Goal: Information Seeking & Learning: Learn about a topic

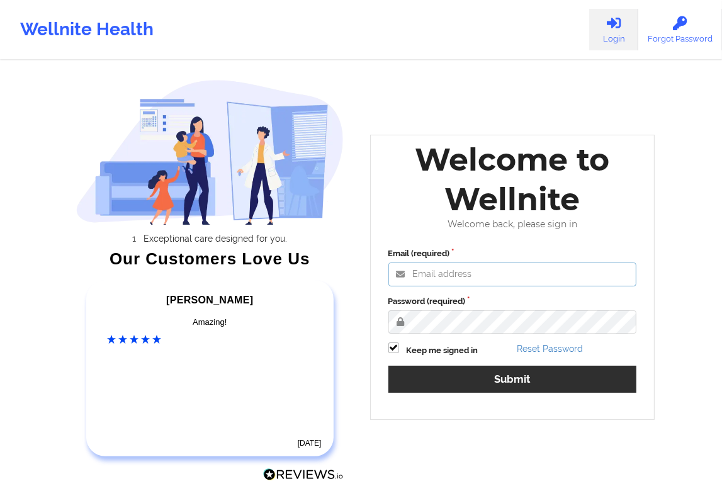
type input "[EMAIL_ADDRESS][DOMAIN_NAME]"
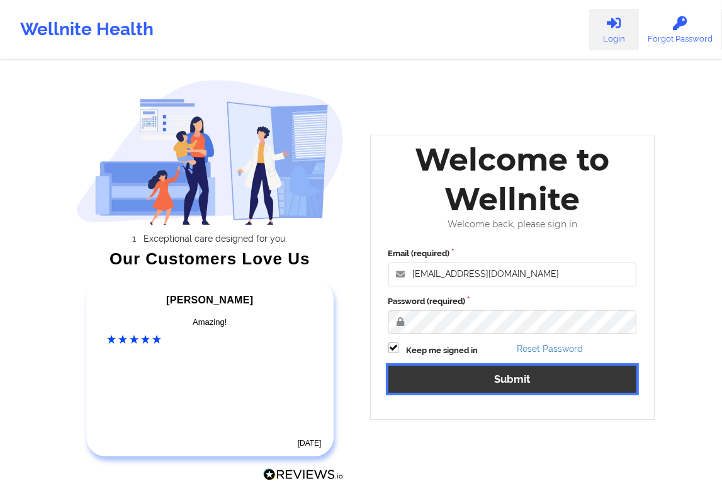
click at [551, 387] on button "Submit" at bounding box center [512, 378] width 248 height 27
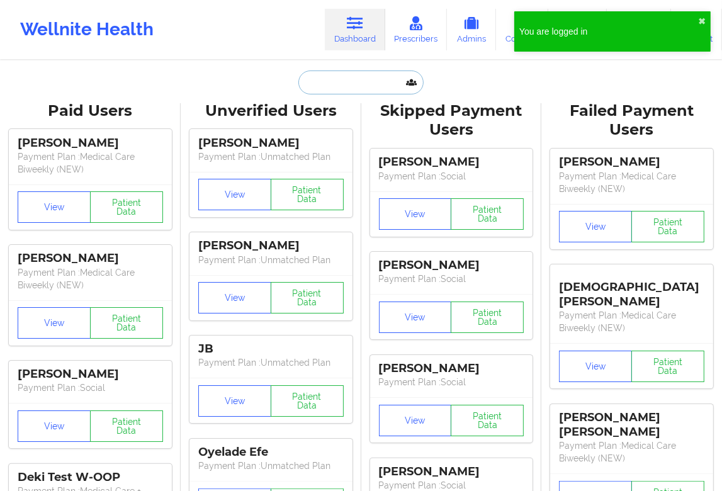
click at [339, 79] on input "text" at bounding box center [360, 82] width 125 height 24
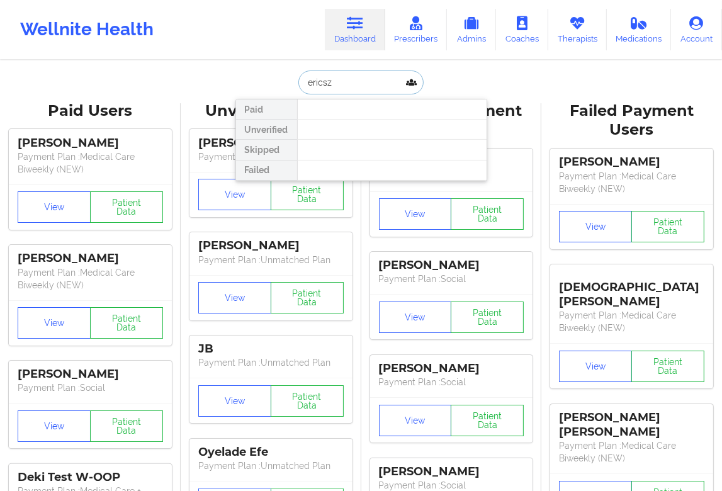
type input "[PERSON_NAME]"
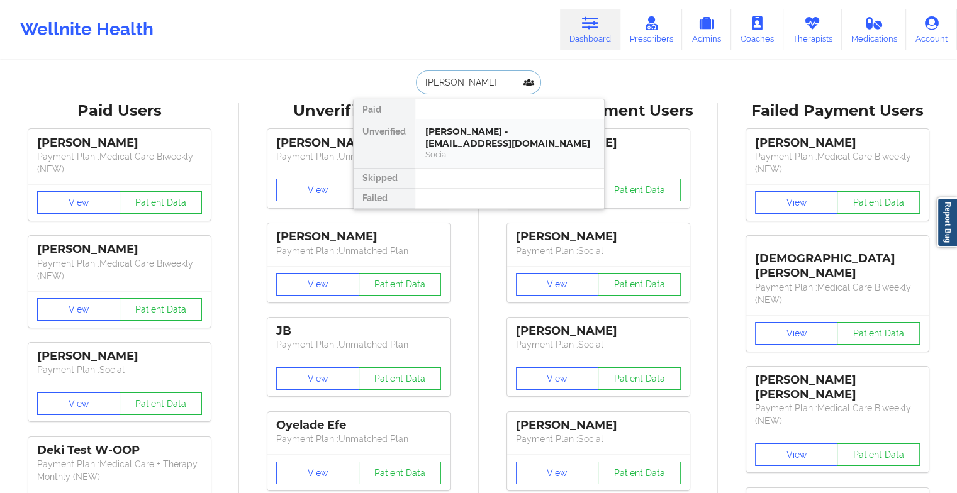
click at [481, 149] on div "Social" at bounding box center [509, 154] width 169 height 11
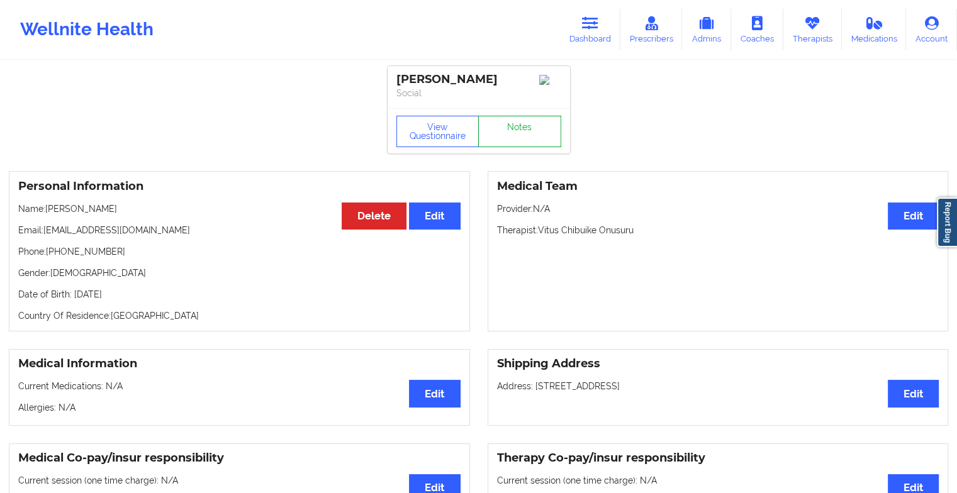
click at [535, 142] on link "Notes" at bounding box center [519, 131] width 83 height 31
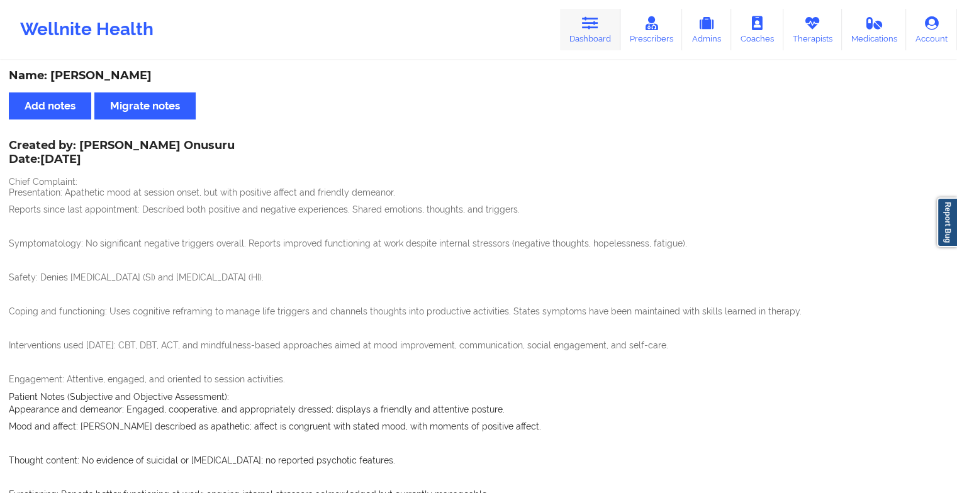
click at [595, 33] on link "Dashboard" at bounding box center [590, 30] width 60 height 42
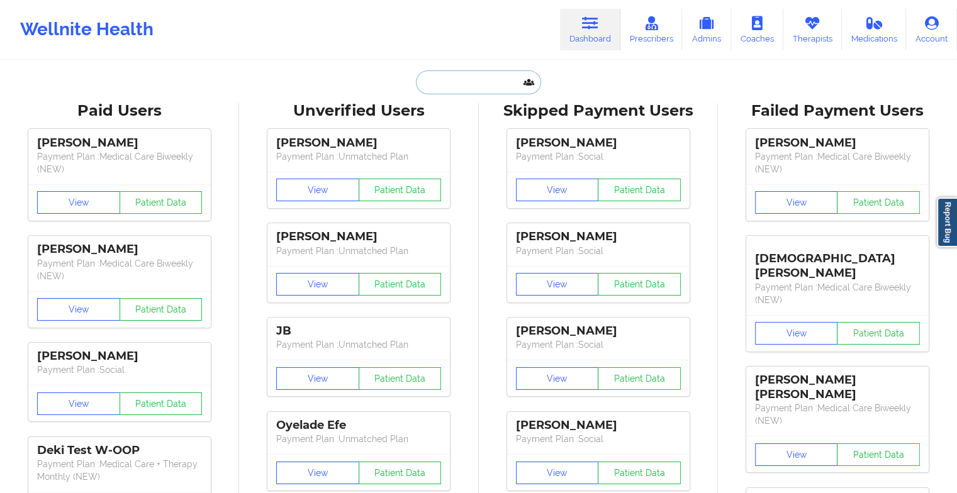
click at [459, 86] on input "text" at bounding box center [478, 82] width 125 height 24
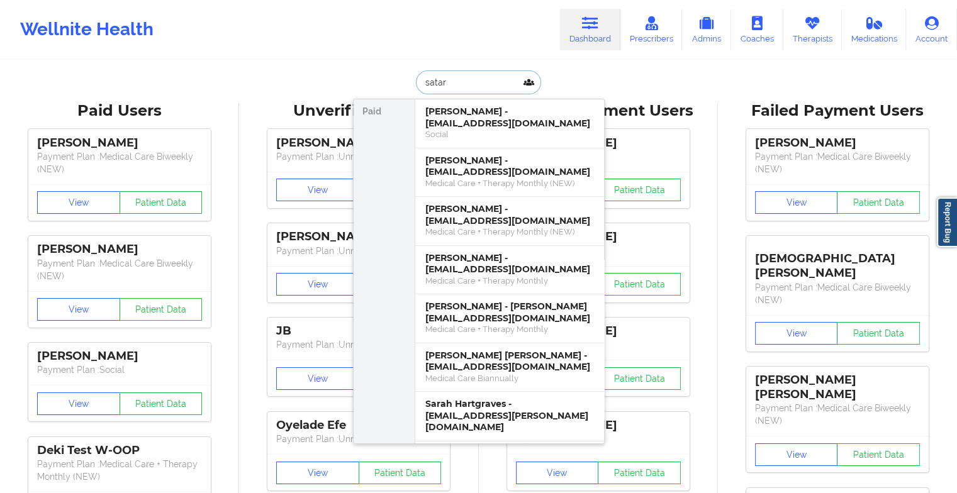
type input "satari"
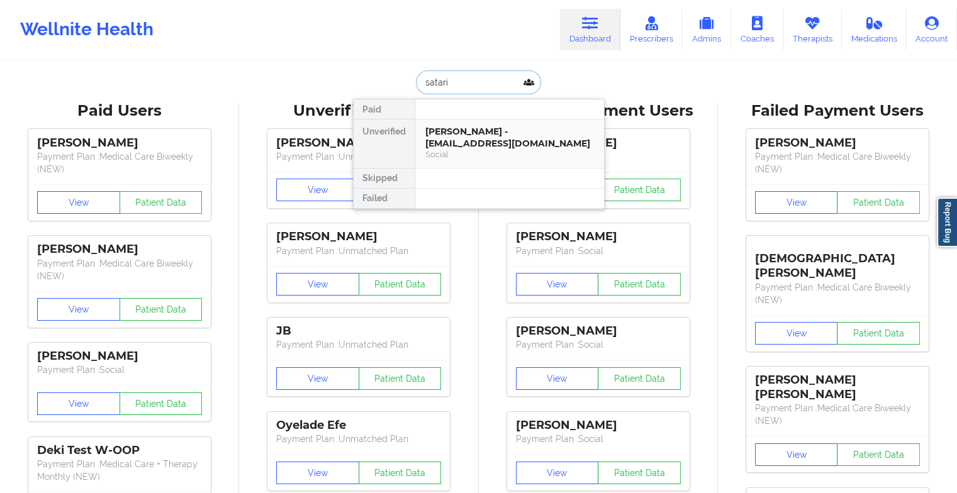
click at [468, 122] on div "[PERSON_NAME] - [EMAIL_ADDRESS][DOMAIN_NAME] Social" at bounding box center [509, 144] width 189 height 48
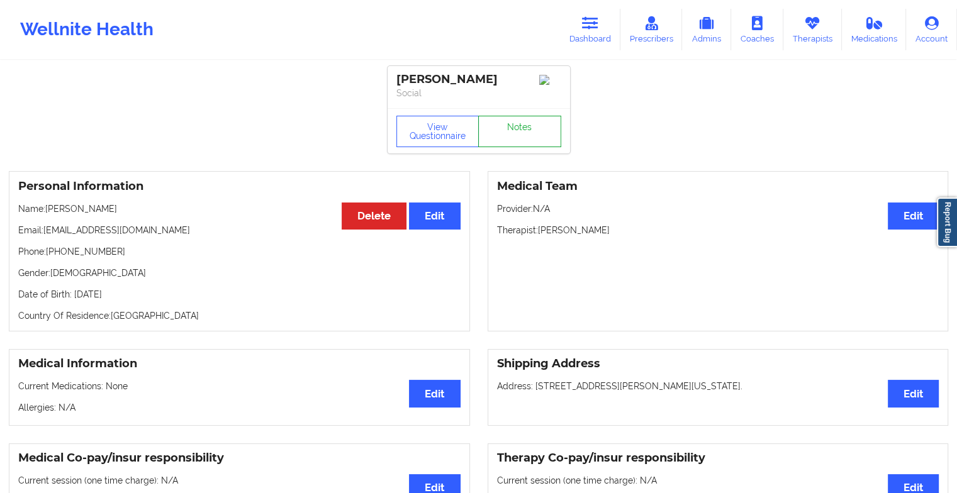
click at [513, 129] on link "Notes" at bounding box center [519, 131] width 83 height 31
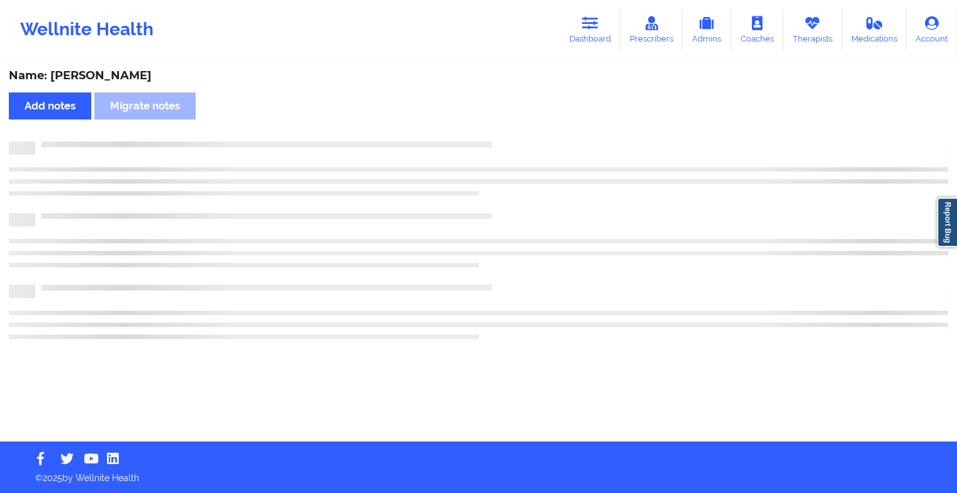
click at [513, 129] on div "Name: [PERSON_NAME] Add notes Migrate notes" at bounding box center [478, 252] width 957 height 380
click at [513, 129] on div "Name: [PERSON_NAME] Add notes Migrate notes" at bounding box center [483, 252] width 966 height 380
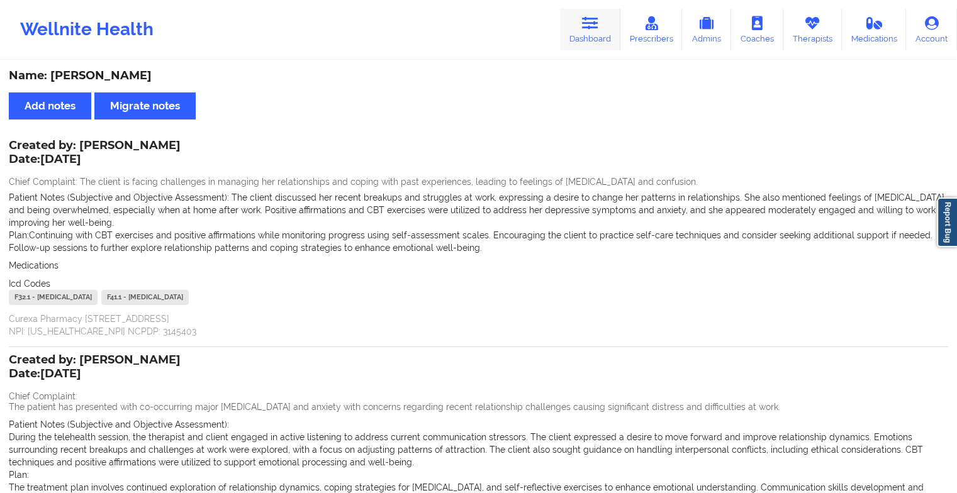
click at [594, 40] on link "Dashboard" at bounding box center [590, 30] width 60 height 42
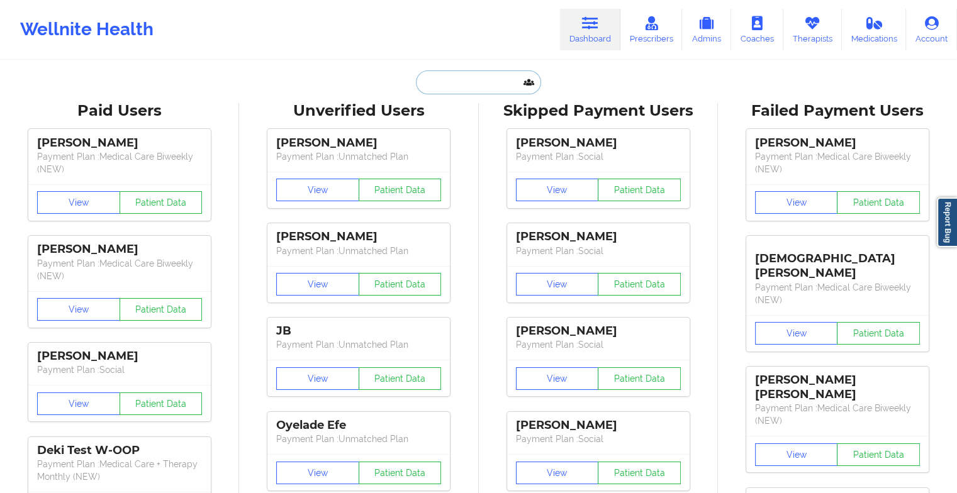
click at [459, 76] on input "text" at bounding box center [478, 82] width 125 height 24
paste input "[PERSON_NAME]"
type input "[PERSON_NAME]"
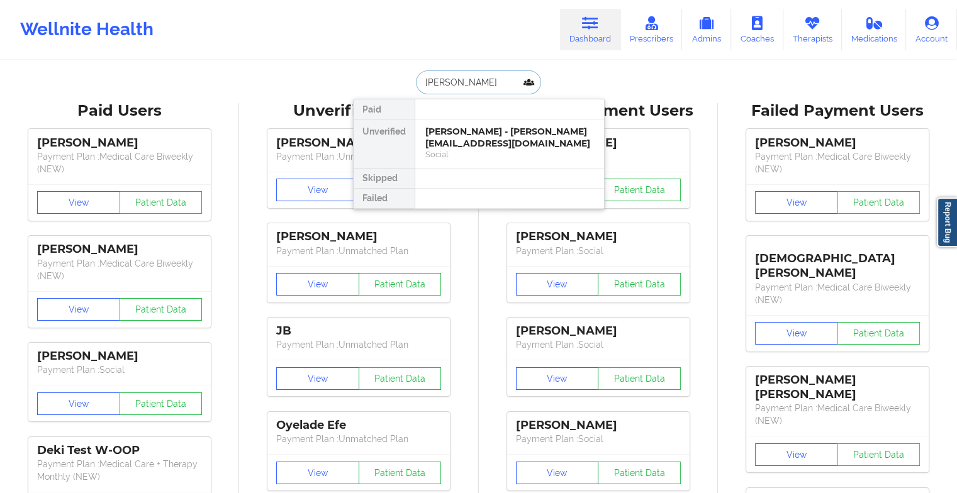
click at [469, 134] on div "[PERSON_NAME] - [PERSON_NAME][EMAIL_ADDRESS][DOMAIN_NAME]" at bounding box center [509, 137] width 169 height 23
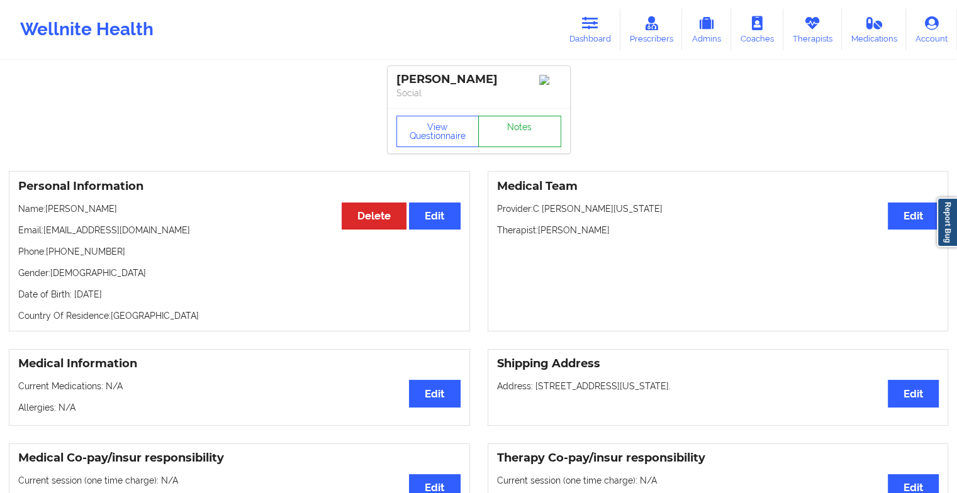
click at [516, 131] on link "Notes" at bounding box center [519, 131] width 83 height 31
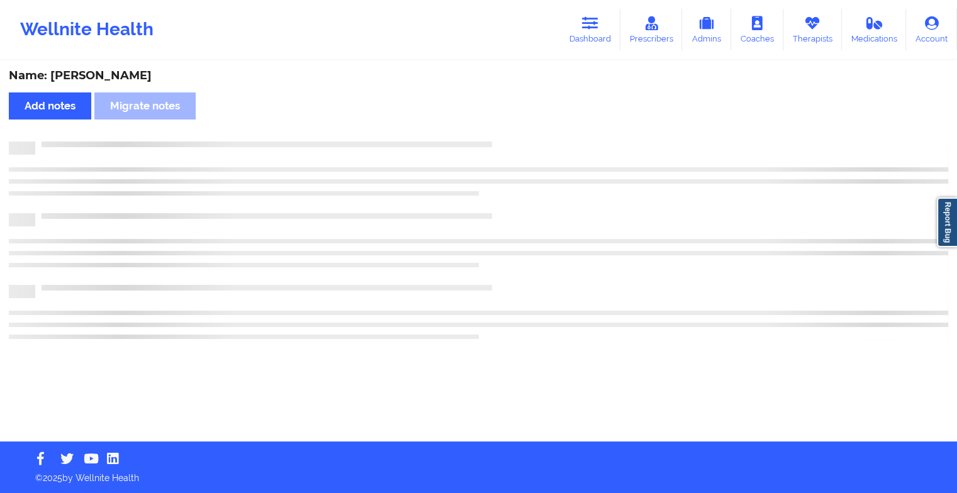
click at [516, 131] on div "Name: [PERSON_NAME] Add notes Migrate notes" at bounding box center [478, 252] width 957 height 380
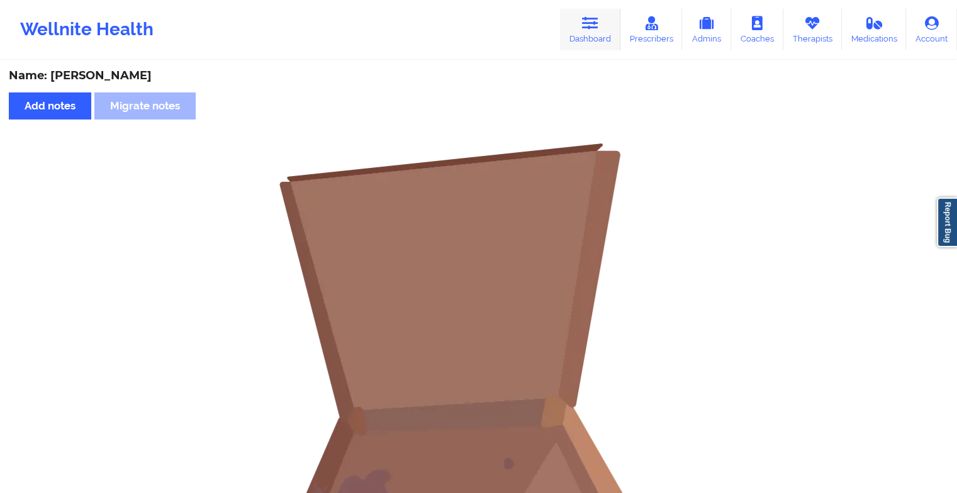
click at [579, 49] on link "Dashboard" at bounding box center [590, 30] width 60 height 42
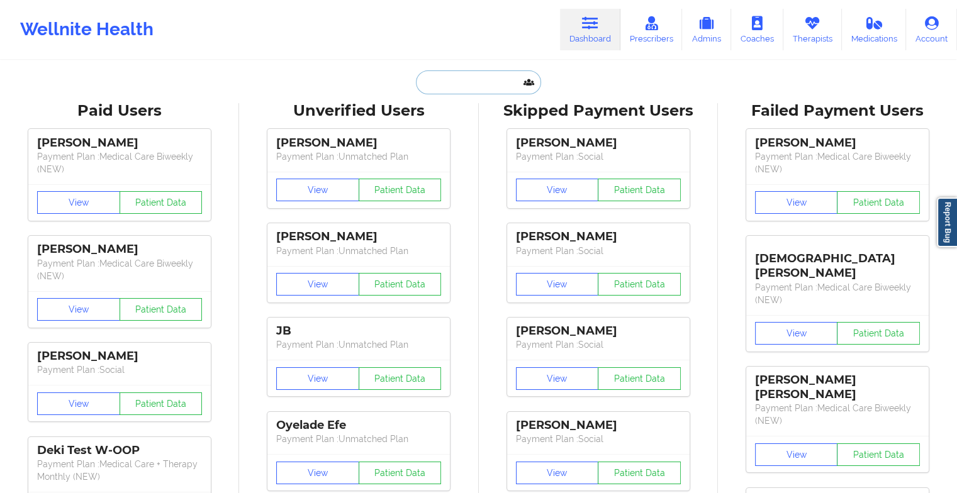
click at [464, 83] on input "text" at bounding box center [478, 82] width 125 height 24
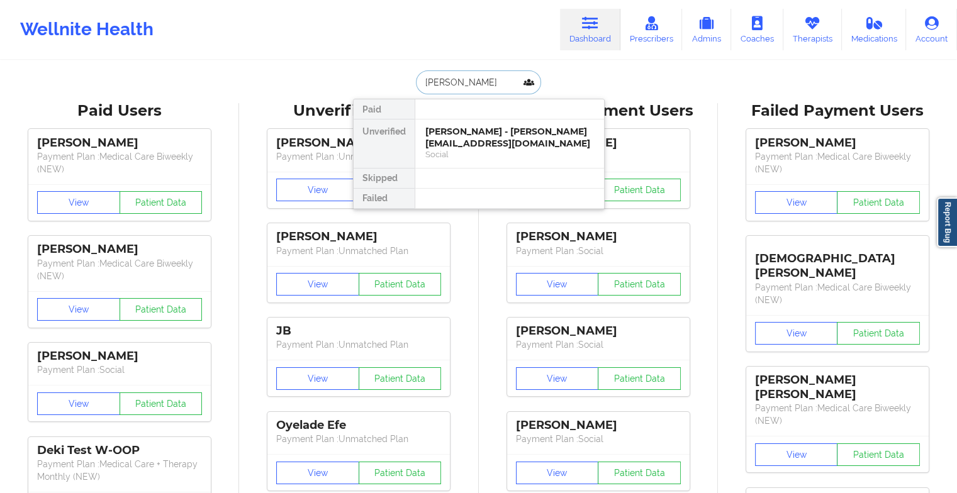
type input "[PERSON_NAME]"
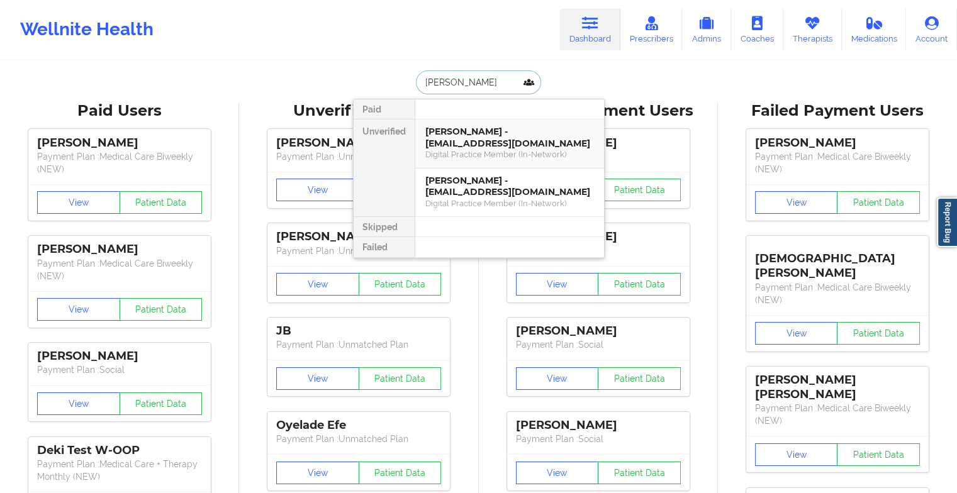
click at [488, 149] on div "Digital Practice Member (In-Network)" at bounding box center [509, 154] width 169 height 11
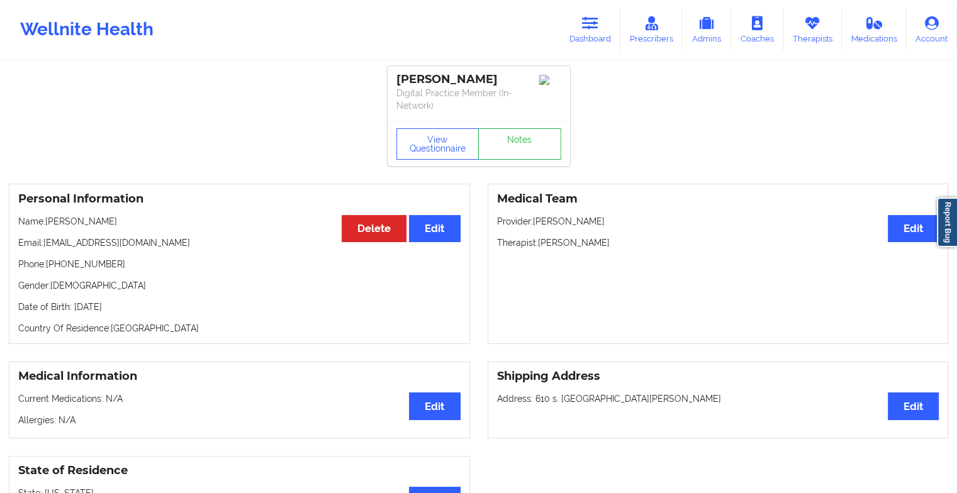
click at [525, 125] on div "View Questionnaire Notes" at bounding box center [478, 143] width 182 height 45
drag, startPoint x: 525, startPoint y: 125, endPoint x: 518, endPoint y: 144, distance: 20.7
click at [518, 144] on link "Notes" at bounding box center [519, 143] width 83 height 31
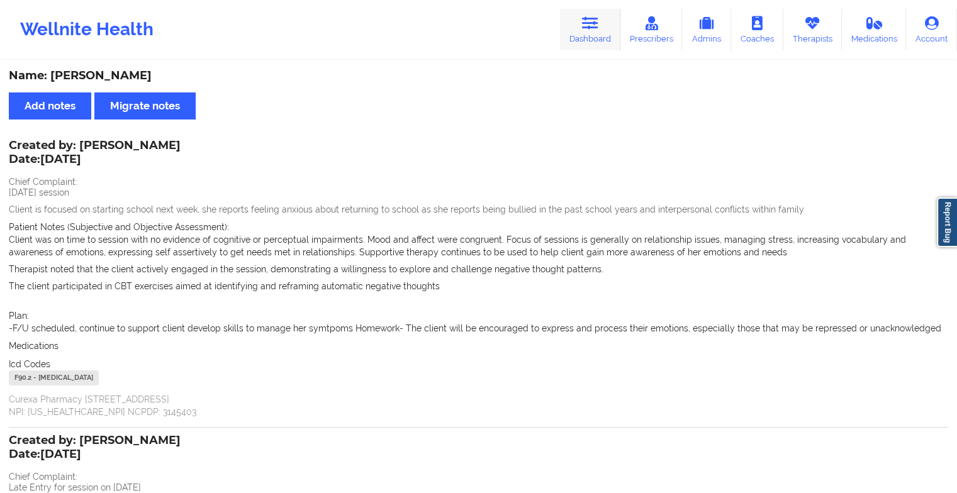
click at [565, 20] on link "Dashboard" at bounding box center [590, 30] width 60 height 42
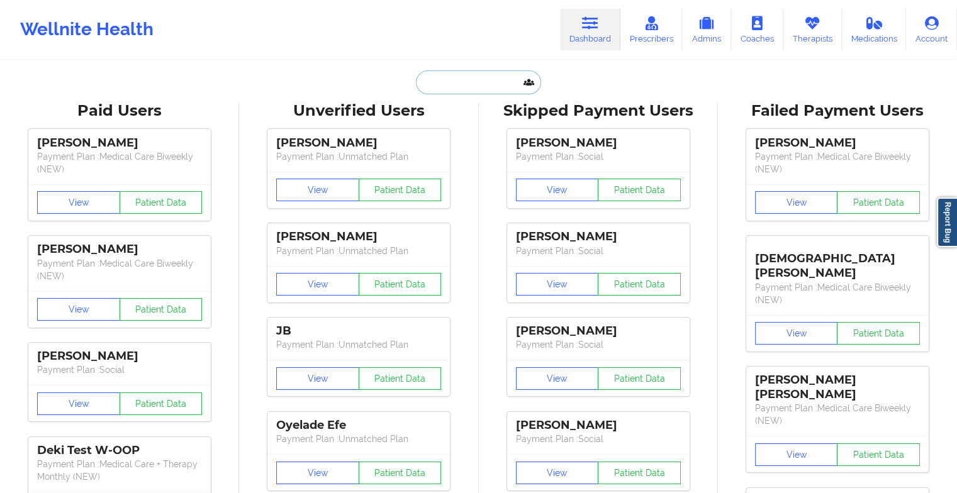
click at [505, 77] on input "text" at bounding box center [478, 82] width 125 height 24
type input "e"
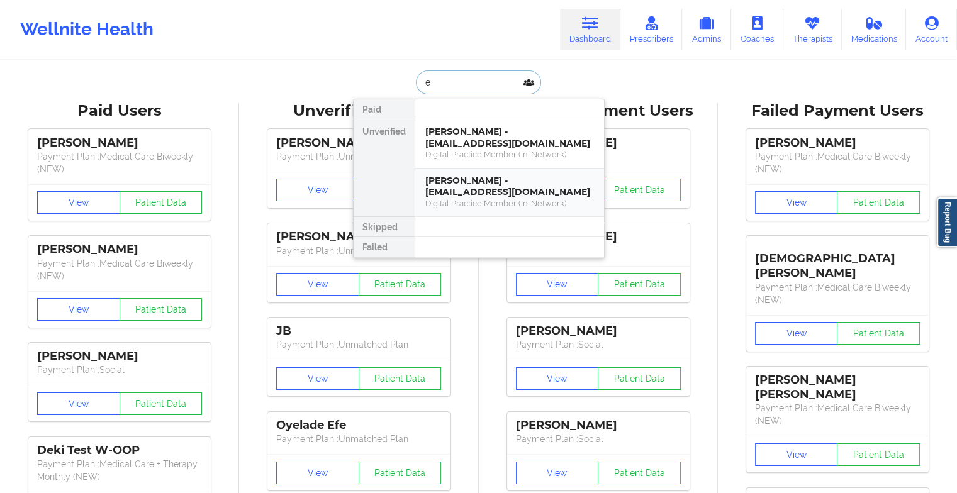
click at [521, 191] on div "[PERSON_NAME] - [EMAIL_ADDRESS][DOMAIN_NAME]" at bounding box center [509, 186] width 169 height 23
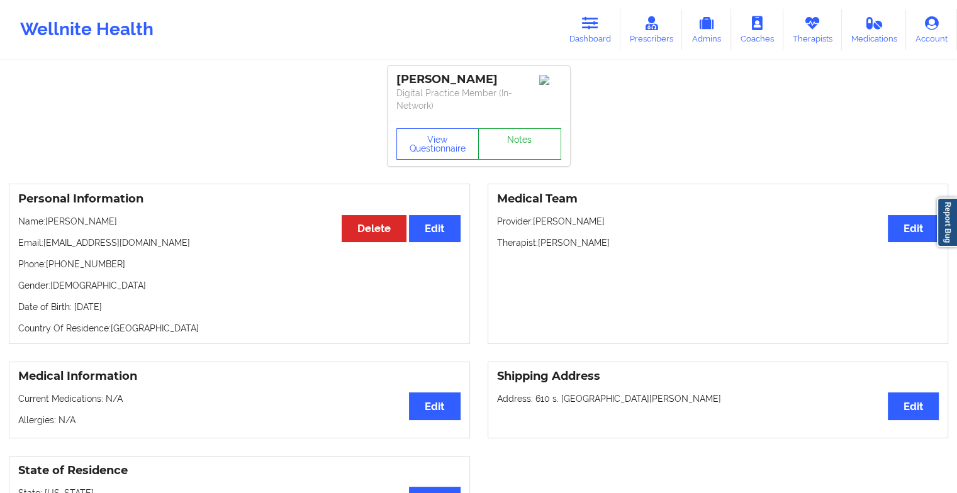
click at [531, 143] on link "Notes" at bounding box center [519, 143] width 83 height 31
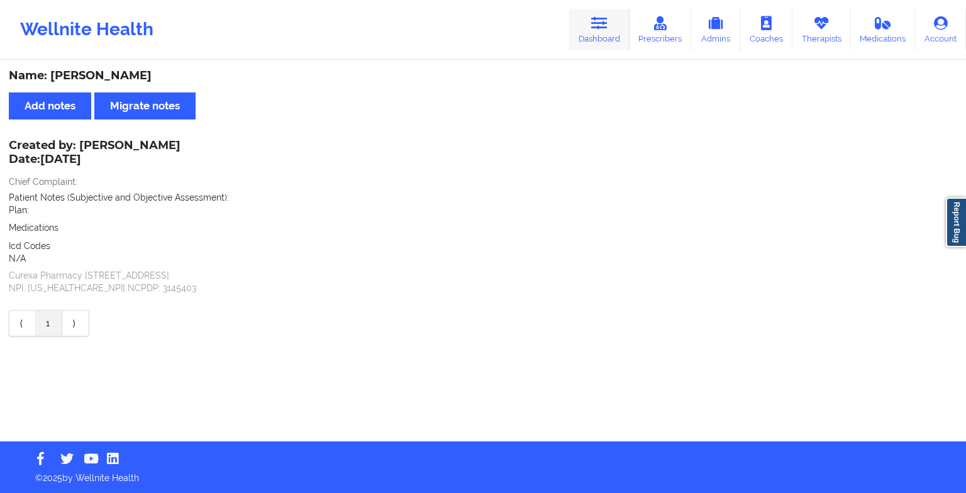
click at [572, 30] on link "Dashboard" at bounding box center [599, 30] width 60 height 42
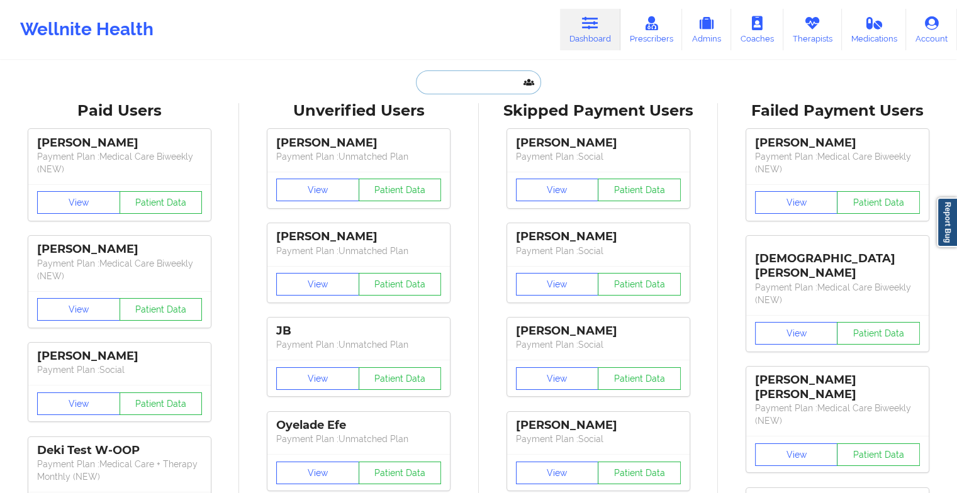
click at [484, 80] on input "text" at bounding box center [478, 82] width 125 height 24
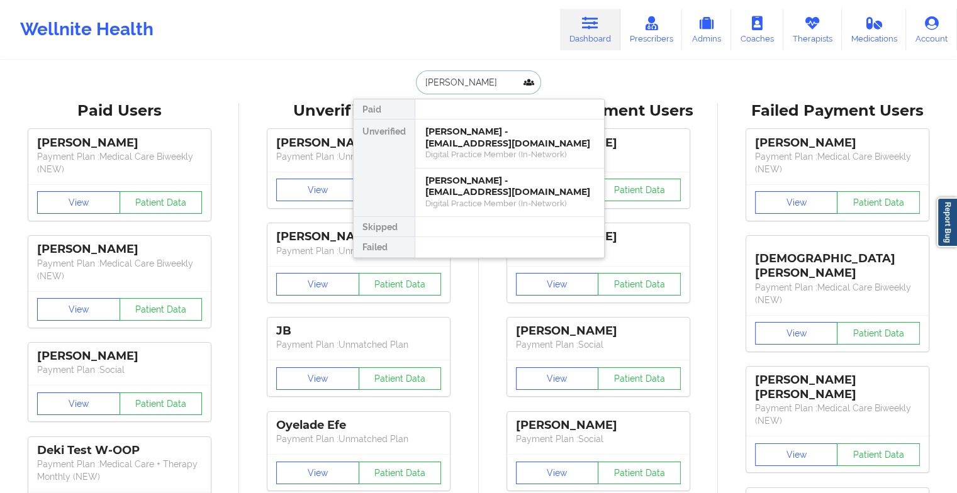
type input "[PERSON_NAME]"
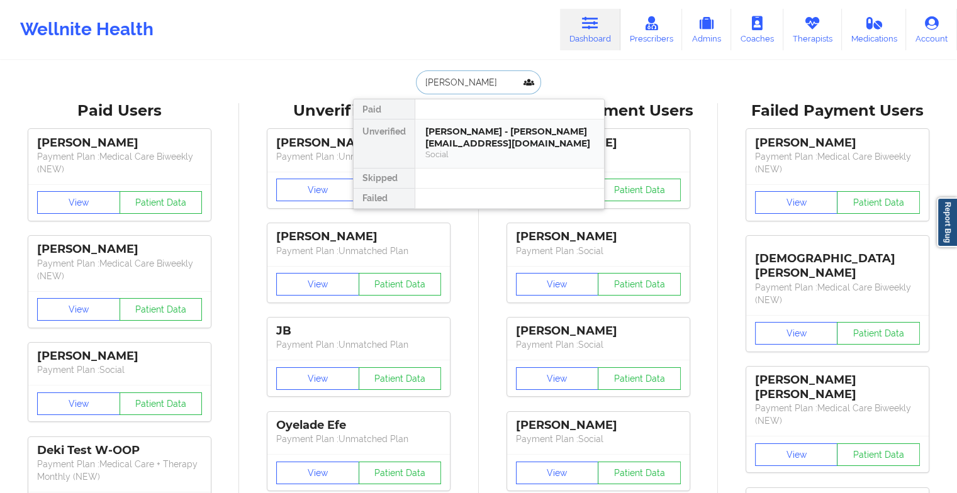
click at [464, 139] on div "[PERSON_NAME] - [PERSON_NAME][EMAIL_ADDRESS][DOMAIN_NAME]" at bounding box center [509, 137] width 169 height 23
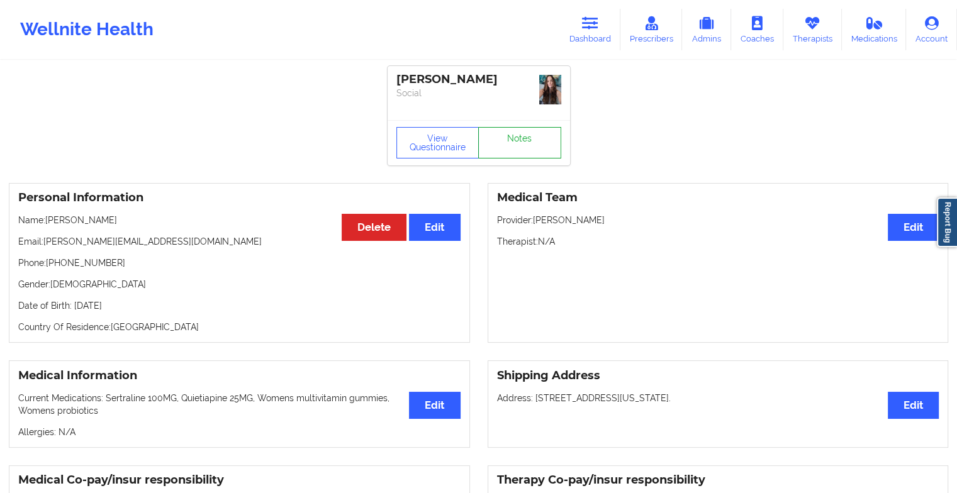
click at [525, 148] on link "Notes" at bounding box center [519, 142] width 83 height 31
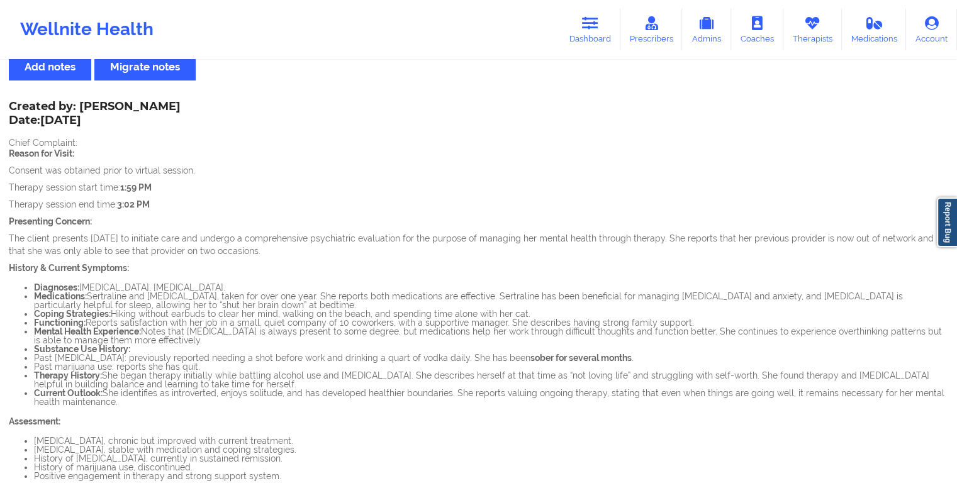
scroll to position [43, 0]
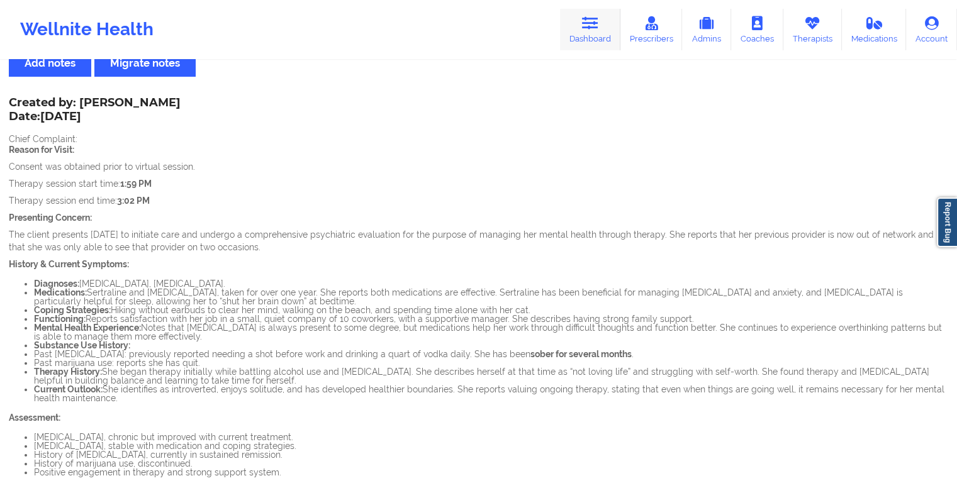
click at [596, 48] on link "Dashboard" at bounding box center [590, 30] width 60 height 42
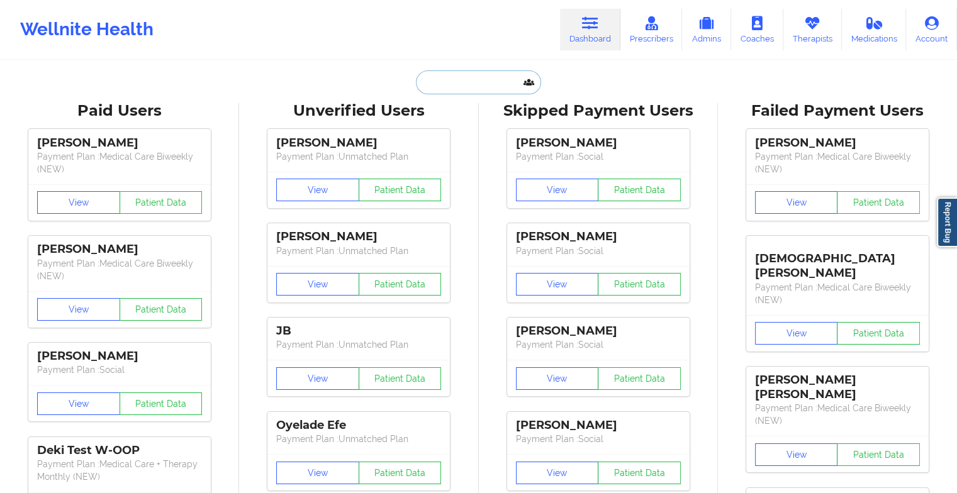
click at [458, 84] on input "text" at bounding box center [478, 82] width 125 height 24
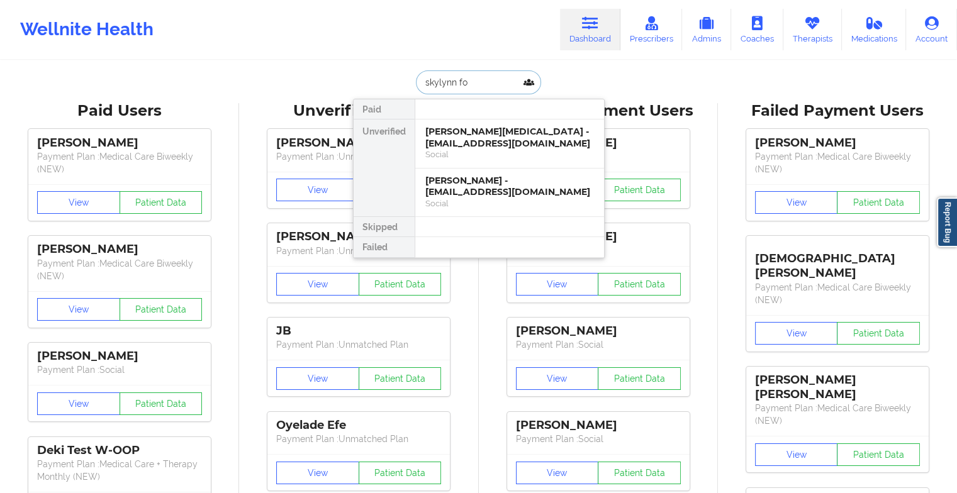
type input "[PERSON_NAME]"
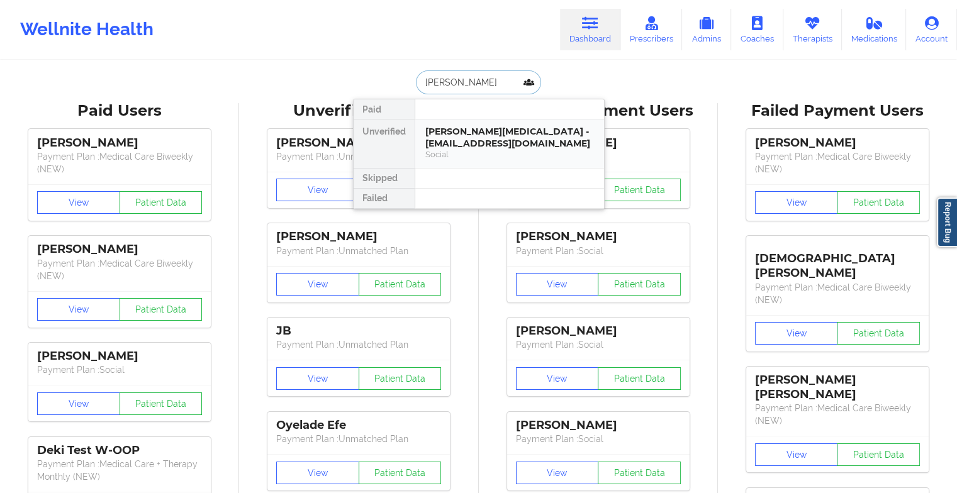
click at [479, 143] on div "[PERSON_NAME][MEDICAL_DATA] - [EMAIL_ADDRESS][DOMAIN_NAME]" at bounding box center [509, 137] width 169 height 23
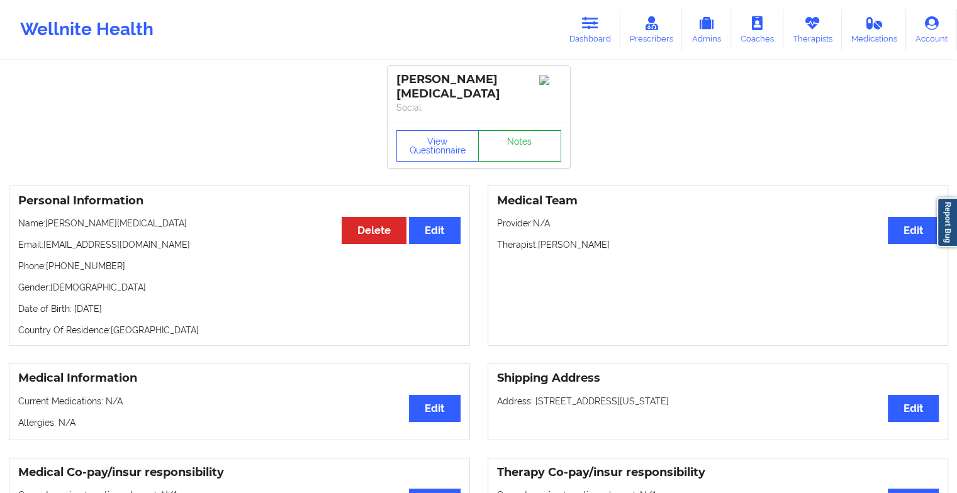
click at [516, 143] on link "Notes" at bounding box center [519, 145] width 83 height 31
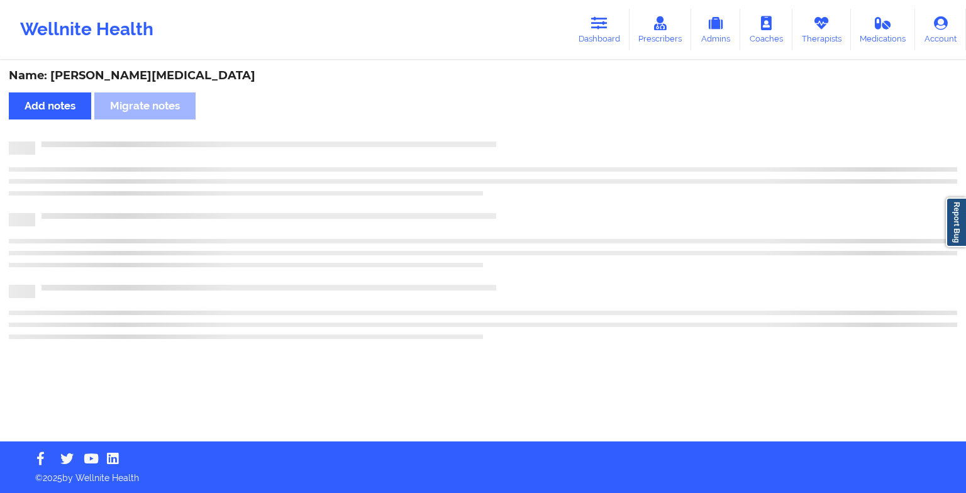
click at [516, 142] on div at bounding box center [496, 142] width 922 height 0
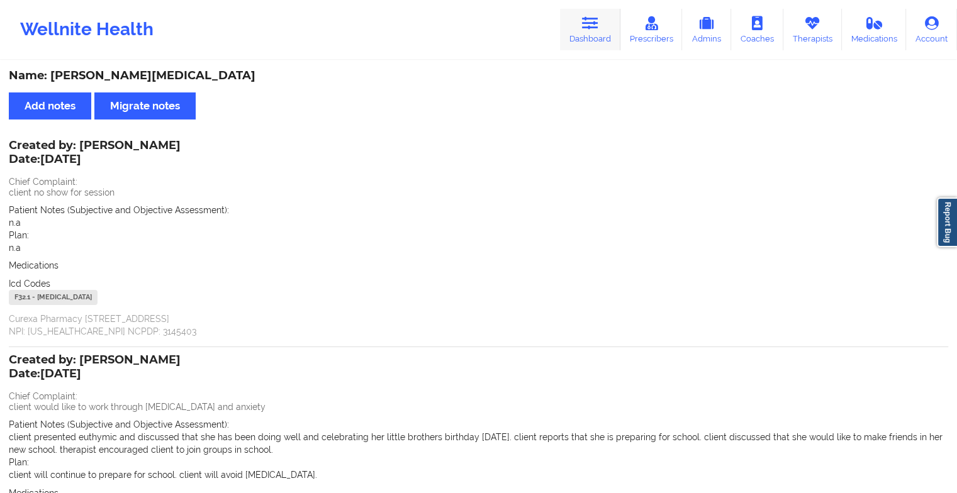
click at [602, 34] on link "Dashboard" at bounding box center [590, 30] width 60 height 42
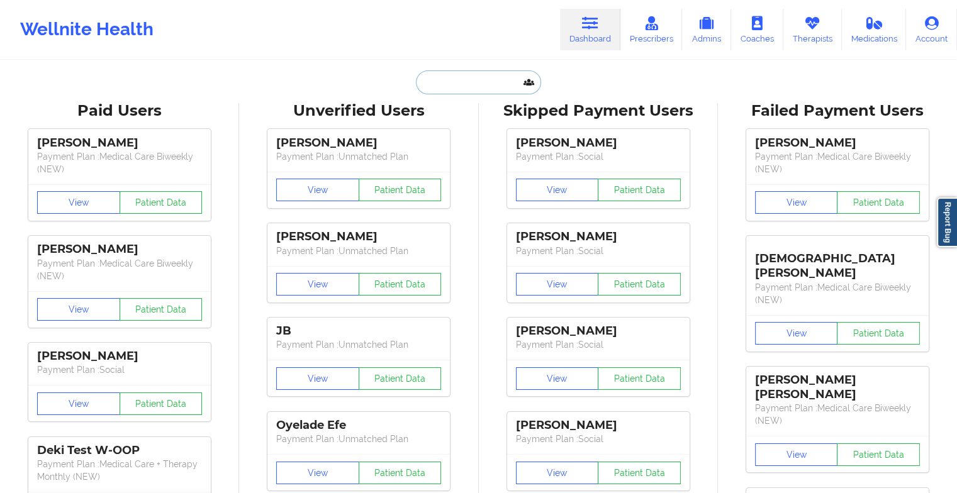
click at [493, 83] on input "text" at bounding box center [478, 82] width 125 height 24
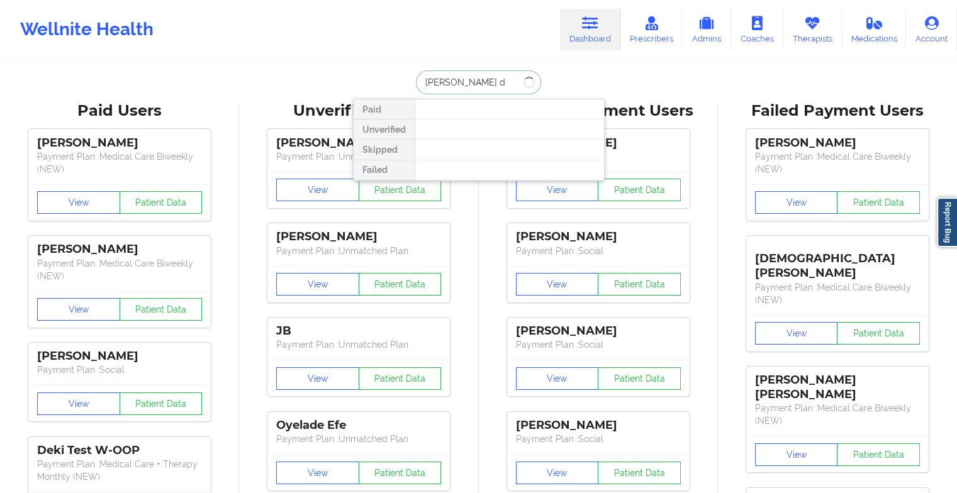
type input "[PERSON_NAME] da"
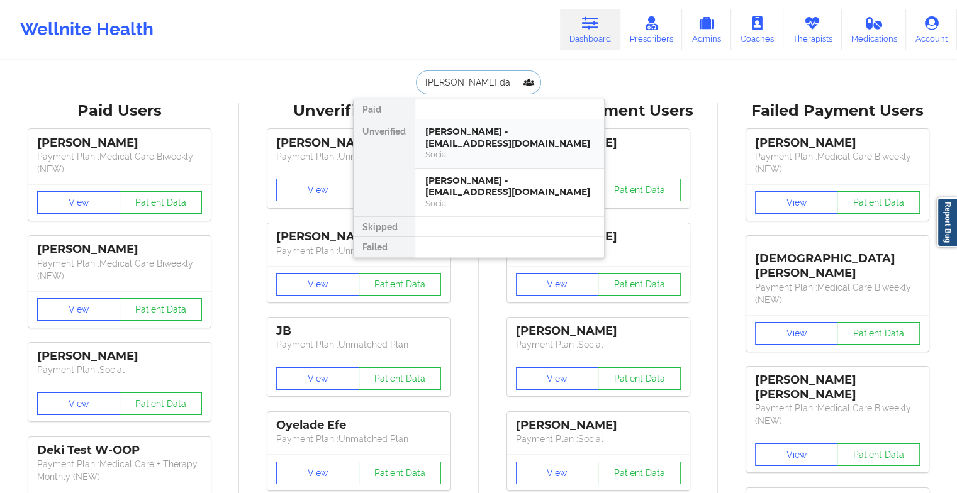
click at [508, 144] on div "[PERSON_NAME] - [EMAIL_ADDRESS][DOMAIN_NAME]" at bounding box center [509, 137] width 169 height 23
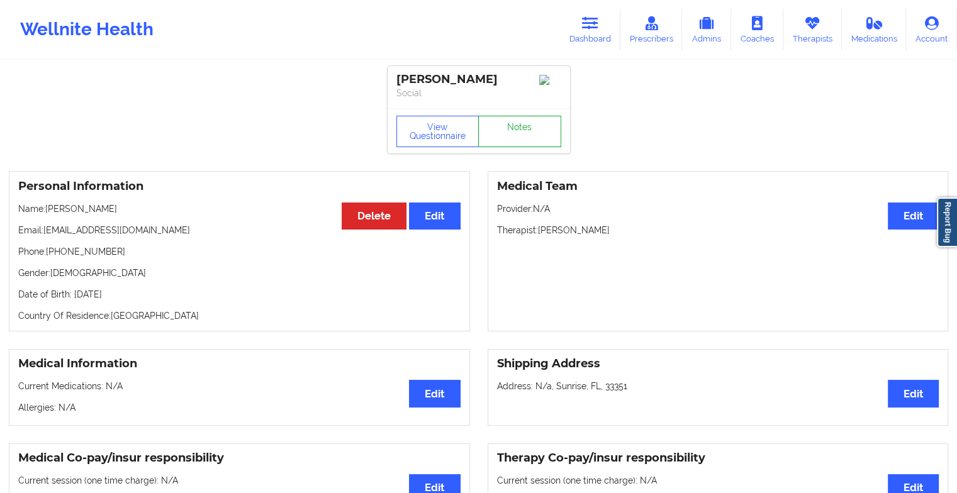
click at [521, 127] on link "Notes" at bounding box center [519, 131] width 83 height 31
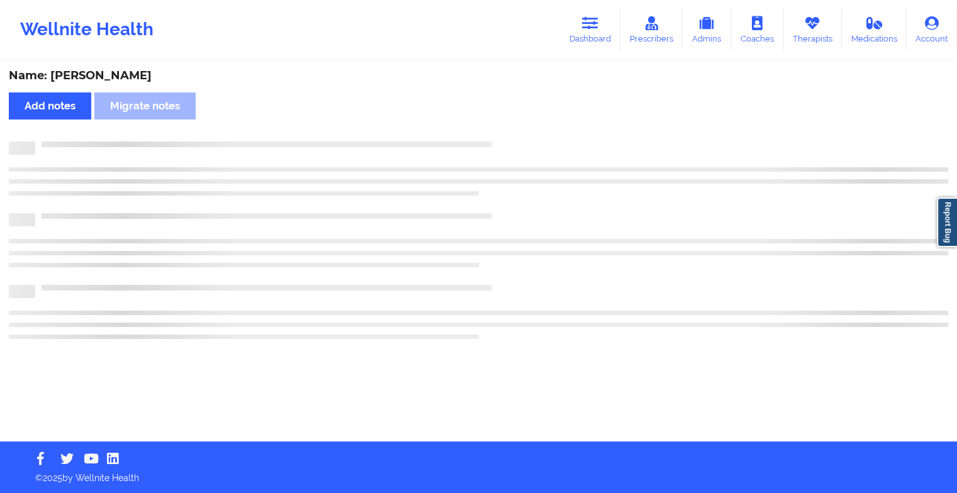
click at [521, 127] on div "Name: [PERSON_NAME] Add notes Migrate notes" at bounding box center [478, 252] width 957 height 380
click at [521, 127] on div "Name: [PERSON_NAME] Add notes Migrate notes" at bounding box center [483, 252] width 966 height 380
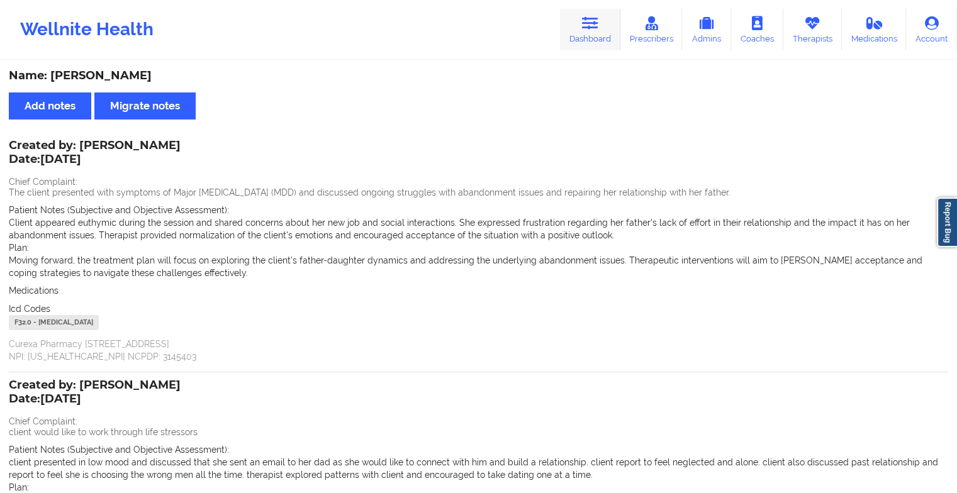
click at [594, 45] on link "Dashboard" at bounding box center [590, 30] width 60 height 42
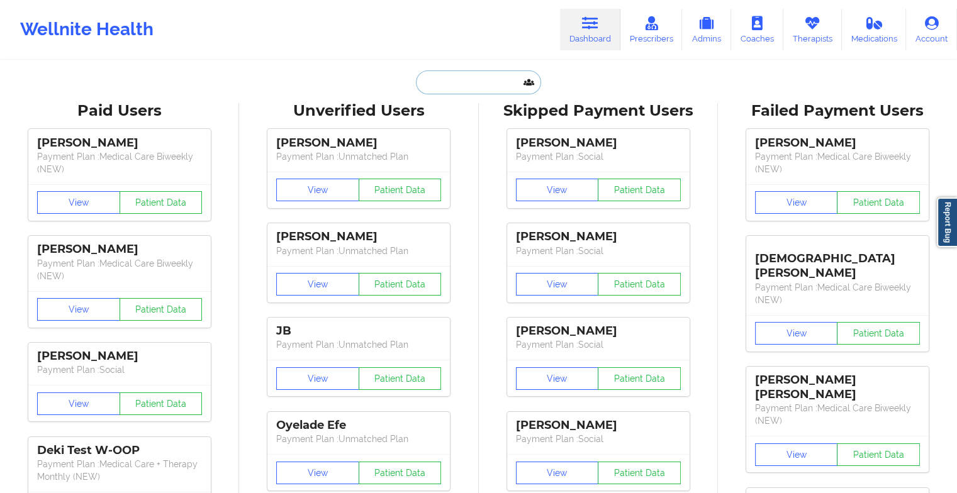
click at [477, 78] on input "text" at bounding box center [478, 82] width 125 height 24
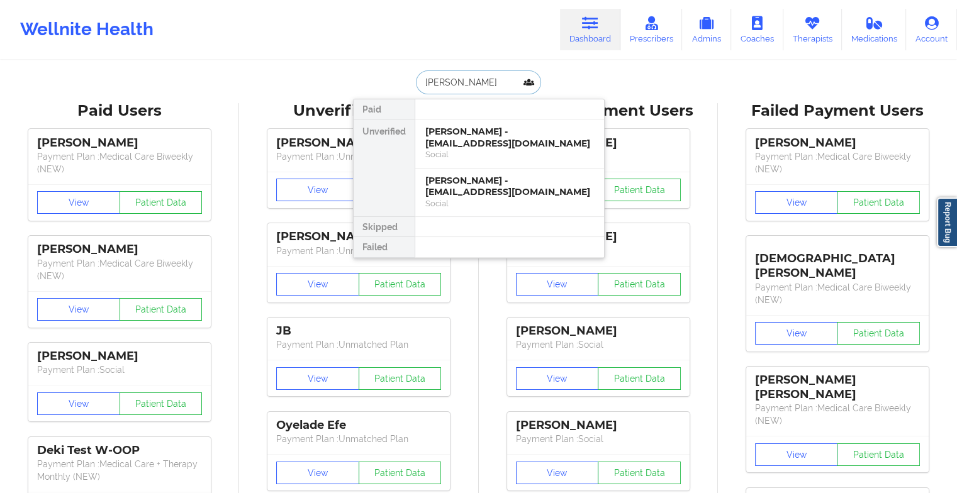
type input "walton cha"
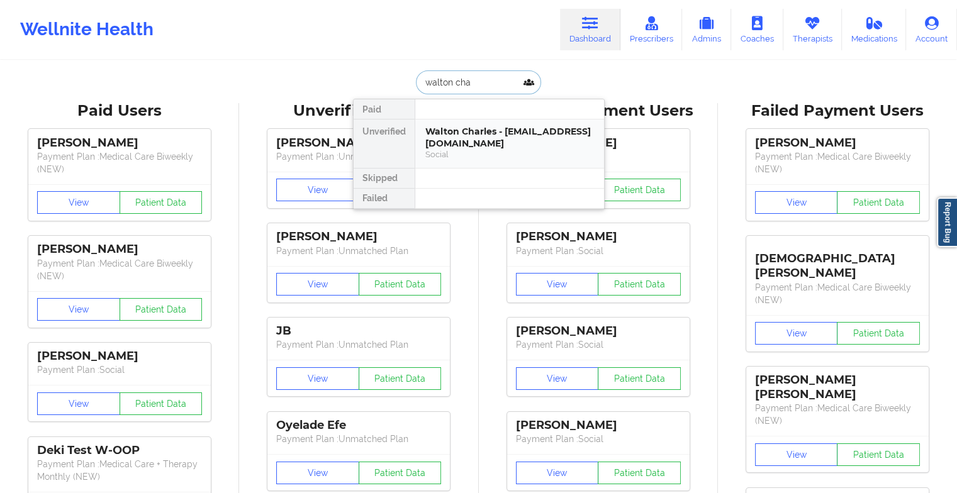
click at [503, 134] on div "Walton Charles - [EMAIL_ADDRESS][DOMAIN_NAME]" at bounding box center [509, 137] width 169 height 23
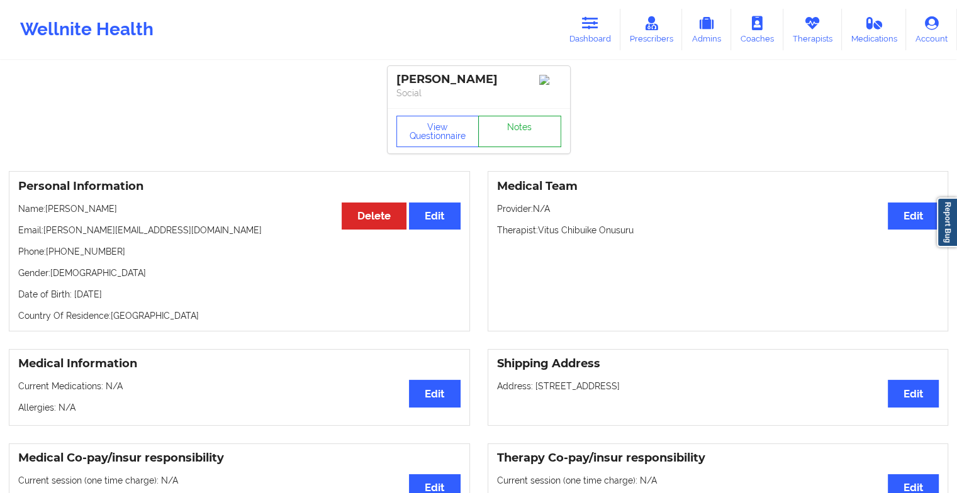
click at [530, 133] on link "Notes" at bounding box center [519, 131] width 83 height 31
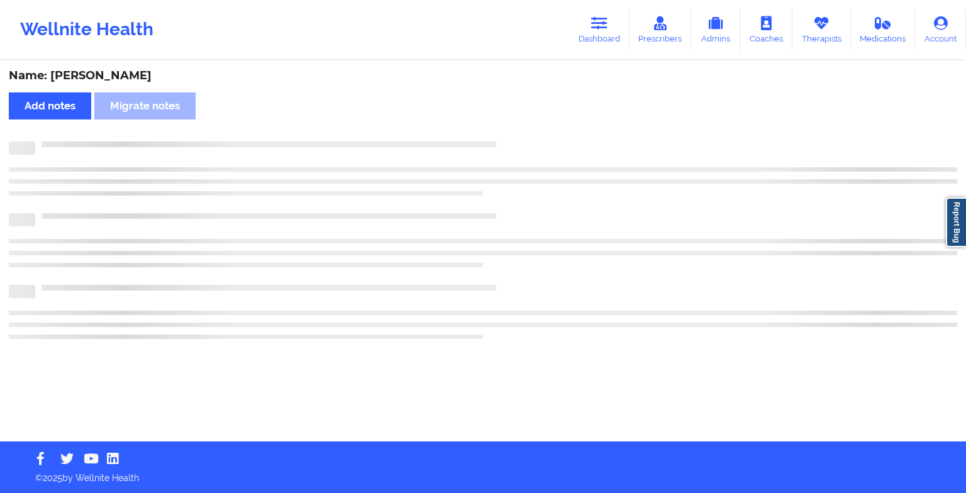
click at [530, 133] on div "Name: [PERSON_NAME] Add notes Migrate notes" at bounding box center [483, 252] width 966 height 380
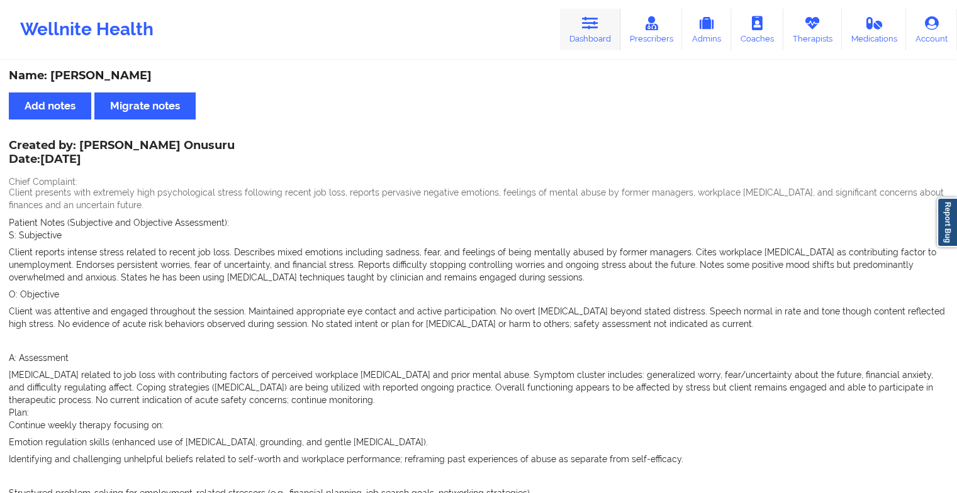
click at [576, 27] on link "Dashboard" at bounding box center [590, 30] width 60 height 42
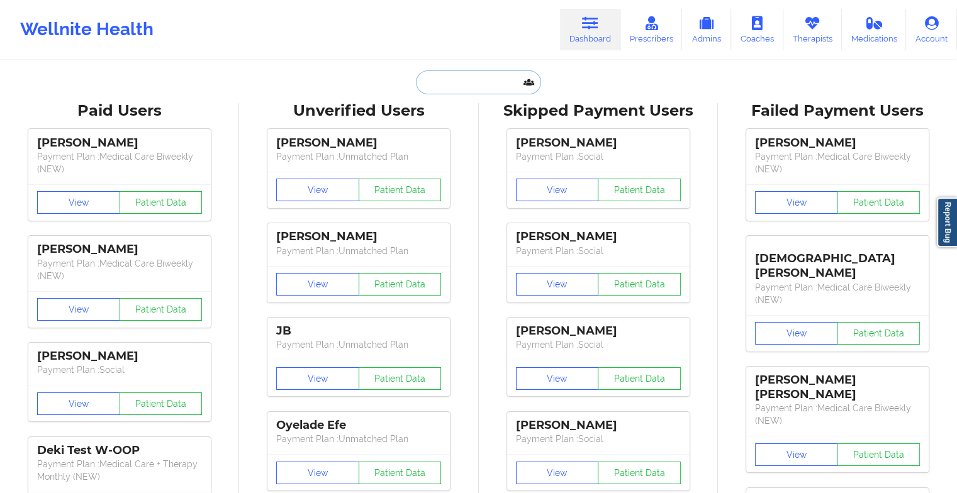
click at [447, 78] on input "text" at bounding box center [478, 82] width 125 height 24
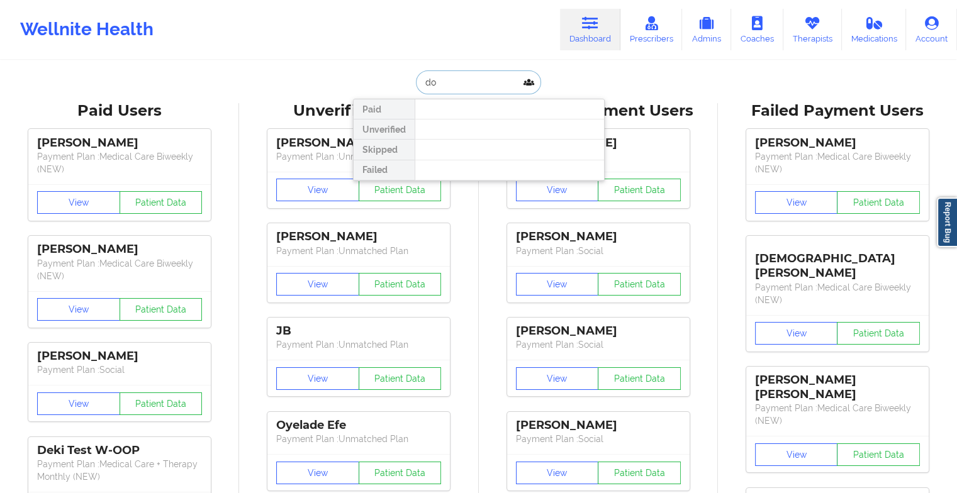
type input "d"
type input "morrisd"
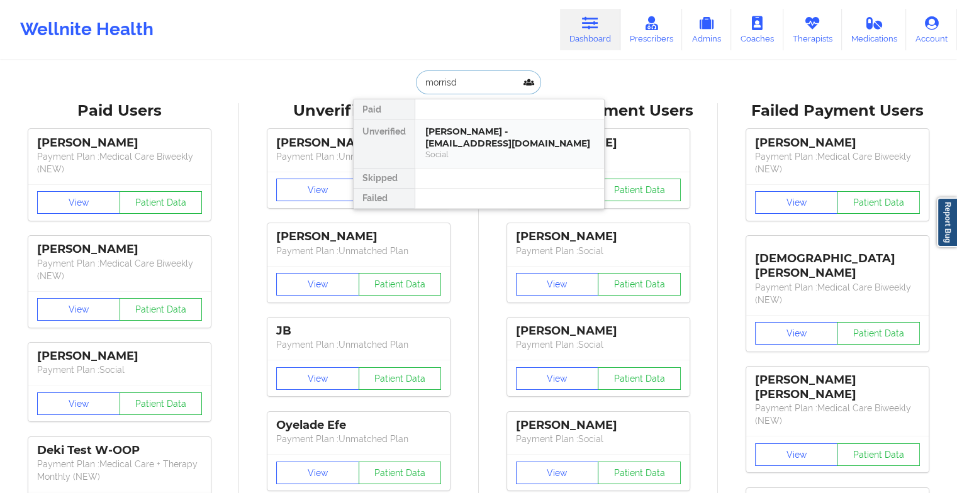
click at [457, 141] on div "[PERSON_NAME] - [EMAIL_ADDRESS][DOMAIN_NAME]" at bounding box center [509, 137] width 169 height 23
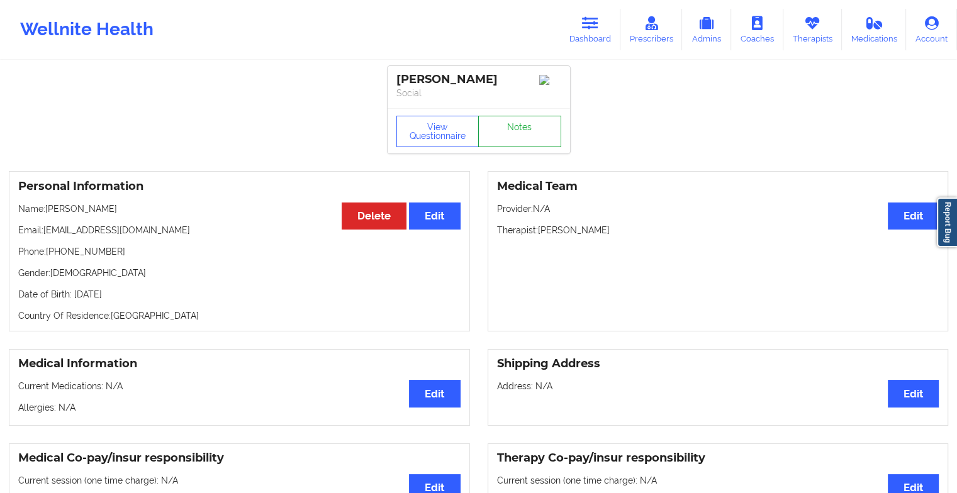
click at [511, 137] on link "Notes" at bounding box center [519, 131] width 83 height 31
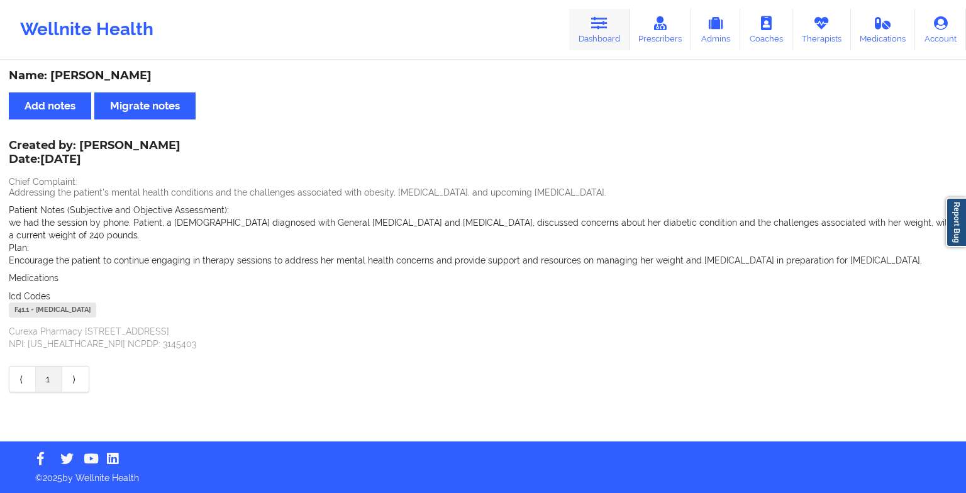
click at [592, 28] on link "Dashboard" at bounding box center [599, 30] width 60 height 42
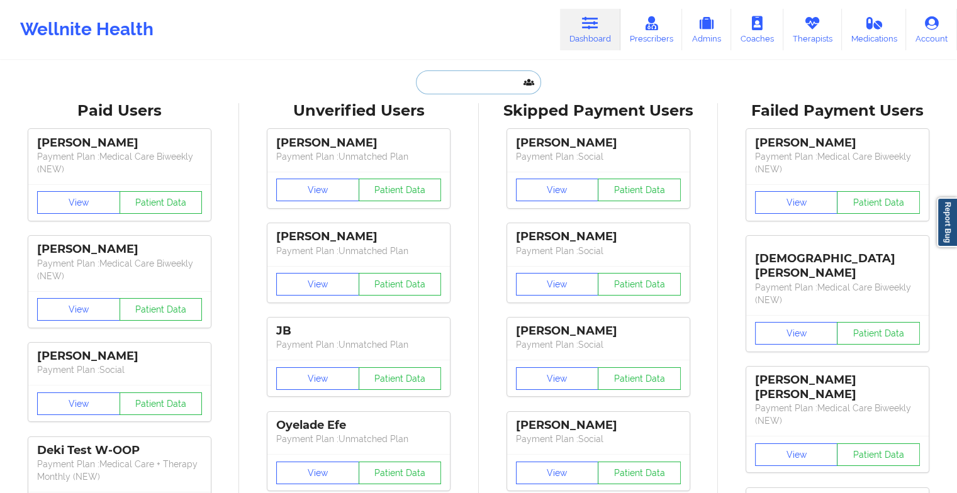
click at [481, 72] on input "text" at bounding box center [478, 82] width 125 height 24
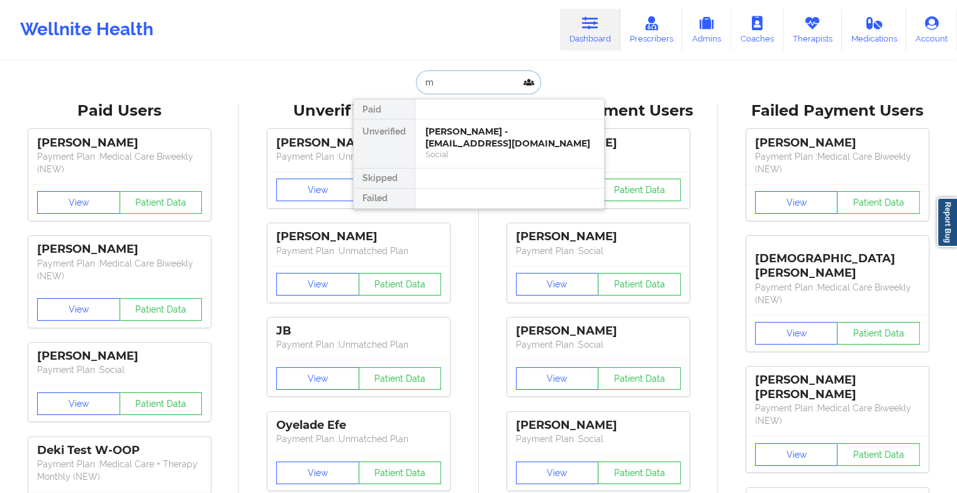
type input "m"
click at [482, 148] on div "[PERSON_NAME] - [EMAIL_ADDRESS][DOMAIN_NAME]" at bounding box center [509, 137] width 169 height 23
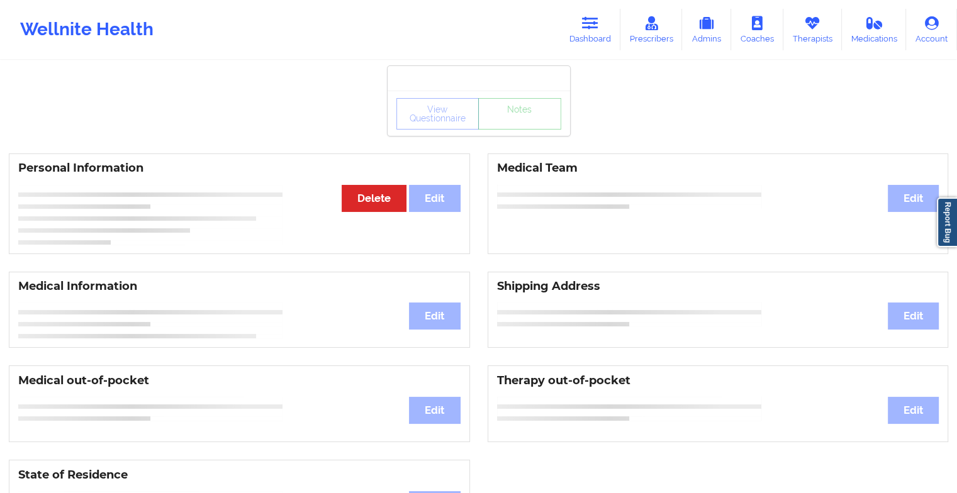
click at [523, 119] on div "View Questionnaire Notes" at bounding box center [478, 113] width 165 height 31
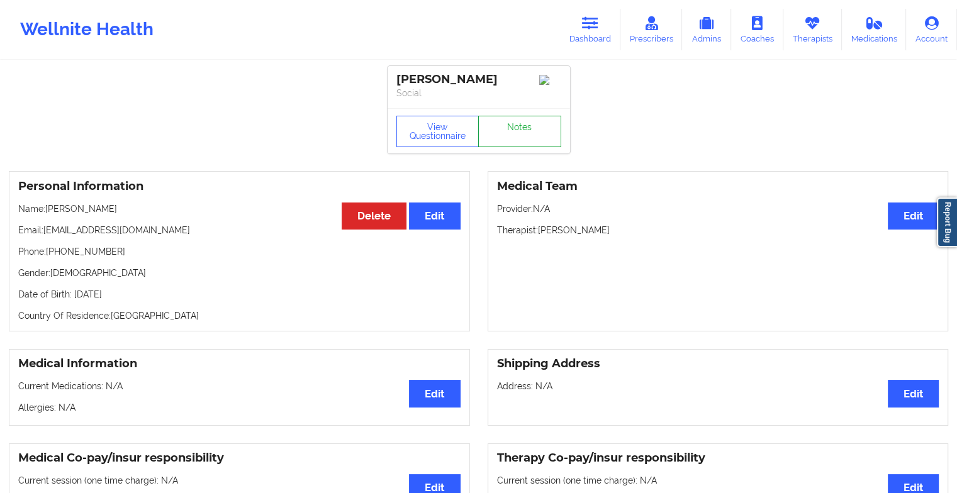
click at [523, 119] on link "Notes" at bounding box center [519, 131] width 83 height 31
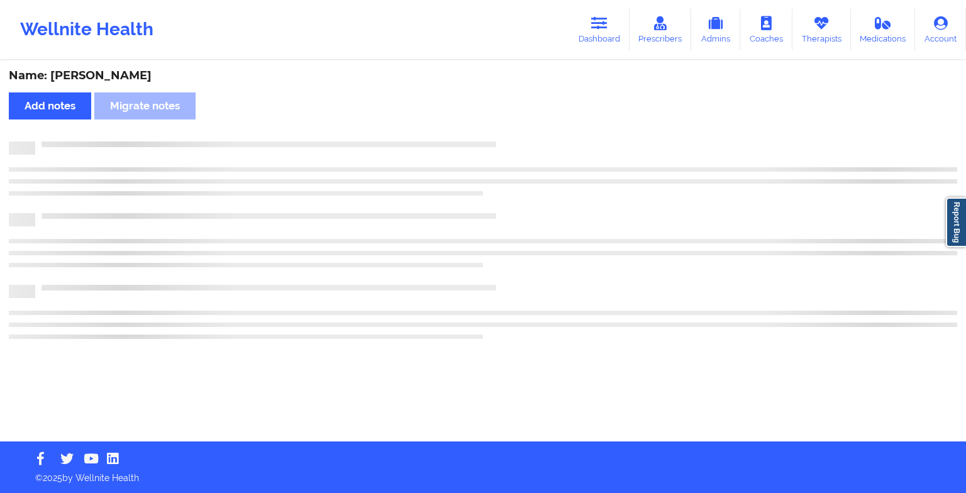
click at [523, 119] on div "Name: [PERSON_NAME] Add notes Migrate notes" at bounding box center [483, 252] width 966 height 380
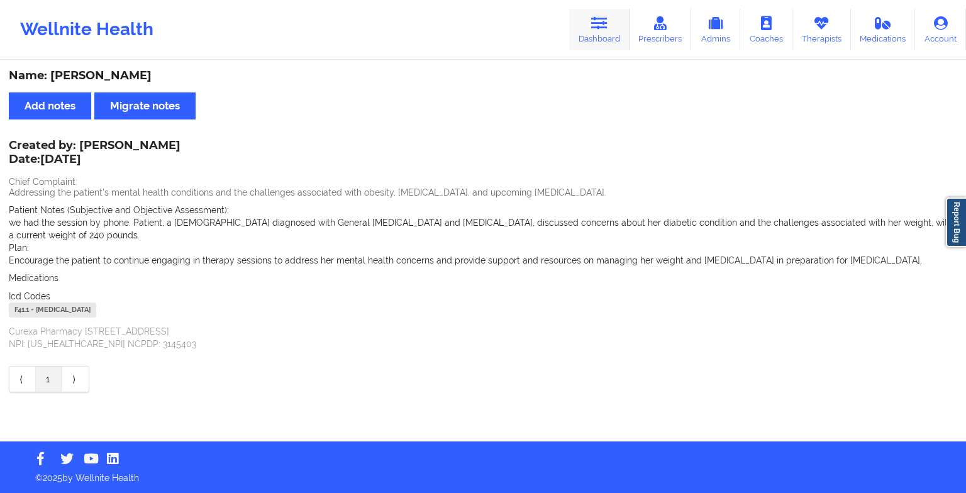
click at [621, 26] on link "Dashboard" at bounding box center [599, 30] width 60 height 42
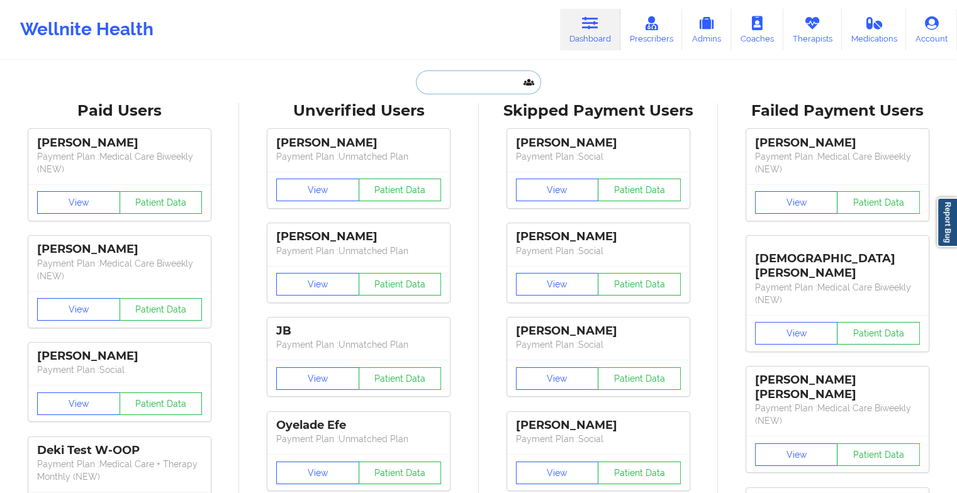
click at [468, 82] on input "text" at bounding box center [478, 82] width 125 height 24
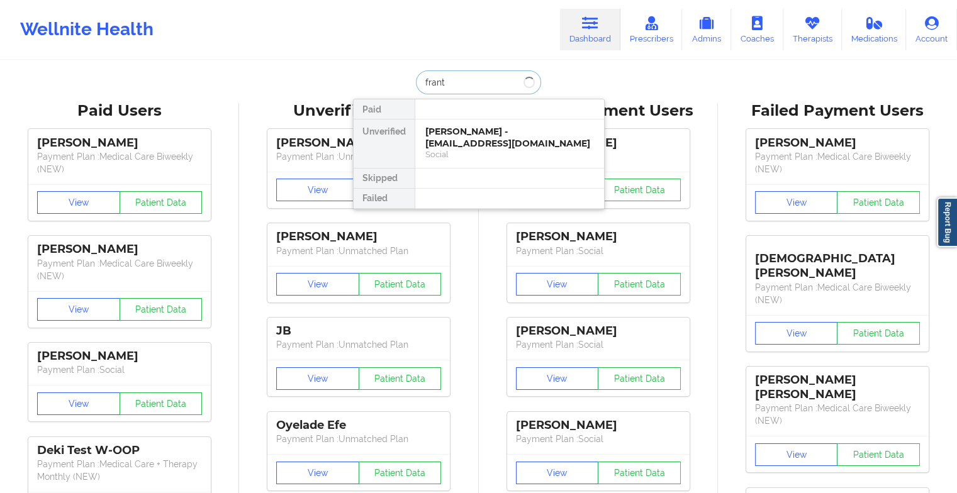
type input "[PERSON_NAME]"
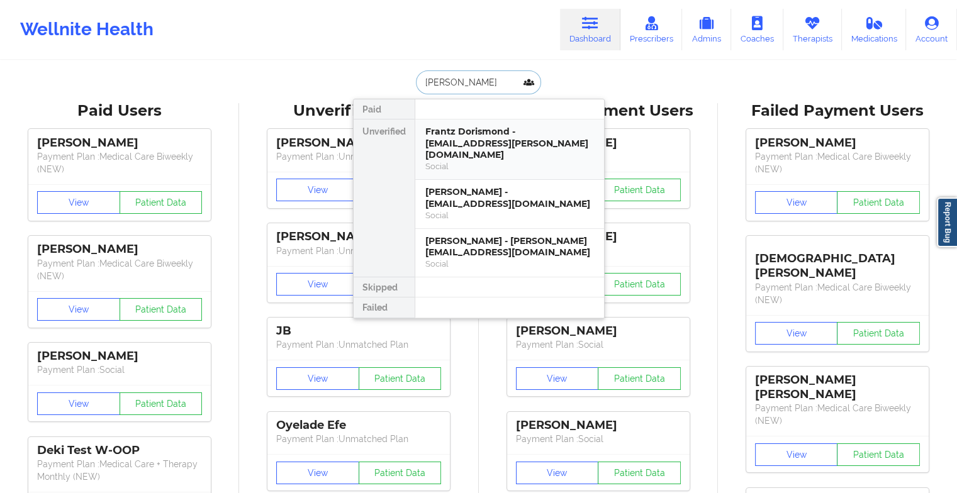
click at [457, 161] on div "Social" at bounding box center [509, 166] width 169 height 11
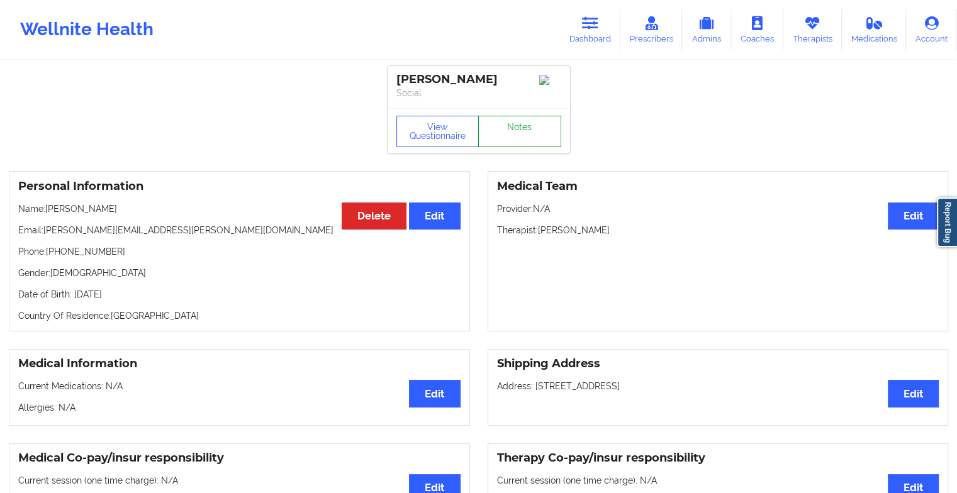
click at [530, 143] on link "Notes" at bounding box center [519, 131] width 83 height 31
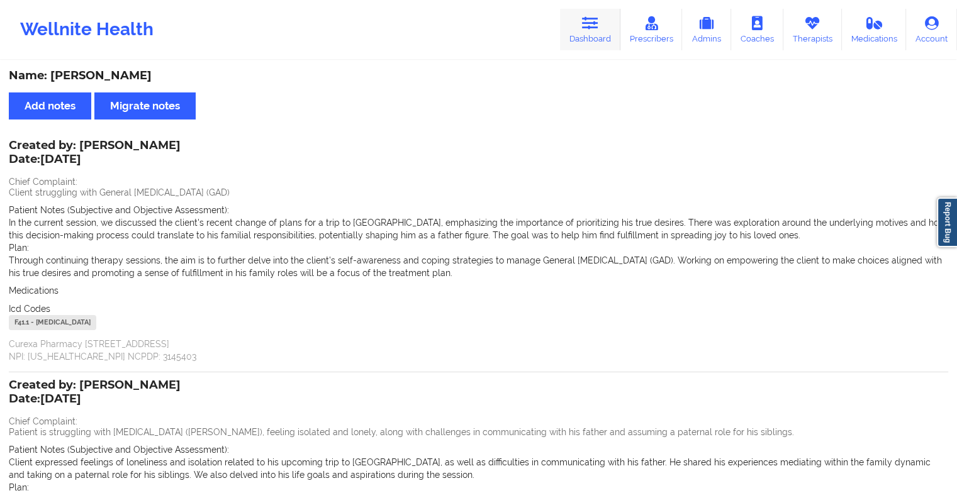
click at [576, 25] on link "Dashboard" at bounding box center [590, 30] width 60 height 42
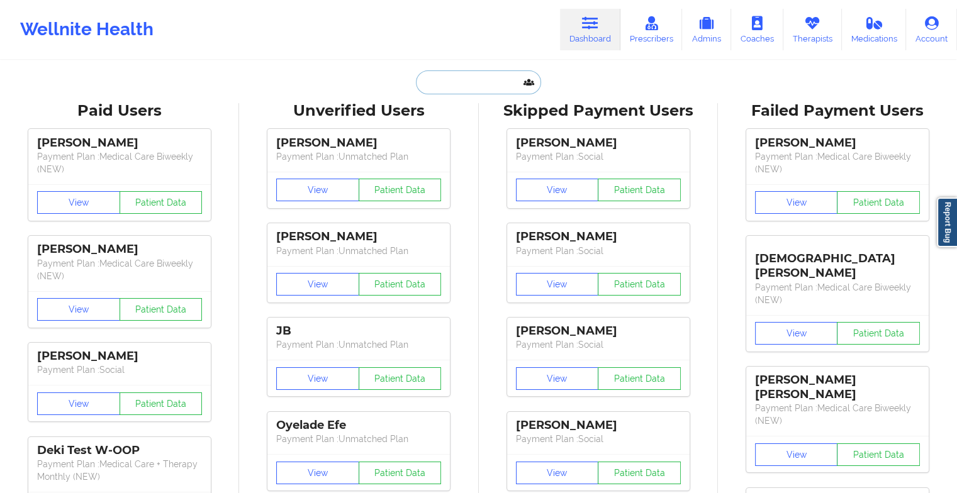
click at [457, 82] on input "text" at bounding box center [478, 82] width 125 height 24
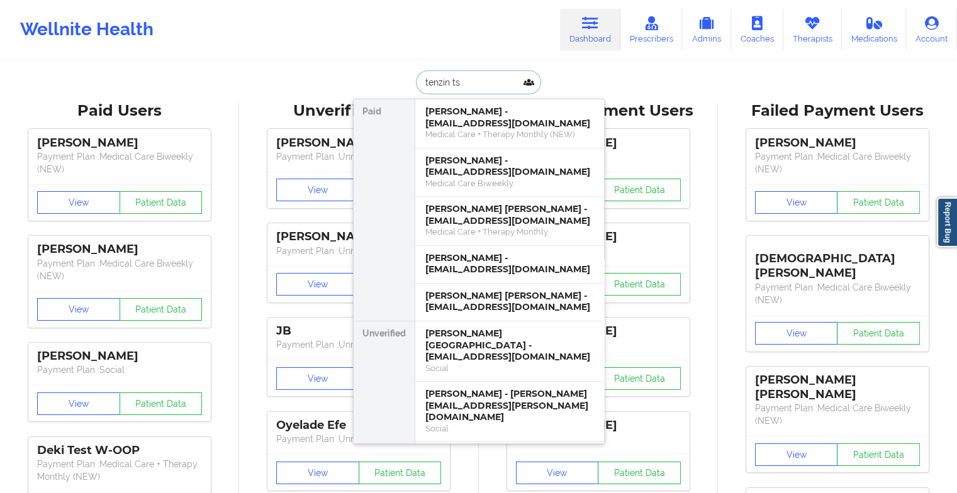
type input "[PERSON_NAME]"
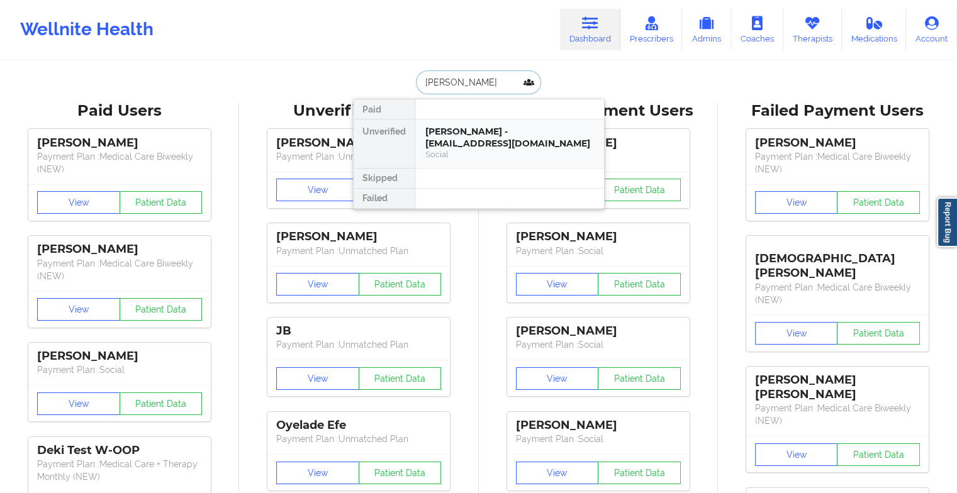
click at [481, 145] on div "[PERSON_NAME] - [EMAIL_ADDRESS][DOMAIN_NAME]" at bounding box center [509, 137] width 169 height 23
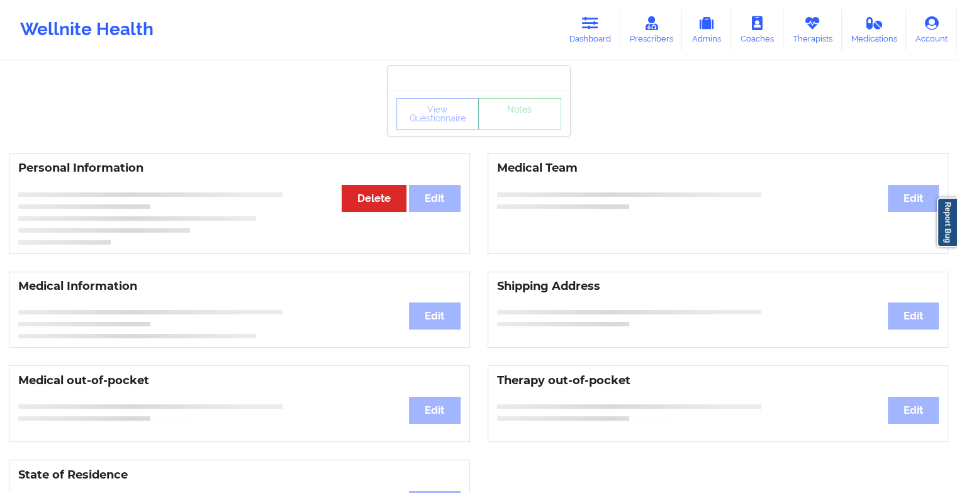
click at [513, 131] on div "View Questionnaire Notes" at bounding box center [478, 113] width 182 height 45
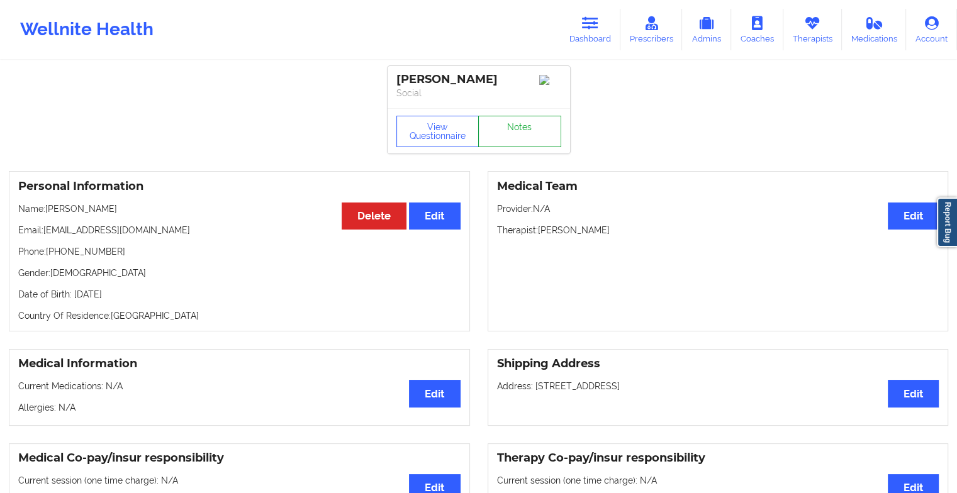
click at [513, 131] on link "Notes" at bounding box center [519, 131] width 83 height 31
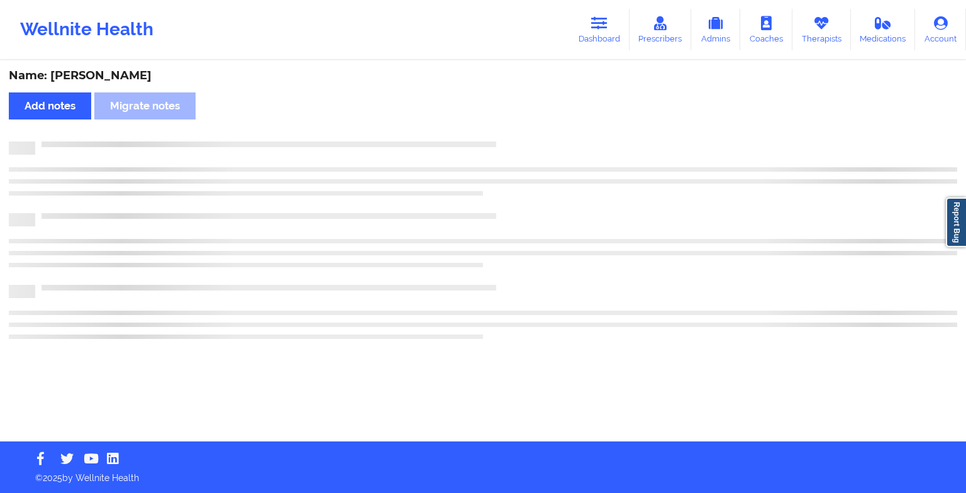
click at [513, 131] on div "Name: [PERSON_NAME] Add notes Migrate notes" at bounding box center [483, 252] width 966 height 380
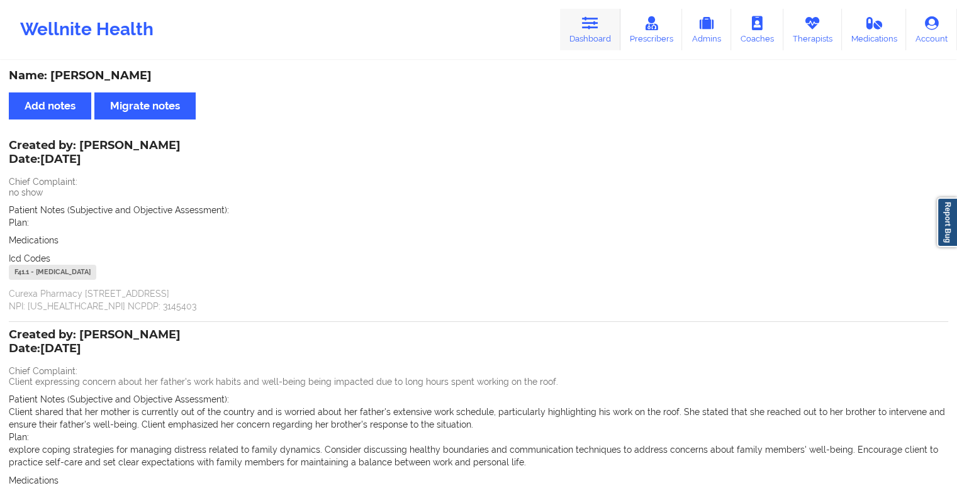
click at [581, 28] on link "Dashboard" at bounding box center [590, 30] width 60 height 42
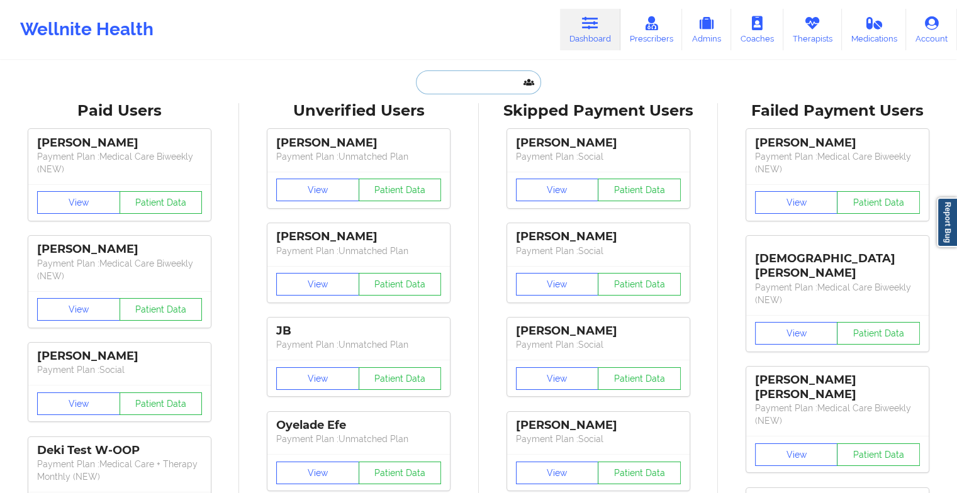
click at [451, 87] on input "text" at bounding box center [478, 82] width 125 height 24
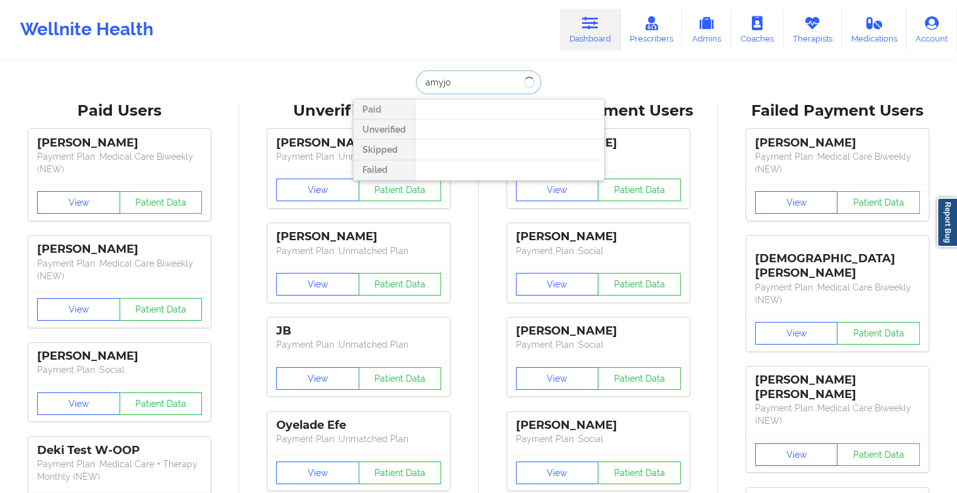
type input "amyjo l"
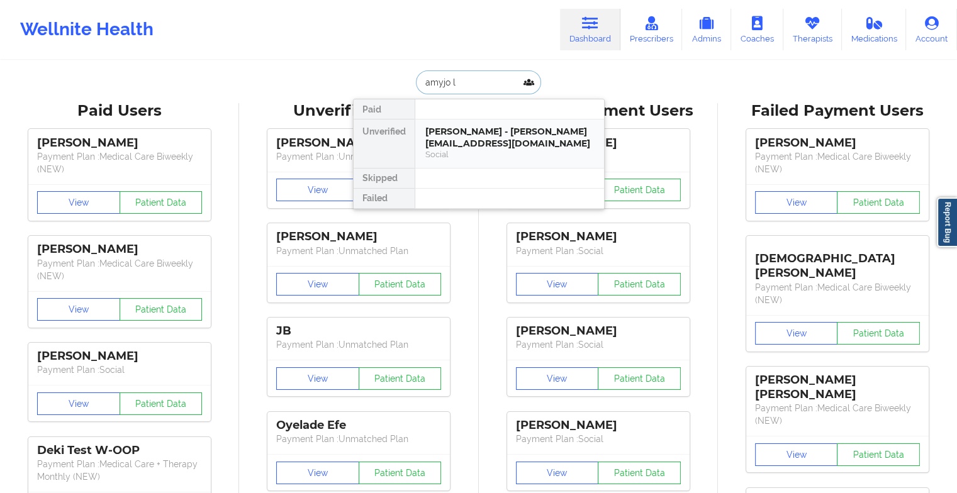
click at [483, 126] on div "[PERSON_NAME] - [PERSON_NAME][EMAIL_ADDRESS][DOMAIN_NAME]" at bounding box center [509, 137] width 169 height 23
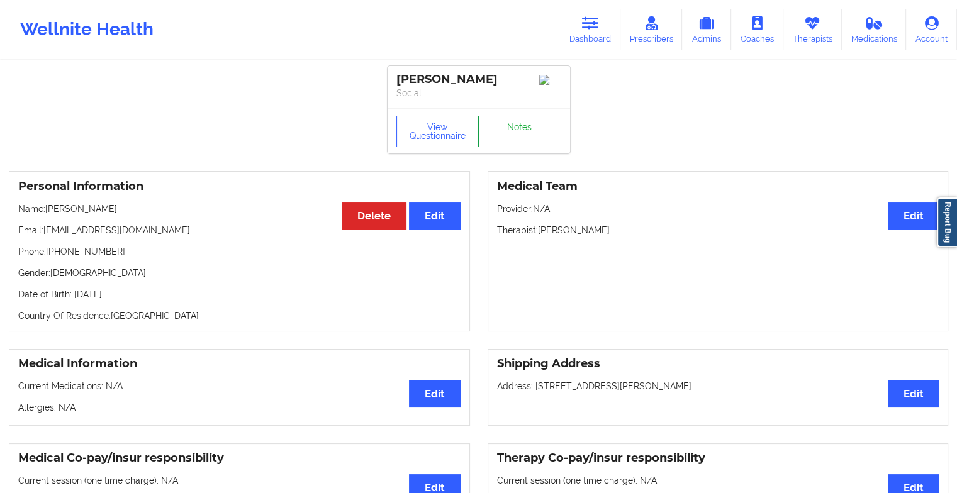
click at [500, 126] on link "Notes" at bounding box center [519, 131] width 83 height 31
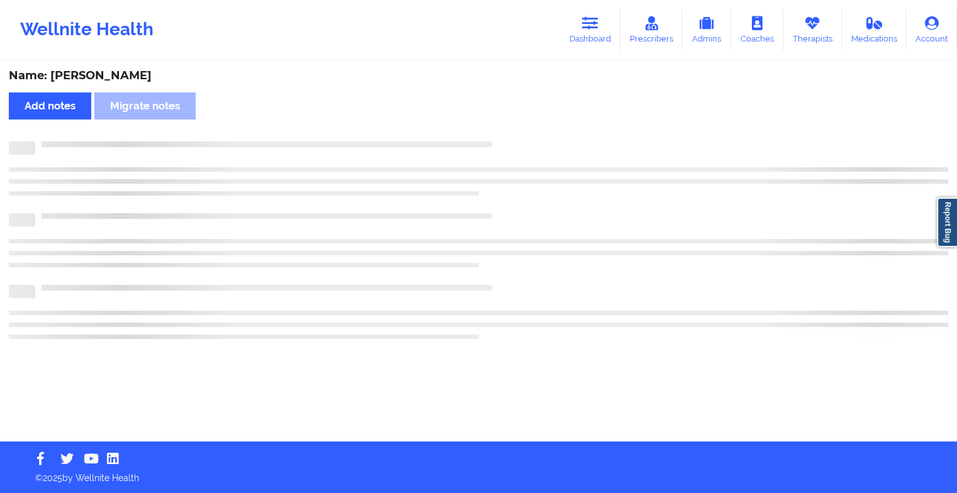
click at [500, 126] on div "Name: [PERSON_NAME] Add notes [PERSON_NAME] notes" at bounding box center [478, 252] width 957 height 380
click at [500, 126] on div "Name: [PERSON_NAME] Add notes [PERSON_NAME] notes" at bounding box center [483, 252] width 966 height 380
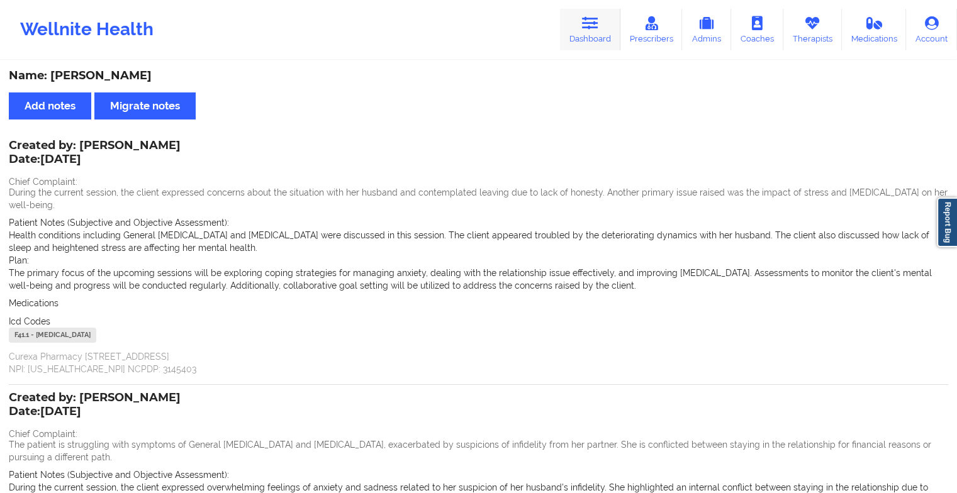
click at [587, 33] on link "Dashboard" at bounding box center [590, 30] width 60 height 42
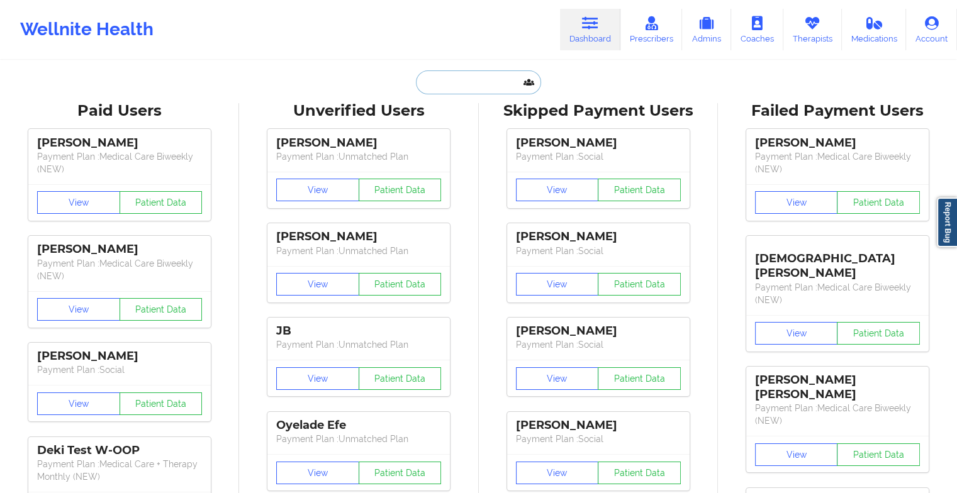
click at [460, 86] on input "text" at bounding box center [478, 82] width 125 height 24
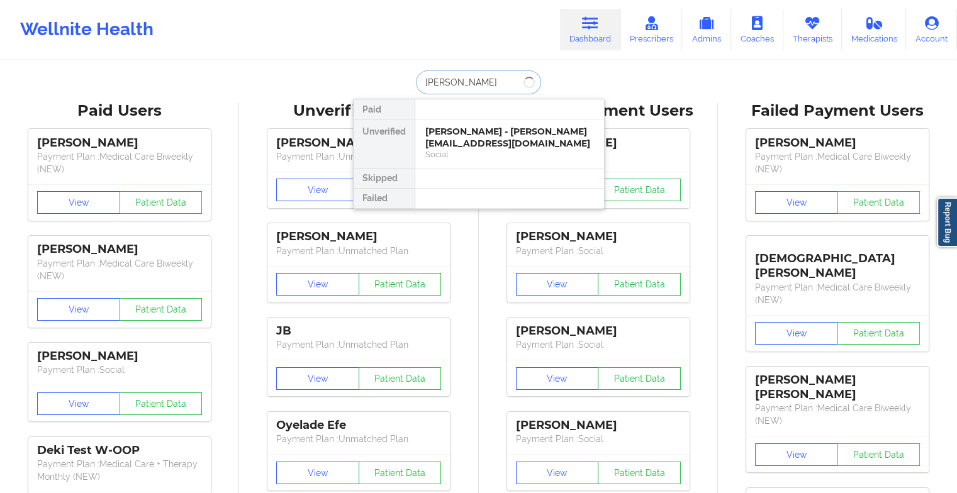
type input "[PERSON_NAME]"
click at [471, 134] on div "[PERSON_NAME] - [EMAIL_ADDRESS][DOMAIN_NAME]" at bounding box center [509, 137] width 169 height 23
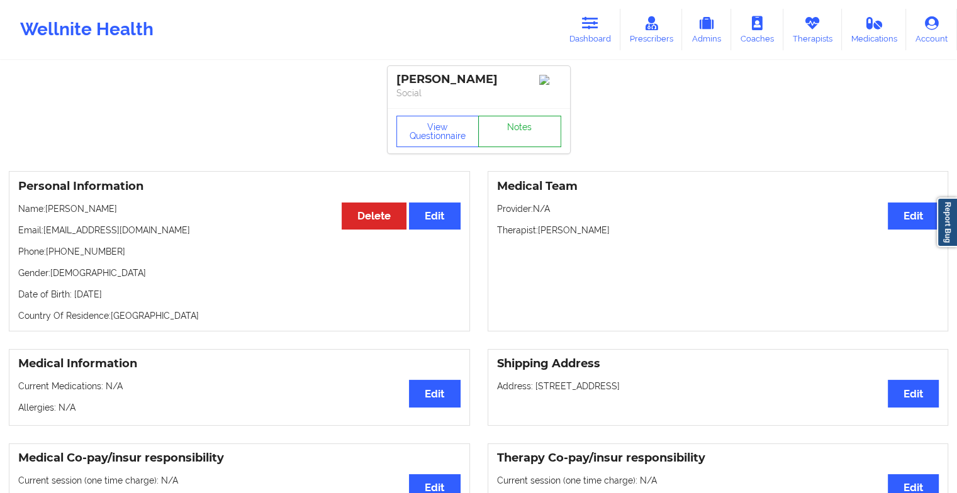
click at [533, 137] on link "Notes" at bounding box center [519, 131] width 83 height 31
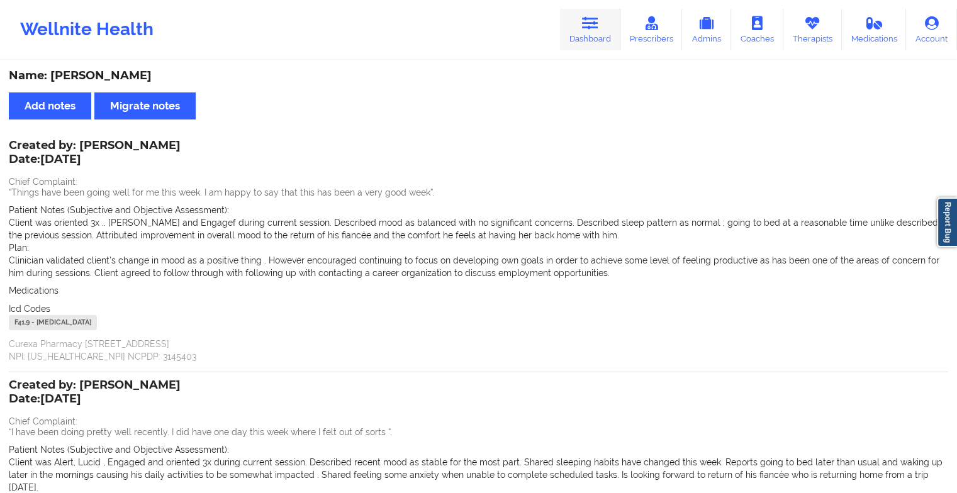
click at [585, 33] on link "Dashboard" at bounding box center [590, 30] width 60 height 42
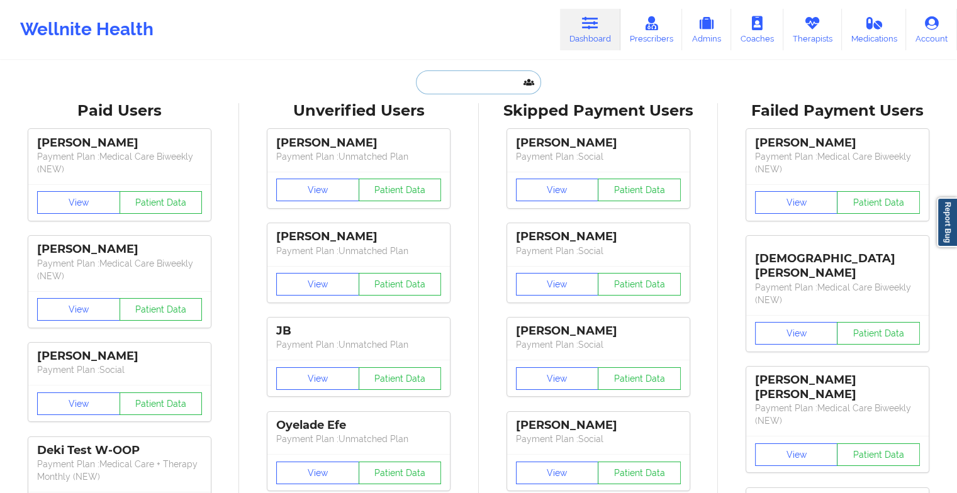
click at [493, 81] on input "text" at bounding box center [478, 82] width 125 height 24
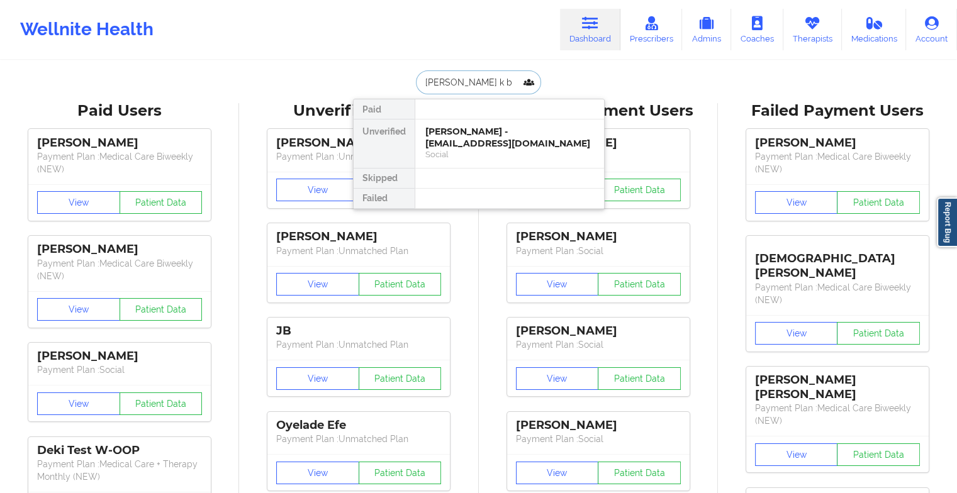
type input "[PERSON_NAME] k b"
click at [473, 118] on div at bounding box center [509, 109] width 189 height 20
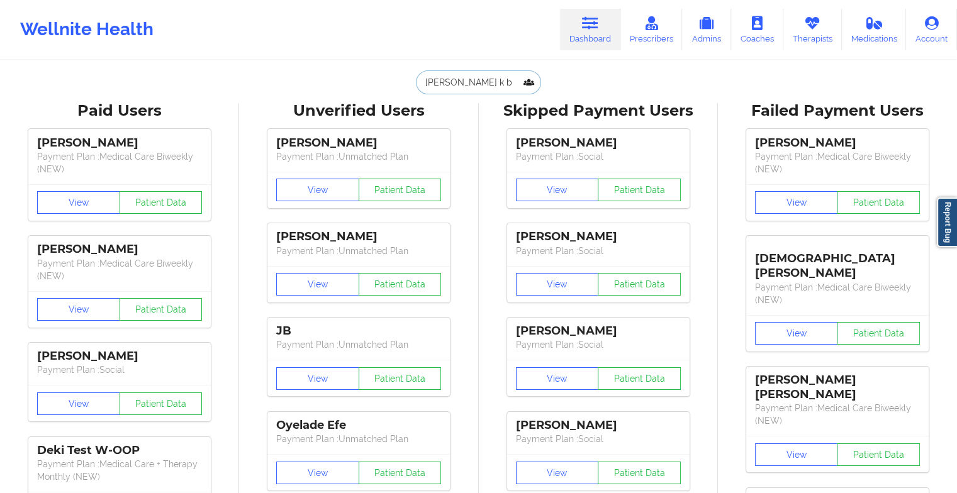
click at [481, 83] on input "[PERSON_NAME] k b" at bounding box center [478, 82] width 125 height 24
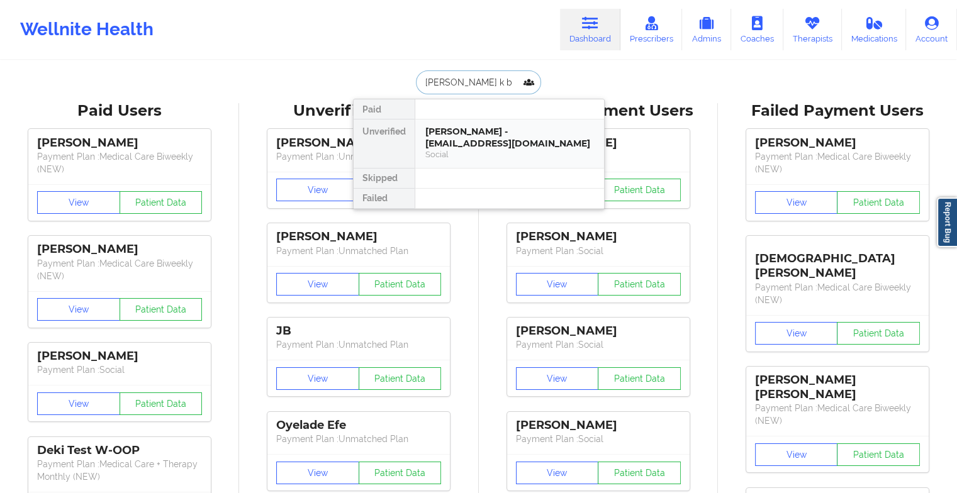
click at [464, 137] on div "[PERSON_NAME] - [EMAIL_ADDRESS][DOMAIN_NAME]" at bounding box center [509, 137] width 169 height 23
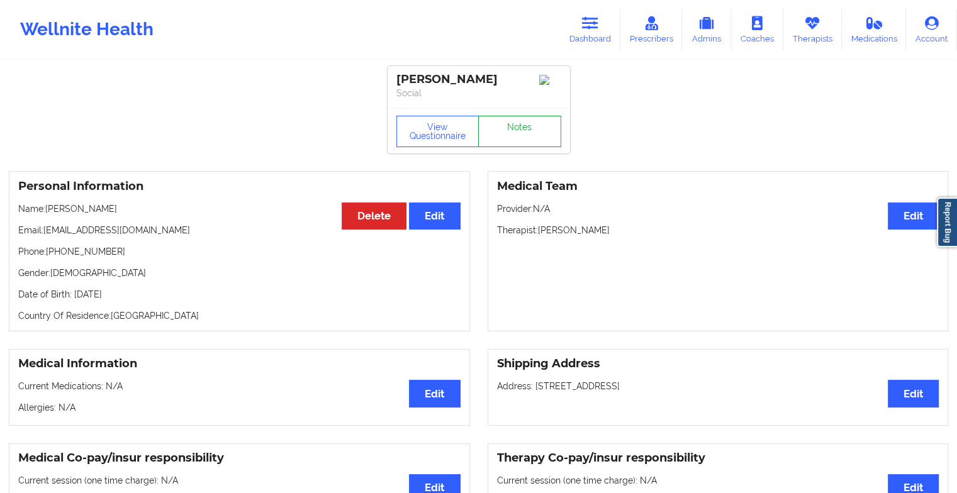
click at [530, 120] on link "Notes" at bounding box center [519, 131] width 83 height 31
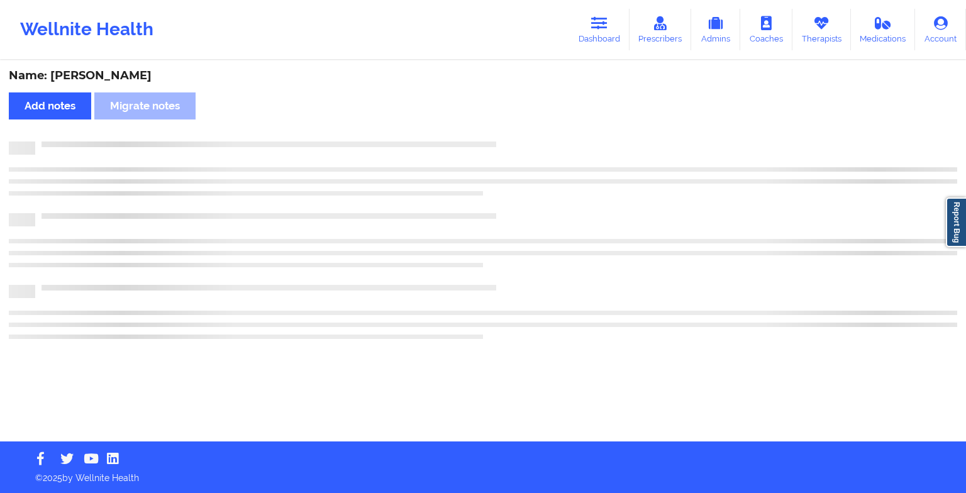
click at [530, 120] on div "Name: [PERSON_NAME] Add notes Migrate notes" at bounding box center [483, 252] width 966 height 380
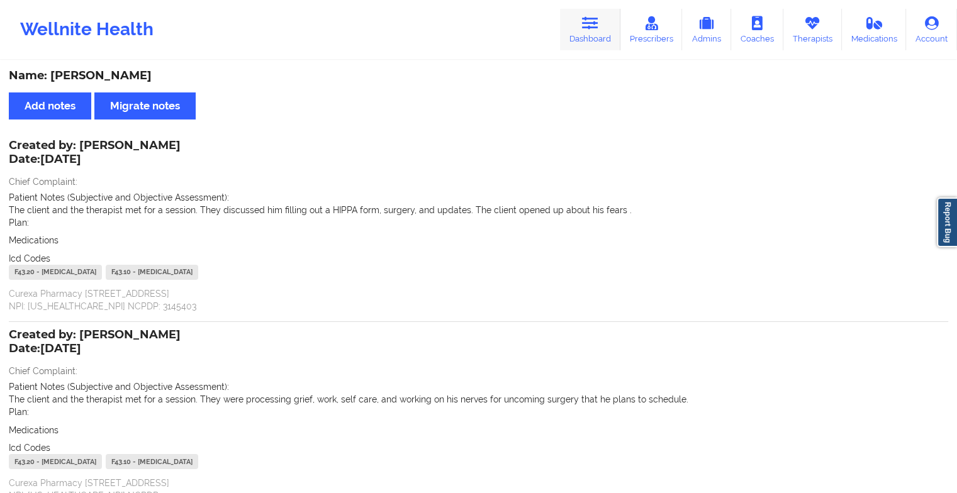
click at [594, 30] on link "Dashboard" at bounding box center [590, 30] width 60 height 42
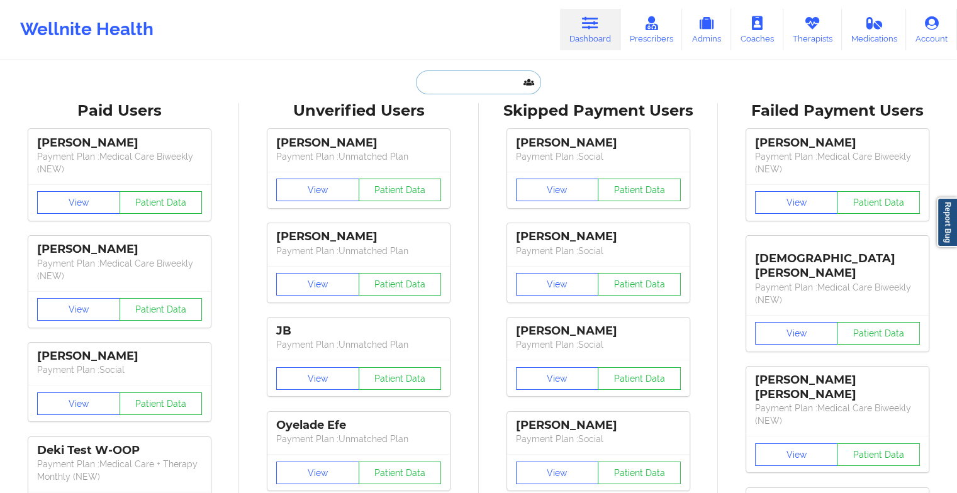
click at [467, 75] on input "text" at bounding box center [478, 82] width 125 height 24
paste input "[PERSON_NAME]"
type input "[PERSON_NAME]"
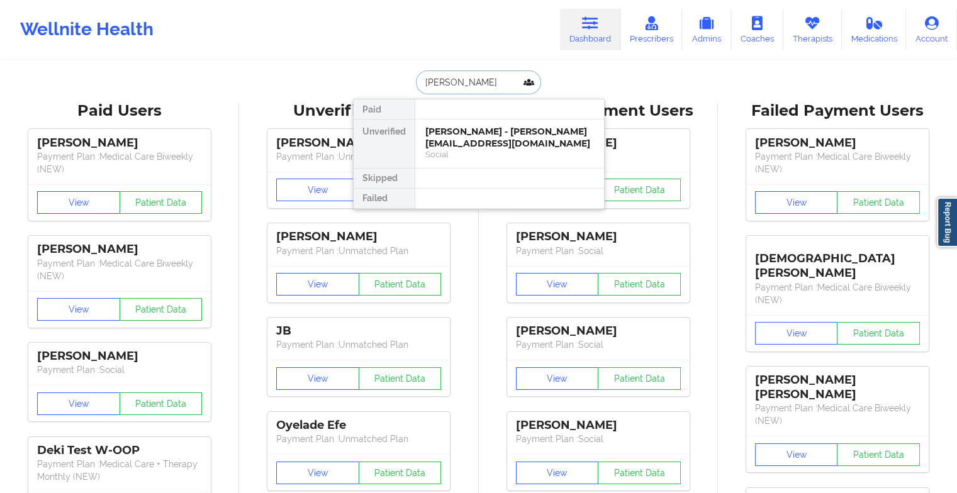
click at [489, 141] on div "[PERSON_NAME] - [PERSON_NAME][EMAIL_ADDRESS][DOMAIN_NAME]" at bounding box center [509, 137] width 169 height 23
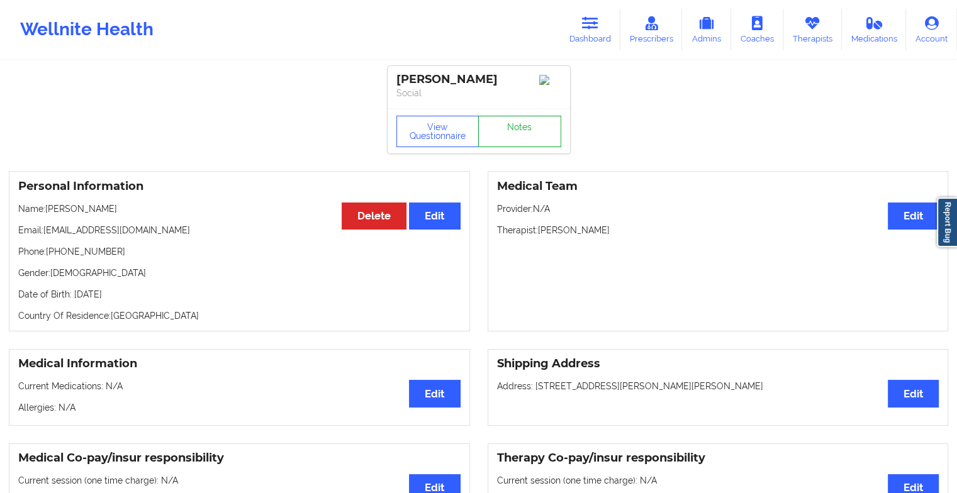
click at [516, 137] on link "Notes" at bounding box center [519, 131] width 83 height 31
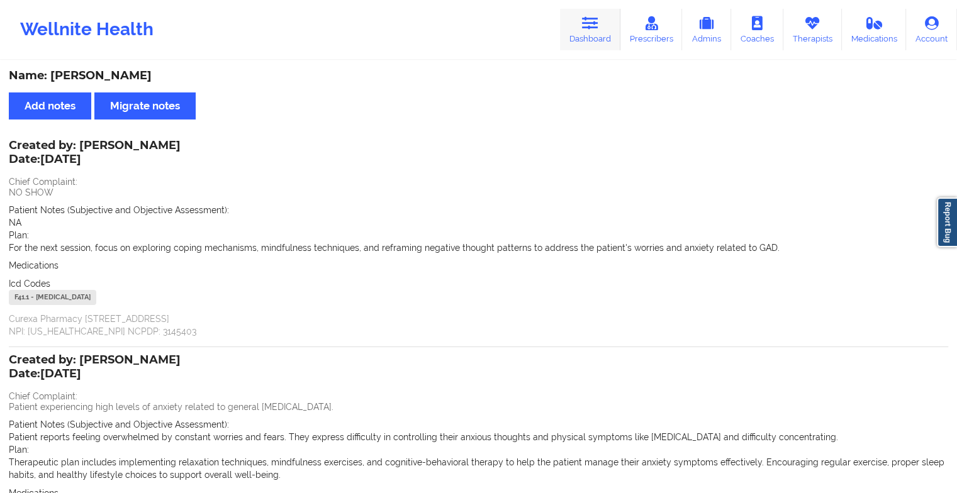
click at [579, 47] on link "Dashboard" at bounding box center [590, 30] width 60 height 42
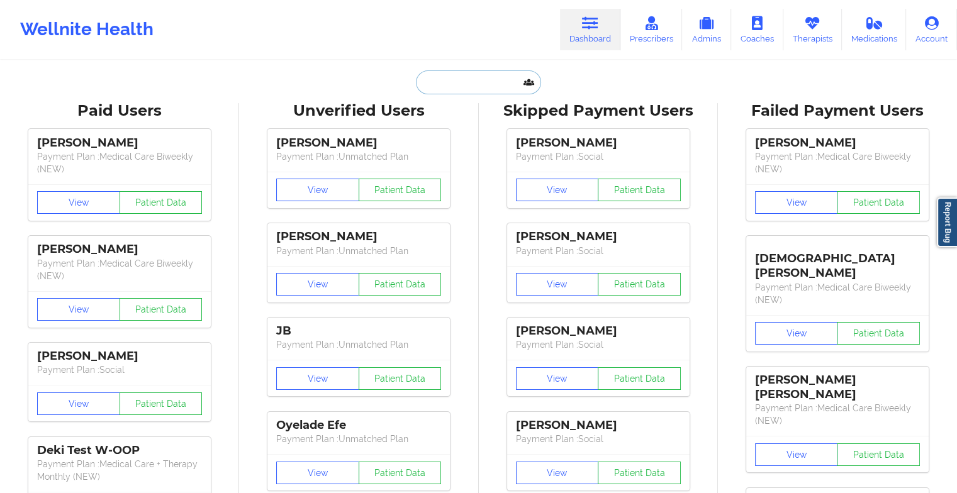
click at [440, 83] on input "text" at bounding box center [478, 82] width 125 height 24
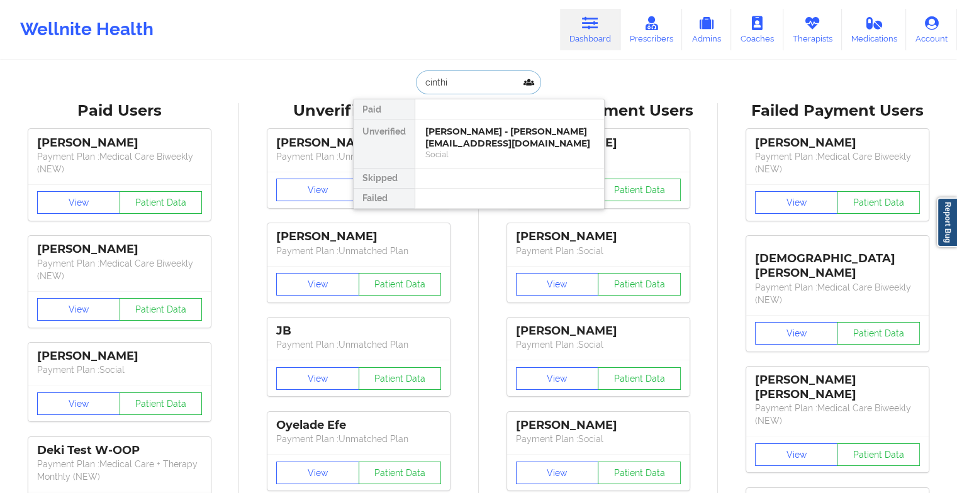
type input "[PERSON_NAME]"
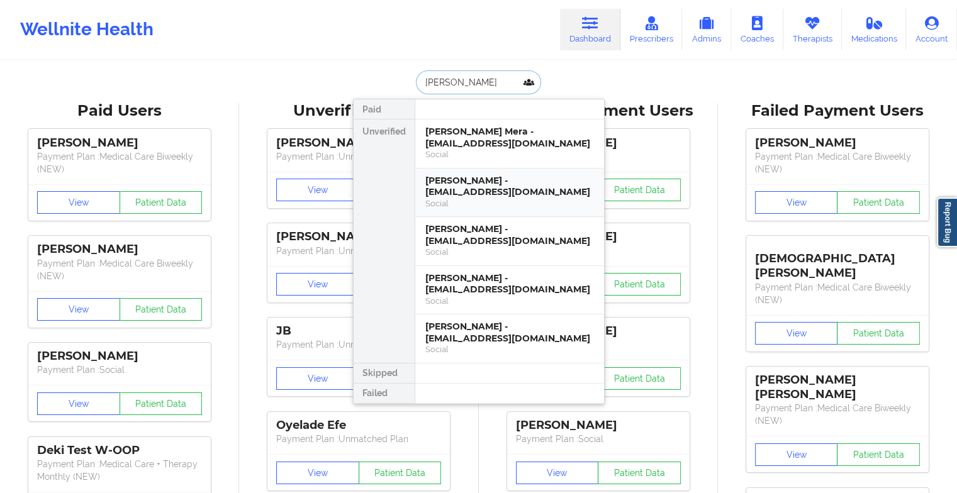
click at [488, 184] on div "[PERSON_NAME] - [EMAIL_ADDRESS][DOMAIN_NAME]" at bounding box center [509, 186] width 169 height 23
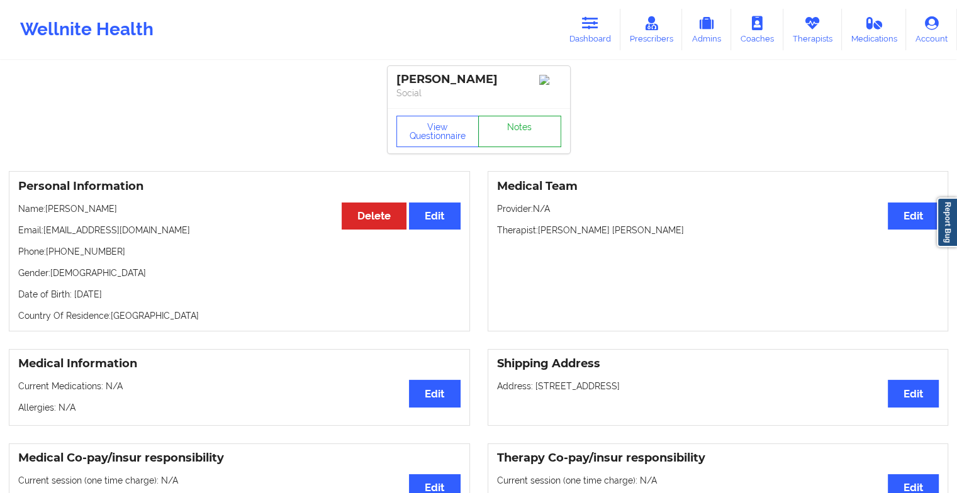
click at [501, 132] on link "Notes" at bounding box center [519, 131] width 83 height 31
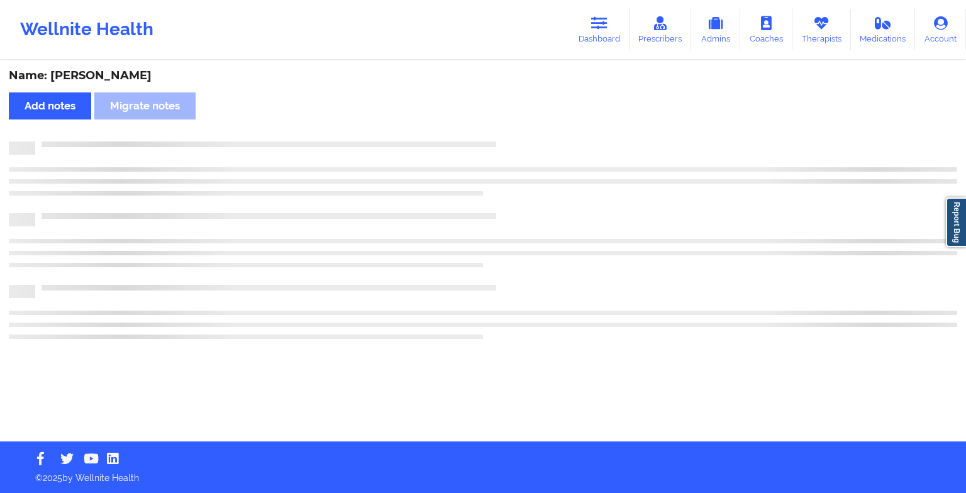
click at [501, 132] on div "Name: [PERSON_NAME] Add notes Migrate notes" at bounding box center [483, 252] width 966 height 380
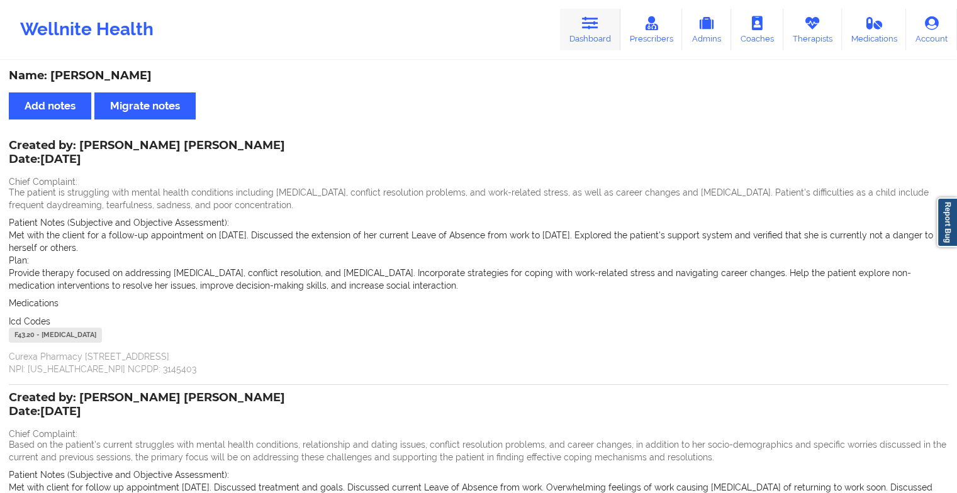
click at [583, 27] on link "Dashboard" at bounding box center [590, 30] width 60 height 42
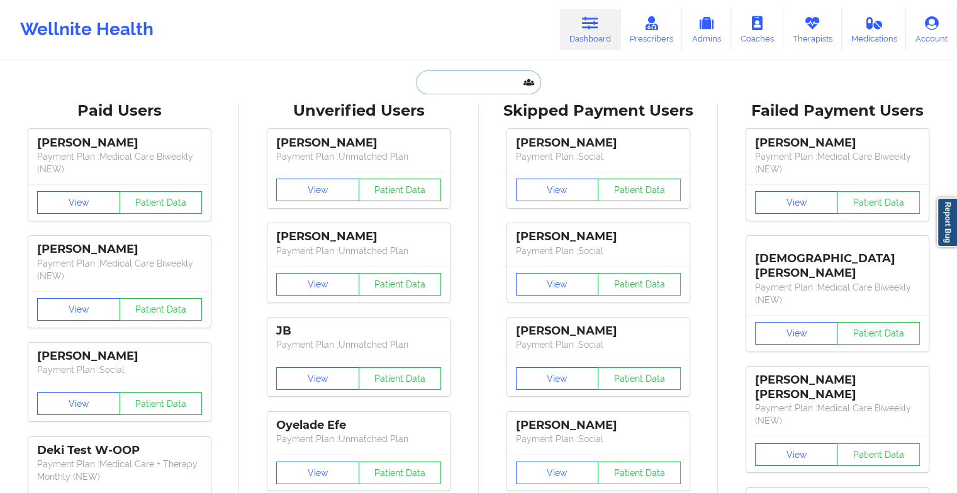
click at [456, 70] on input "text" at bounding box center [478, 82] width 125 height 24
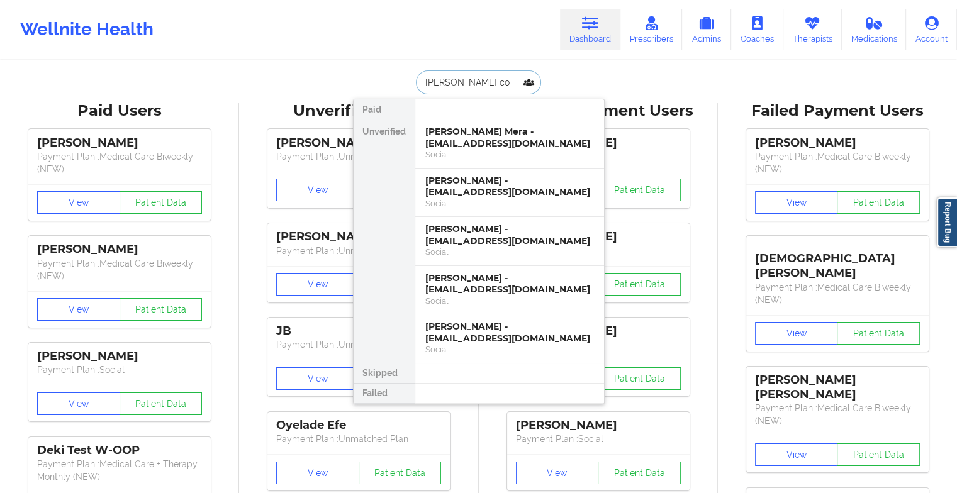
type input "[PERSON_NAME] cor"
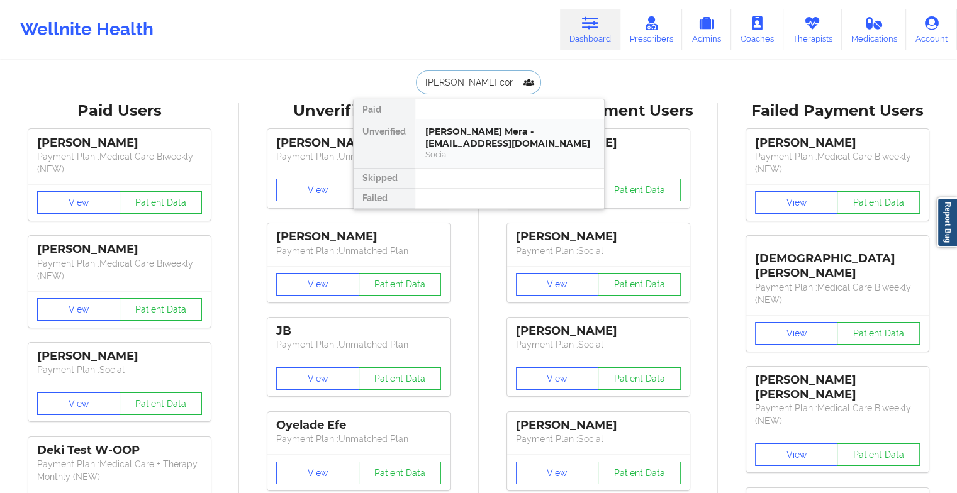
click at [452, 130] on div "[PERSON_NAME] Mera - [EMAIL_ADDRESS][DOMAIN_NAME]" at bounding box center [509, 137] width 169 height 23
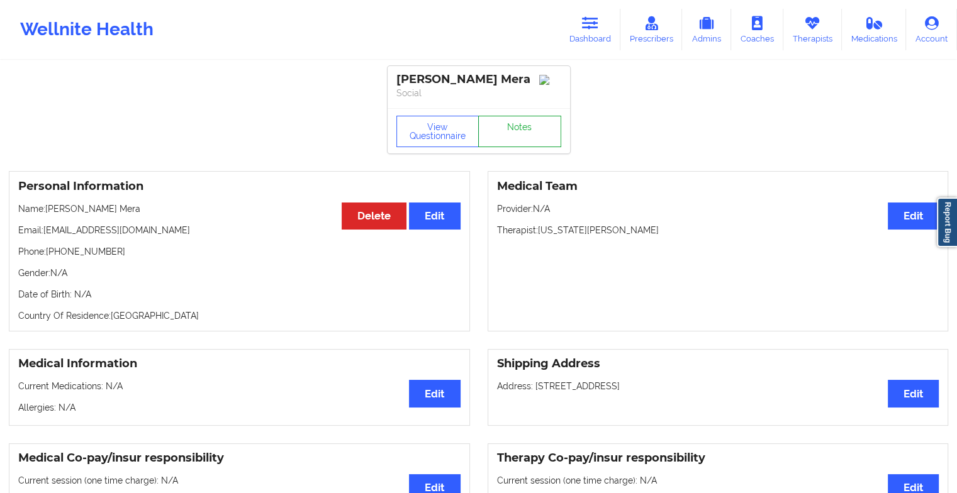
click at [537, 146] on link "Notes" at bounding box center [519, 131] width 83 height 31
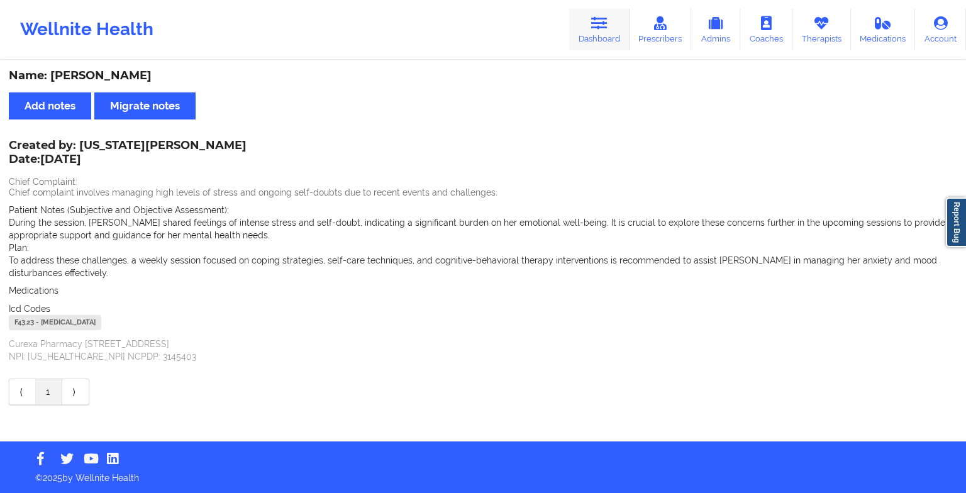
click at [588, 31] on link "Dashboard" at bounding box center [599, 30] width 60 height 42
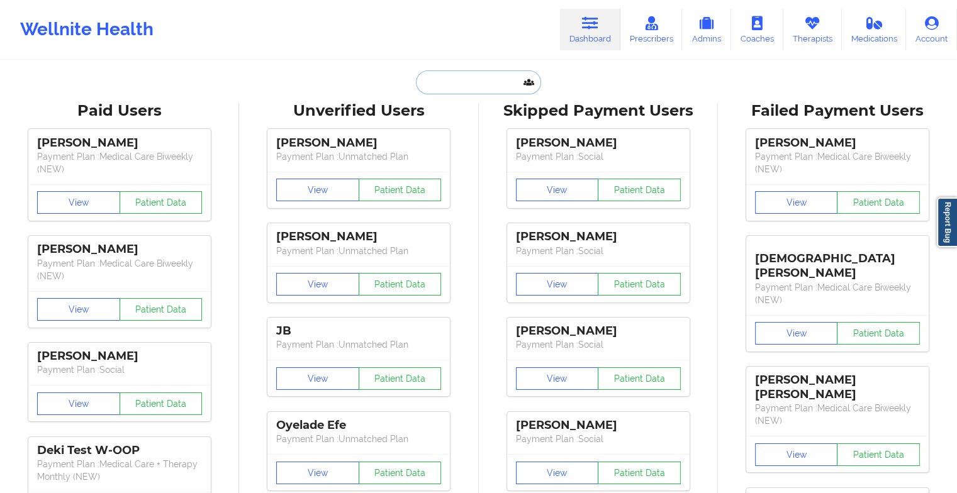
click at [473, 93] on input "text" at bounding box center [478, 82] width 125 height 24
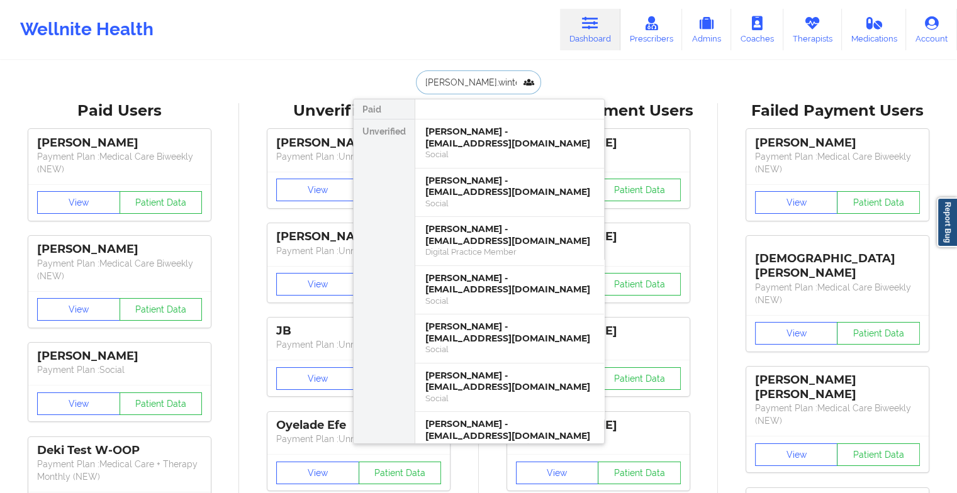
type input "[PERSON_NAME].winter"
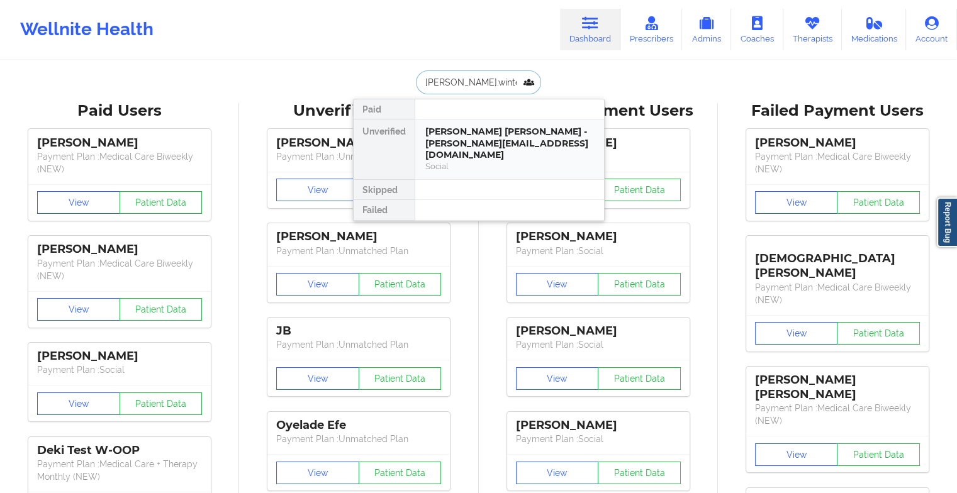
click at [463, 137] on div "[PERSON_NAME] [PERSON_NAME] - [PERSON_NAME][EMAIL_ADDRESS][DOMAIN_NAME]" at bounding box center [509, 143] width 169 height 35
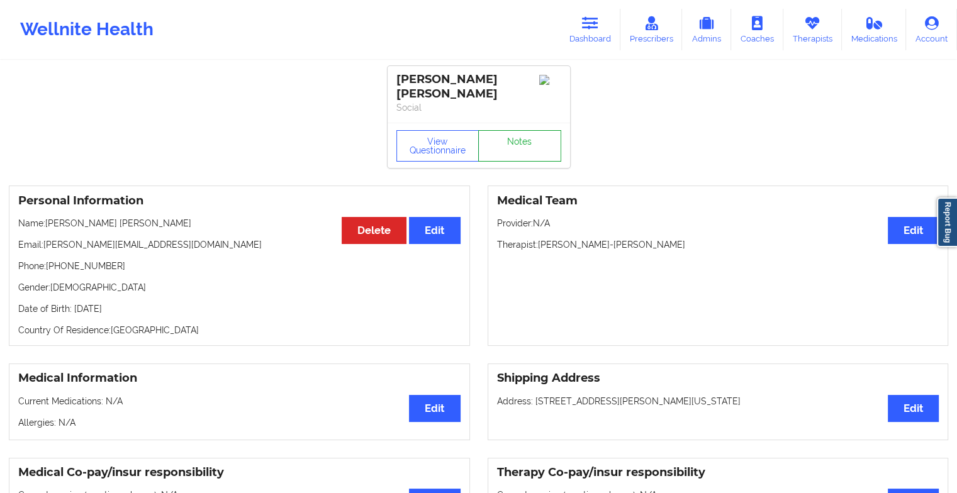
click at [514, 130] on link "Notes" at bounding box center [519, 145] width 83 height 31
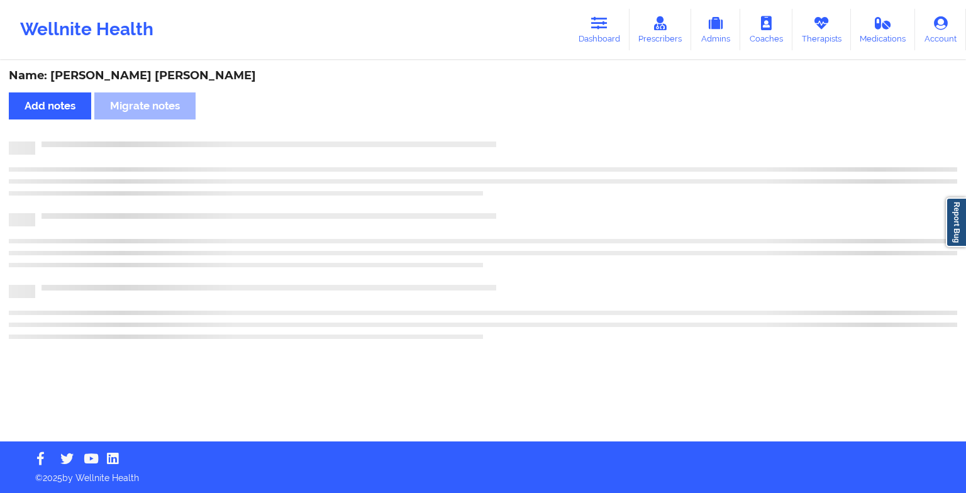
click at [514, 130] on div "Name: [PERSON_NAME] [PERSON_NAME] Add notes Migrate notes" at bounding box center [483, 252] width 966 height 380
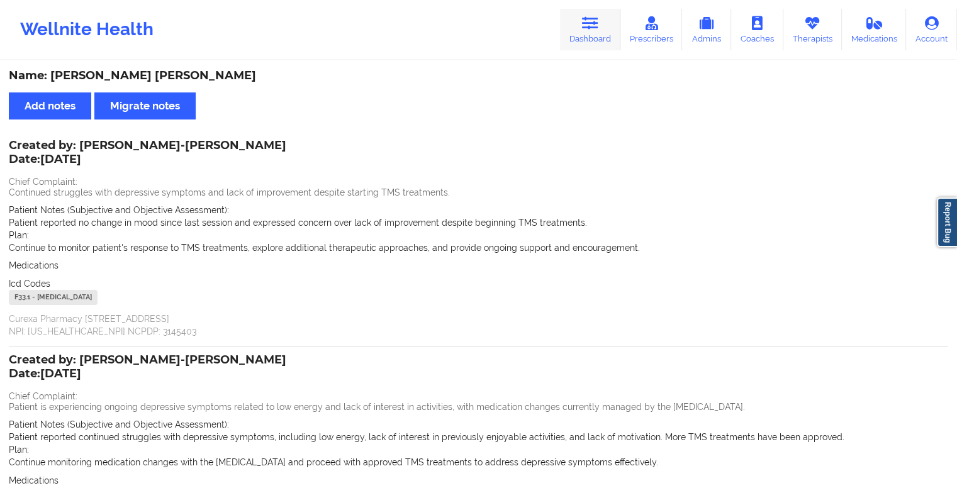
click at [583, 38] on link "Dashboard" at bounding box center [590, 30] width 60 height 42
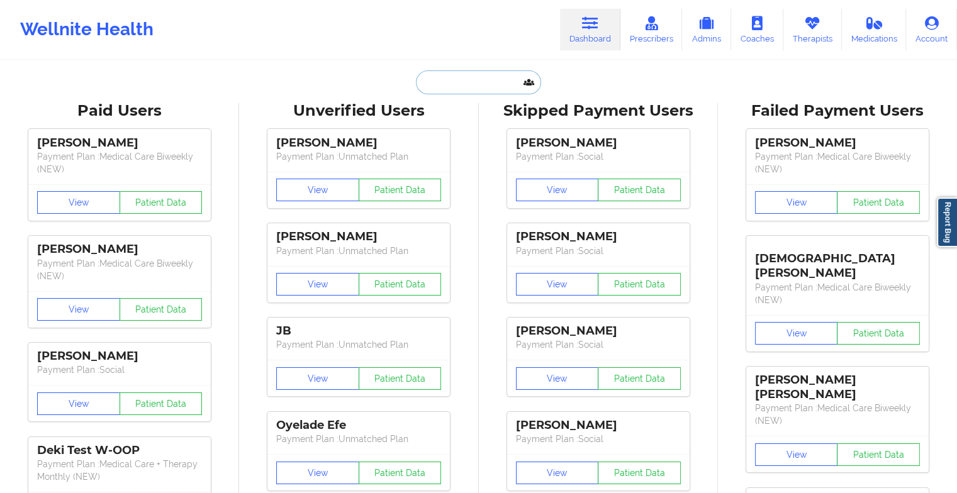
click at [478, 88] on input "text" at bounding box center [478, 82] width 125 height 24
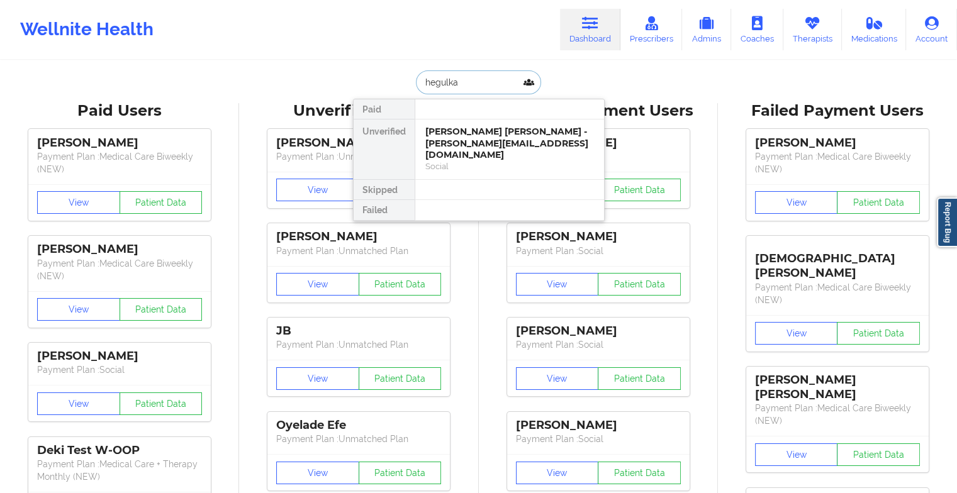
type input "hegulka s"
click at [494, 138] on div "[PERSON_NAME] - [EMAIL_ADDRESS][DOMAIN_NAME]" at bounding box center [509, 137] width 169 height 23
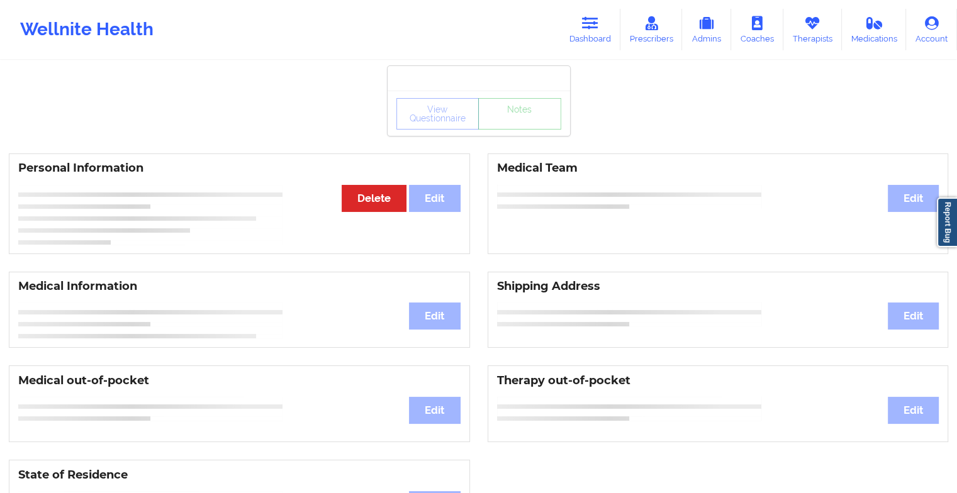
click at [520, 131] on div "View Questionnaire Notes" at bounding box center [478, 113] width 182 height 45
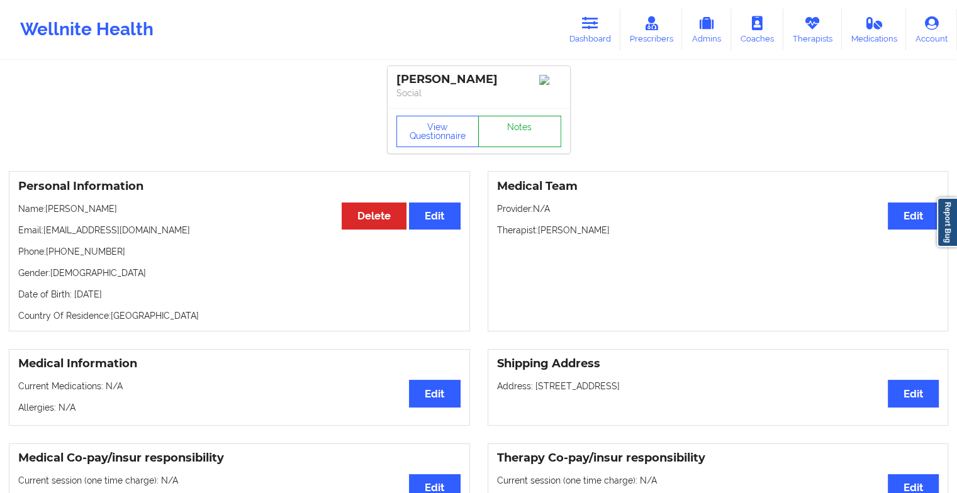
click at [520, 131] on link "Notes" at bounding box center [519, 131] width 83 height 31
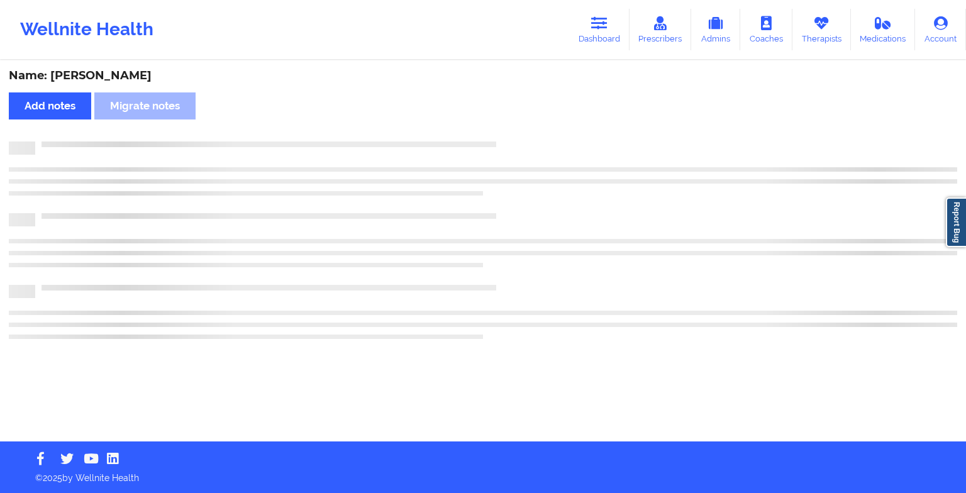
click at [520, 131] on div "Name: [PERSON_NAME] Add notes Migrate notes" at bounding box center [483, 252] width 966 height 380
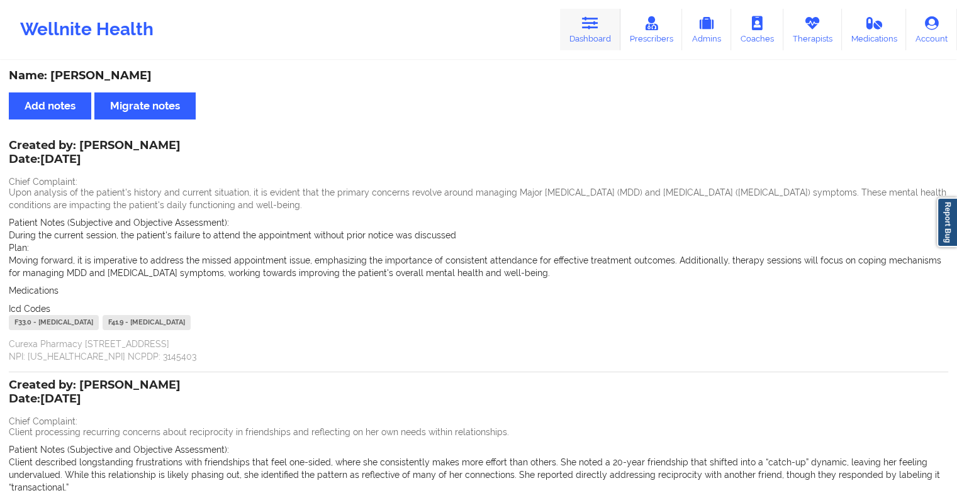
click at [601, 30] on link "Dashboard" at bounding box center [590, 30] width 60 height 42
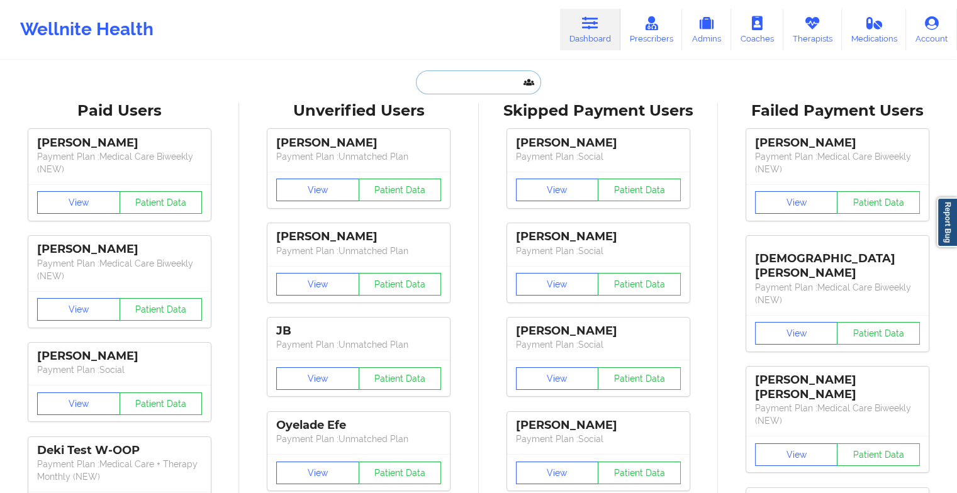
click at [486, 75] on input "text" at bounding box center [478, 82] width 125 height 24
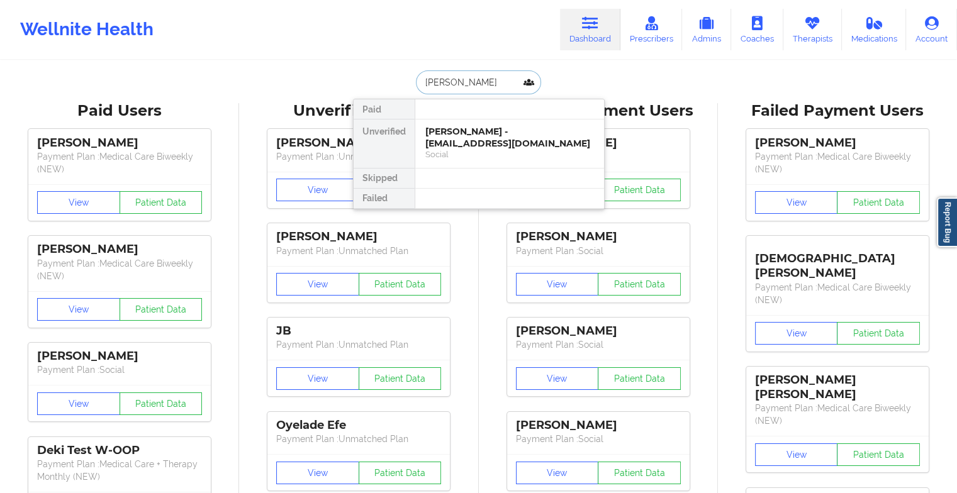
type input "[PERSON_NAME]"
click at [498, 138] on div "[PERSON_NAME] - [EMAIL_ADDRESS][DOMAIN_NAME]" at bounding box center [509, 137] width 169 height 23
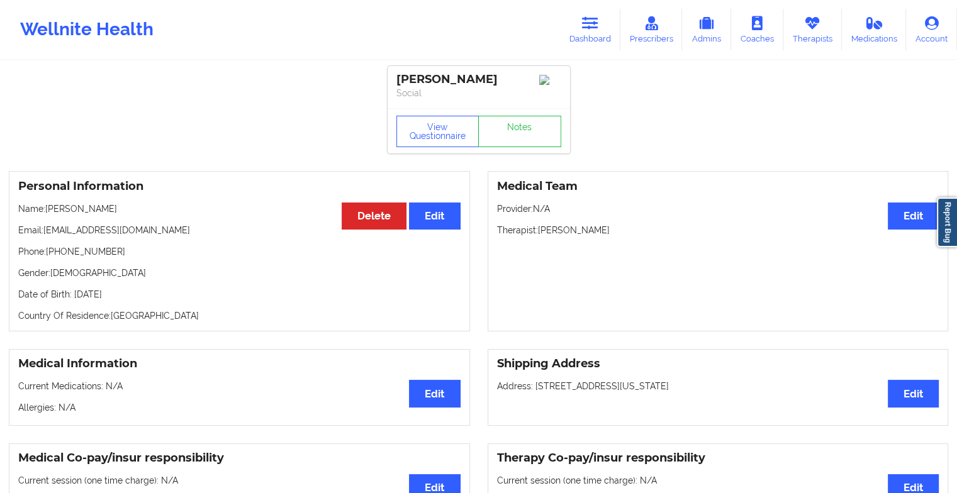
click at [519, 131] on div "View Questionnaire Notes" at bounding box center [478, 130] width 182 height 45
click at [519, 131] on link "Notes" at bounding box center [519, 131] width 83 height 31
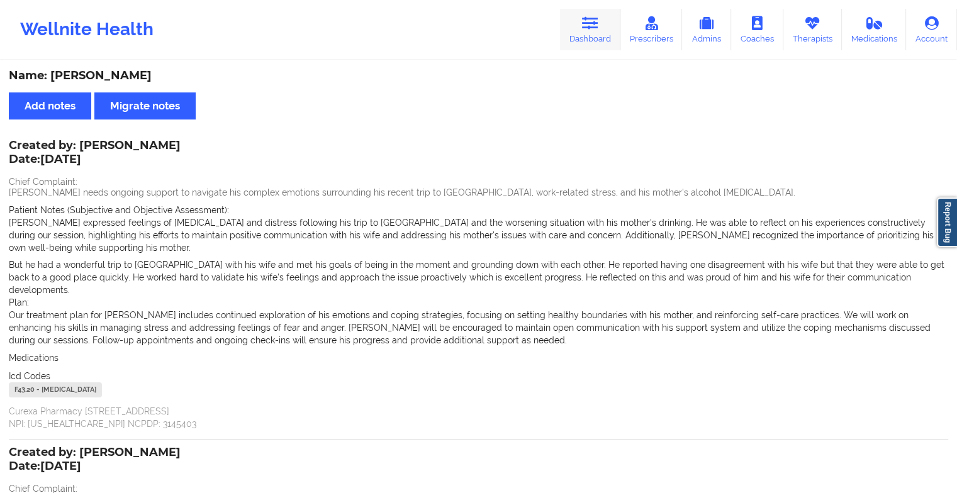
click at [584, 25] on icon at bounding box center [590, 23] width 16 height 14
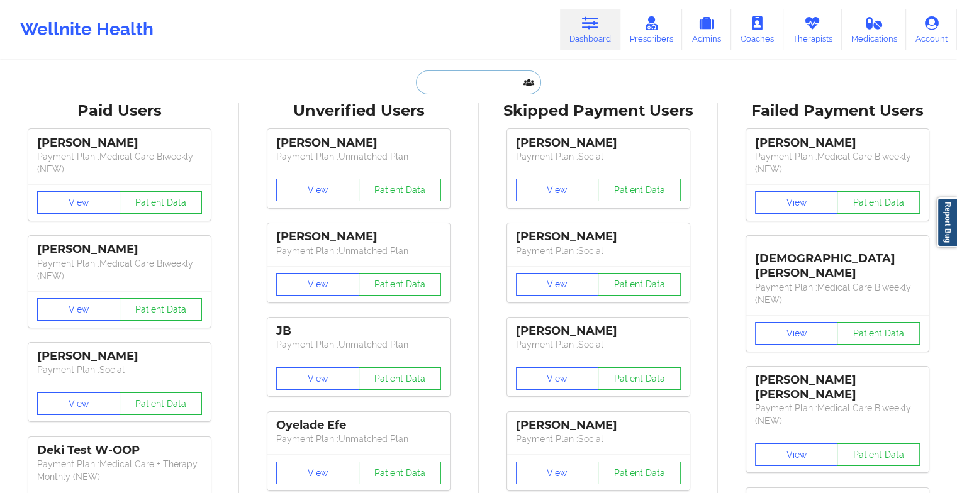
click at [487, 79] on input "text" at bounding box center [478, 82] width 125 height 24
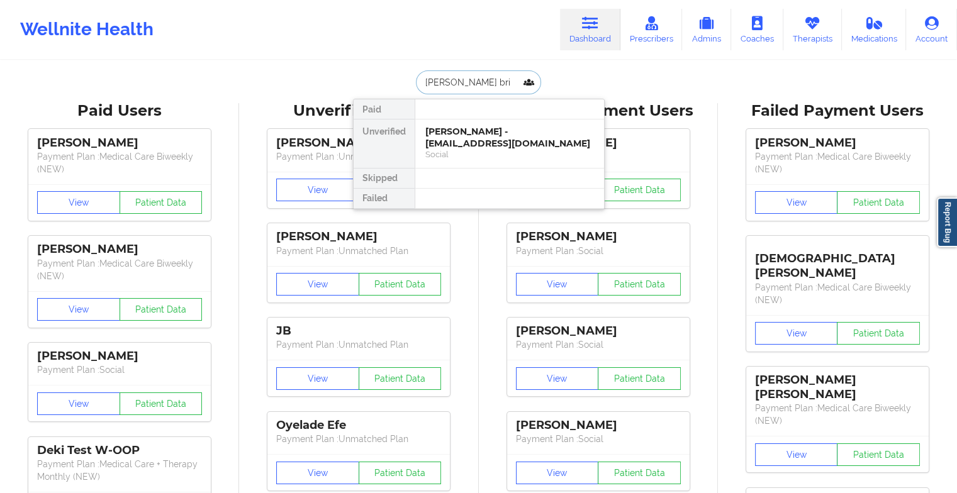
type input "[PERSON_NAME]"
click at [483, 132] on div "[PERSON_NAME] - [EMAIL_ADDRESS][DOMAIN_NAME]" at bounding box center [509, 137] width 169 height 23
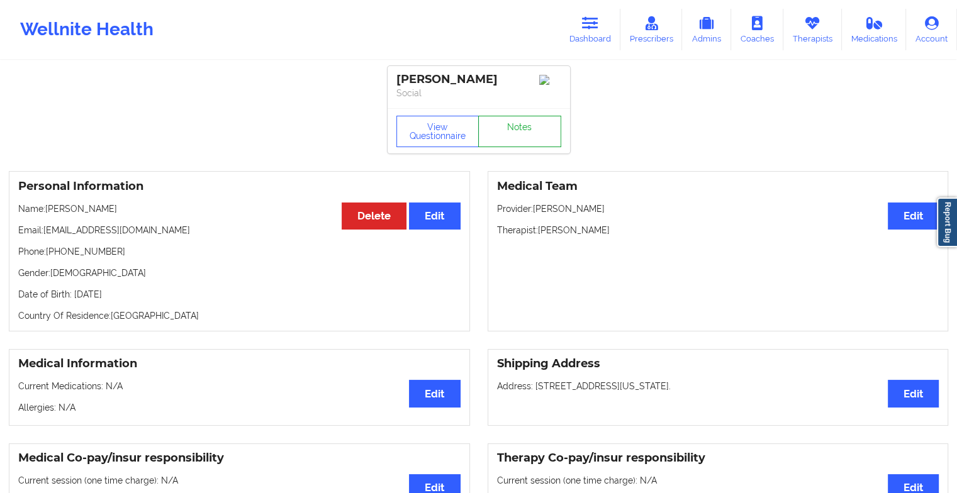
click at [513, 144] on link "Notes" at bounding box center [519, 131] width 83 height 31
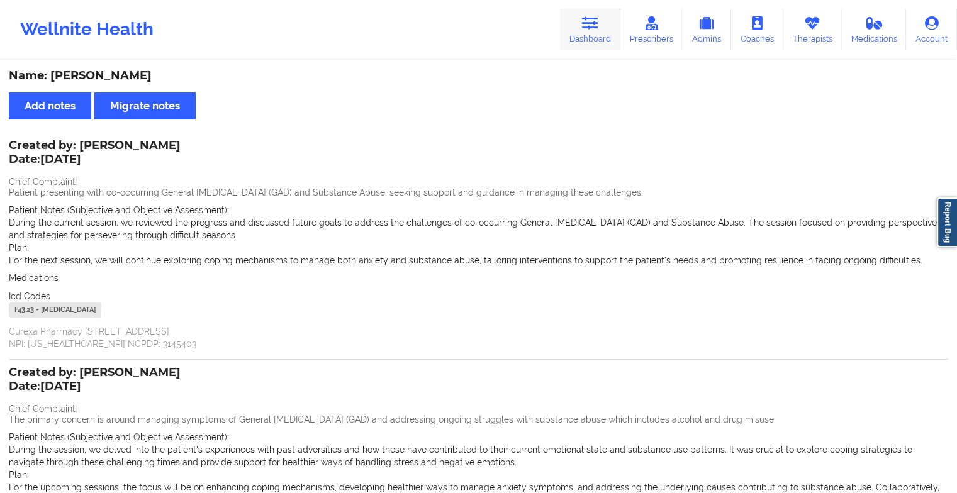
click at [581, 18] on link "Dashboard" at bounding box center [590, 30] width 60 height 42
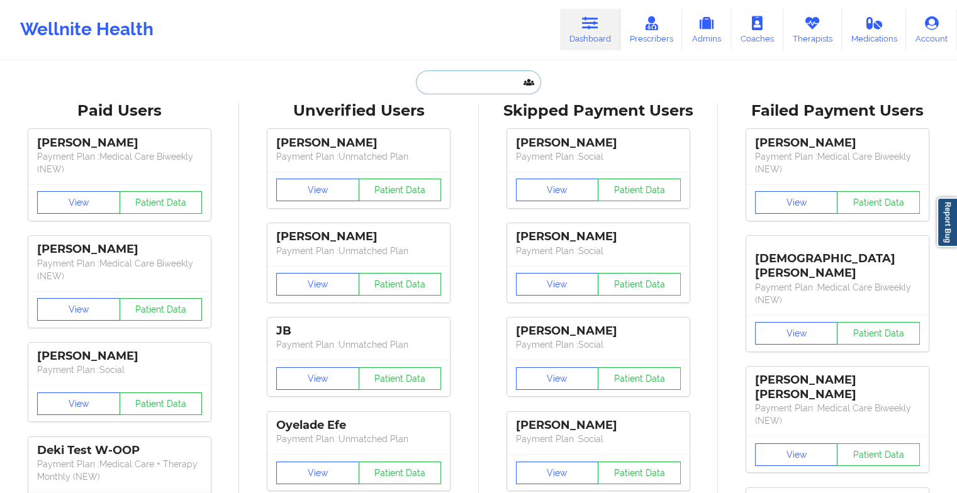
click at [476, 77] on input "text" at bounding box center [478, 82] width 125 height 24
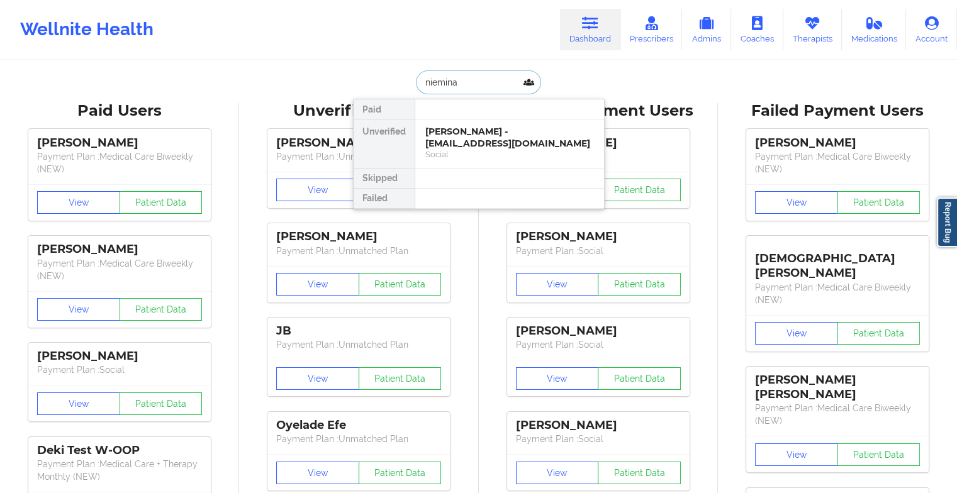
type input "niemina b"
click at [460, 152] on div "Social" at bounding box center [509, 154] width 169 height 11
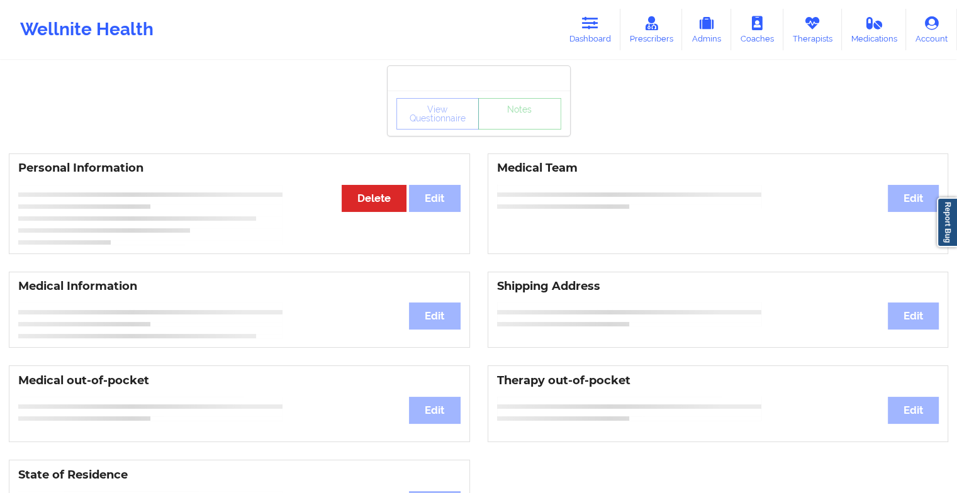
click at [520, 130] on div "View Questionnaire Notes" at bounding box center [478, 113] width 182 height 45
click at [520, 130] on link "Notes" at bounding box center [519, 113] width 83 height 31
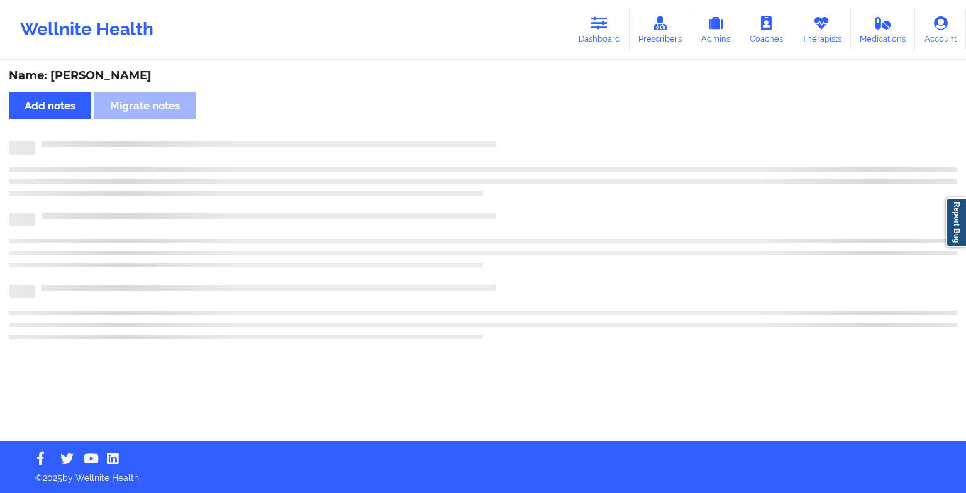
click at [520, 130] on div "Name: [PERSON_NAME] Add notes Migrate notes" at bounding box center [483, 252] width 966 height 380
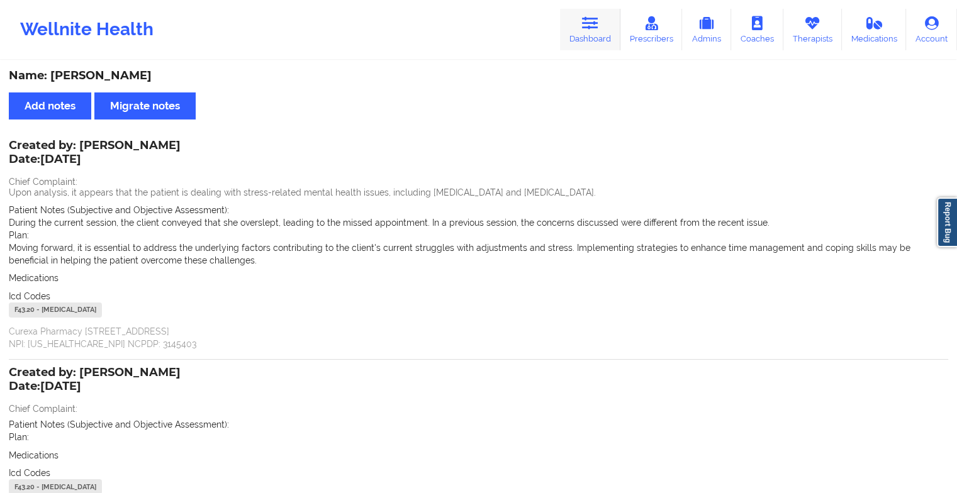
click at [598, 26] on icon at bounding box center [590, 23] width 16 height 14
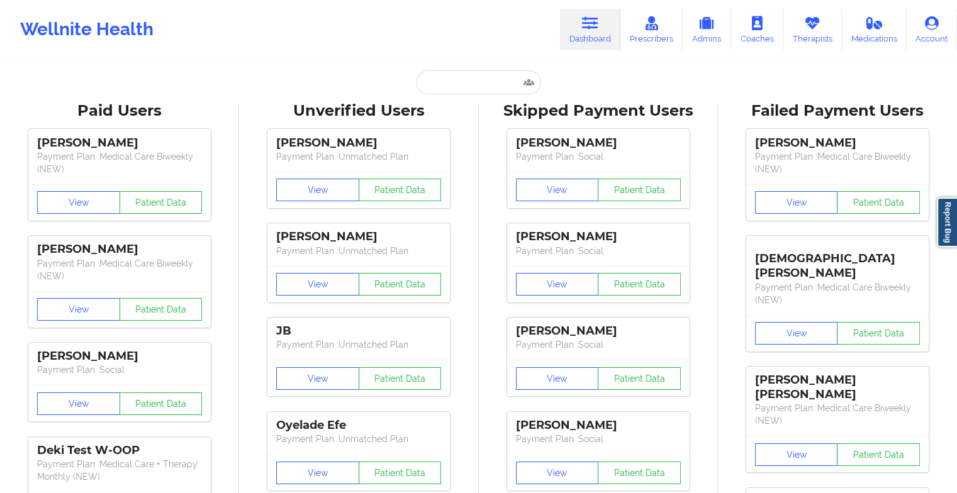
click at [474, 87] on input "text" at bounding box center [478, 82] width 125 height 24
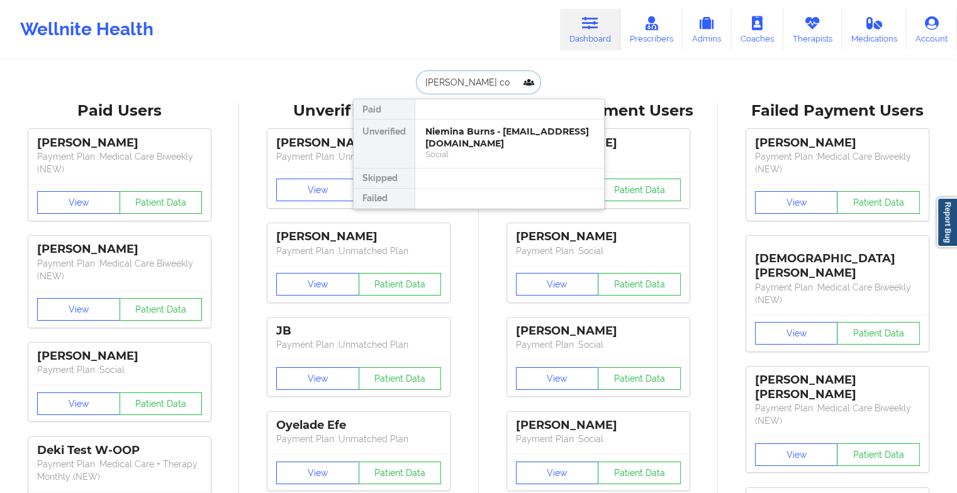
type input "[PERSON_NAME]"
click at [453, 129] on div "[PERSON_NAME] [PERSON_NAME] - [EMAIL_ADDRESS][DOMAIN_NAME]" at bounding box center [509, 137] width 169 height 23
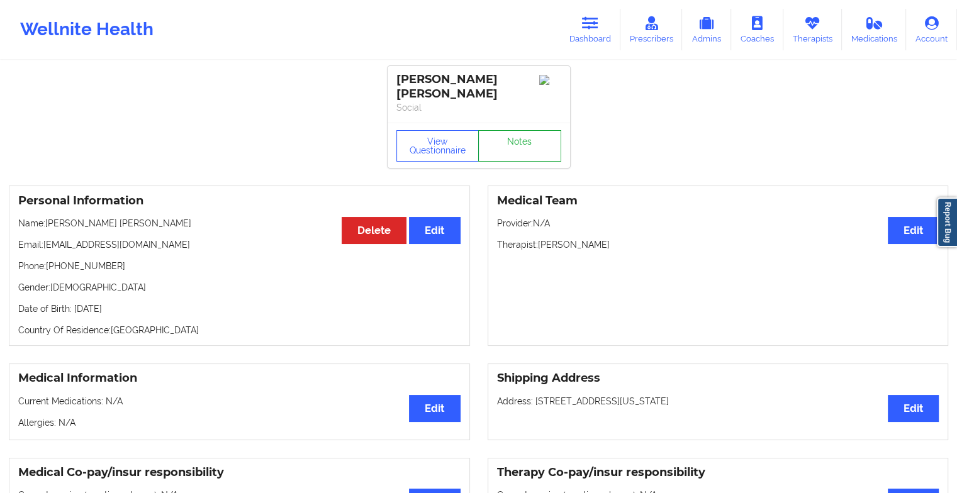
click at [537, 137] on link "Notes" at bounding box center [519, 145] width 83 height 31
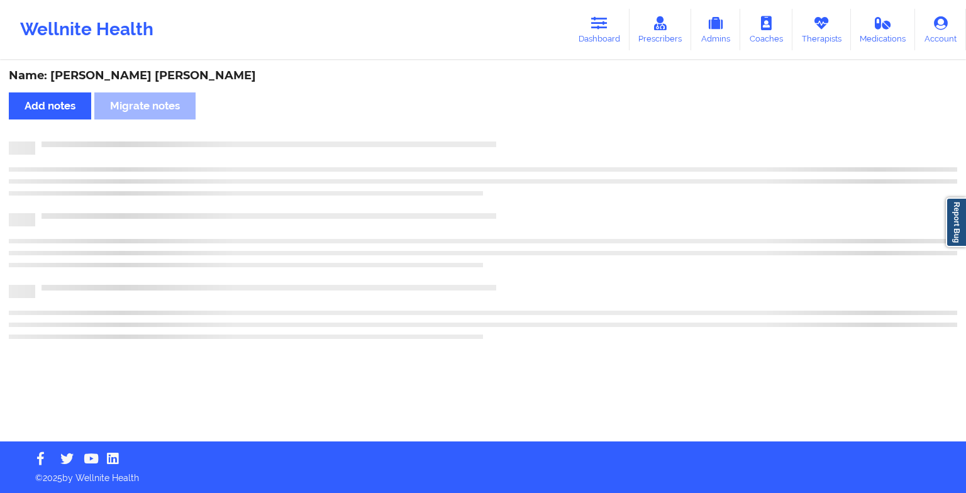
click at [537, 137] on div "Name: [PERSON_NAME] [PERSON_NAME] Add notes Migrate notes" at bounding box center [483, 252] width 966 height 380
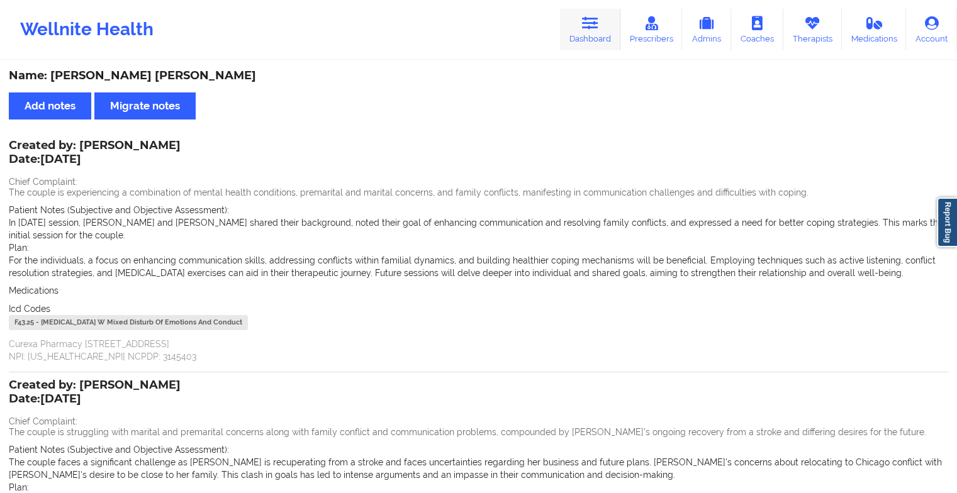
click at [584, 23] on icon at bounding box center [590, 23] width 16 height 14
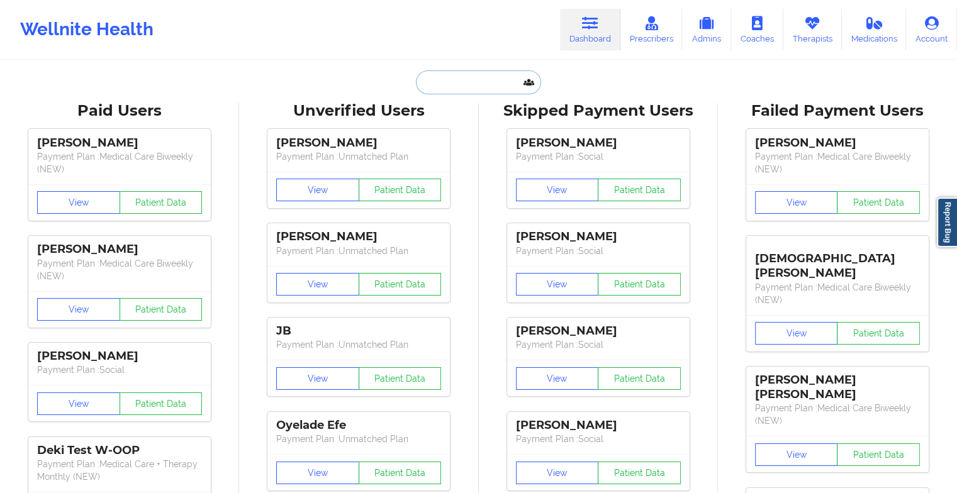
click at [442, 83] on input "text" at bounding box center [478, 82] width 125 height 24
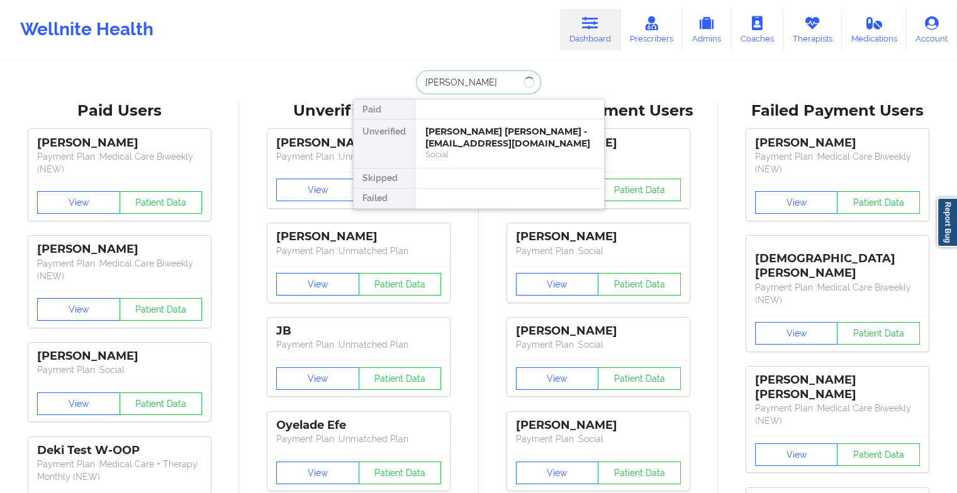
type input "[PERSON_NAME]"
click at [460, 142] on div "[PERSON_NAME] - [EMAIL_ADDRESS][DOMAIN_NAME]" at bounding box center [509, 137] width 169 height 23
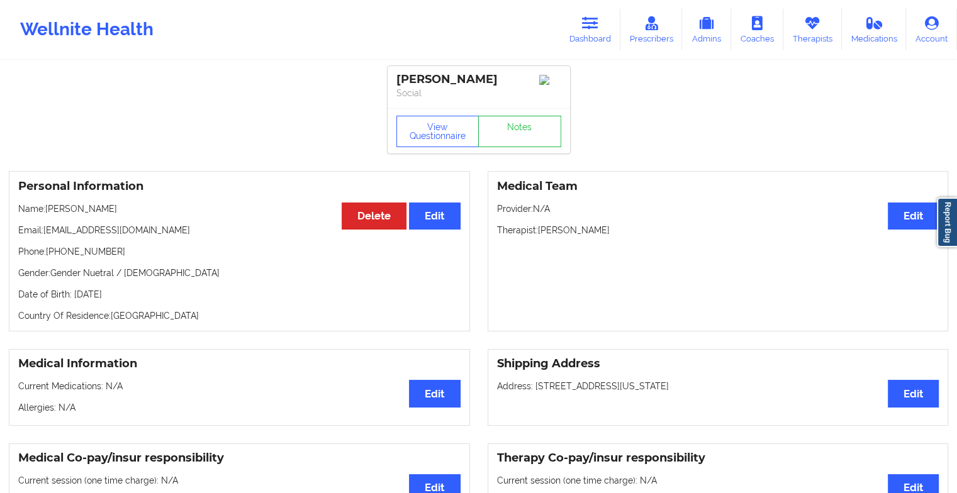
click at [518, 120] on div "View Questionnaire Notes" at bounding box center [478, 131] width 165 height 31
click at [518, 120] on link "Notes" at bounding box center [519, 131] width 83 height 31
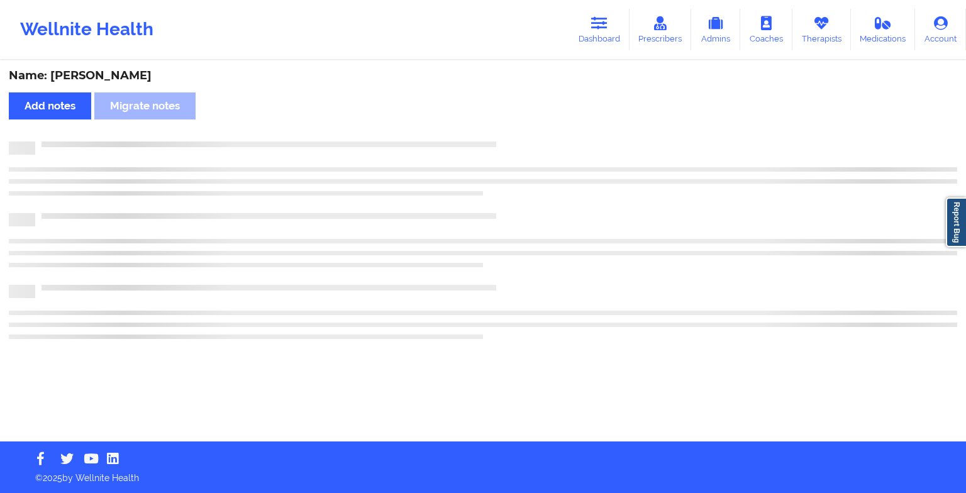
click at [518, 120] on div "Name: [PERSON_NAME] Add notes Migrate notes" at bounding box center [483, 252] width 966 height 380
